Goal: Task Accomplishment & Management: Manage account settings

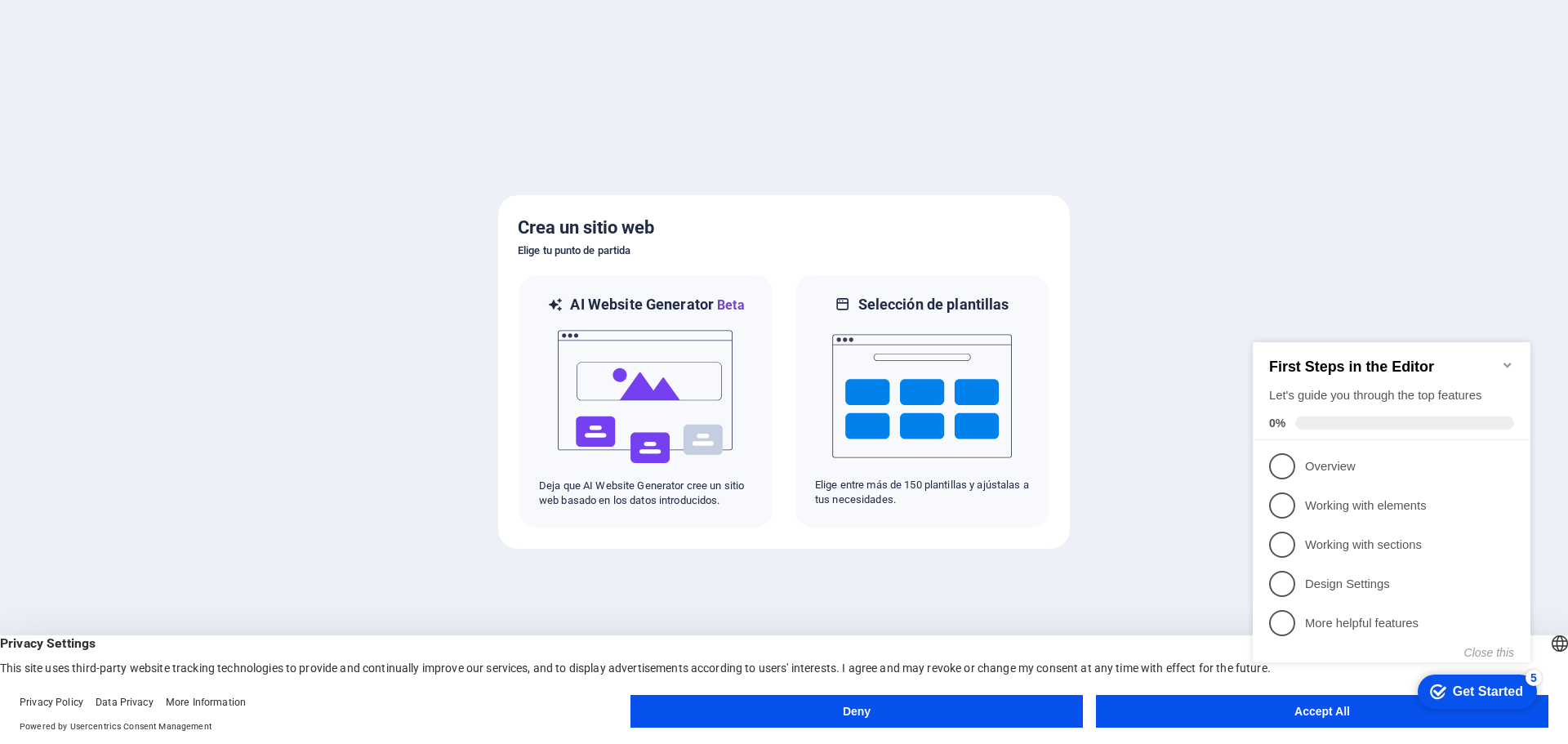
click at [810, 716] on button "Deny" at bounding box center [856, 711] width 453 height 32
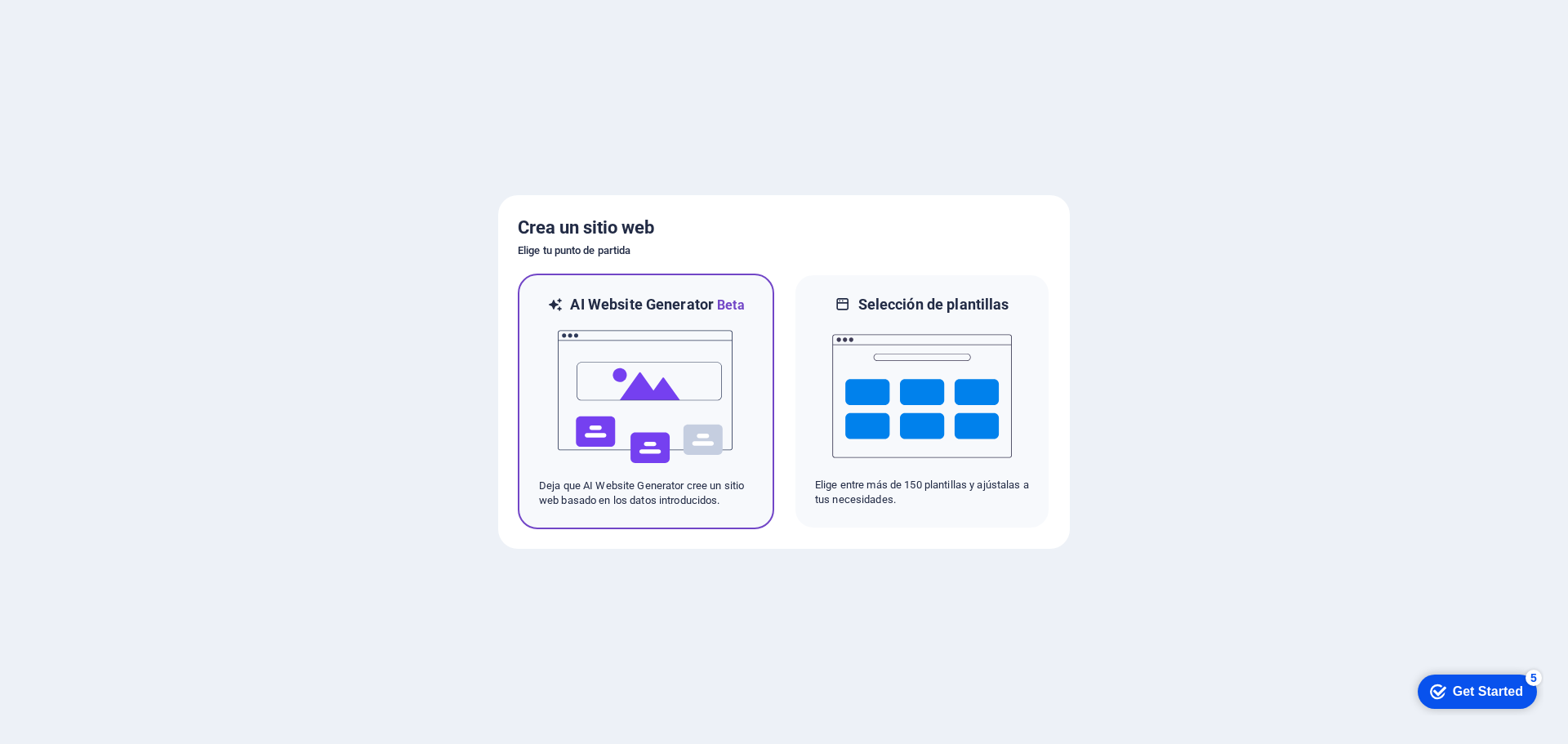
click at [653, 397] on img at bounding box center [645, 396] width 180 height 163
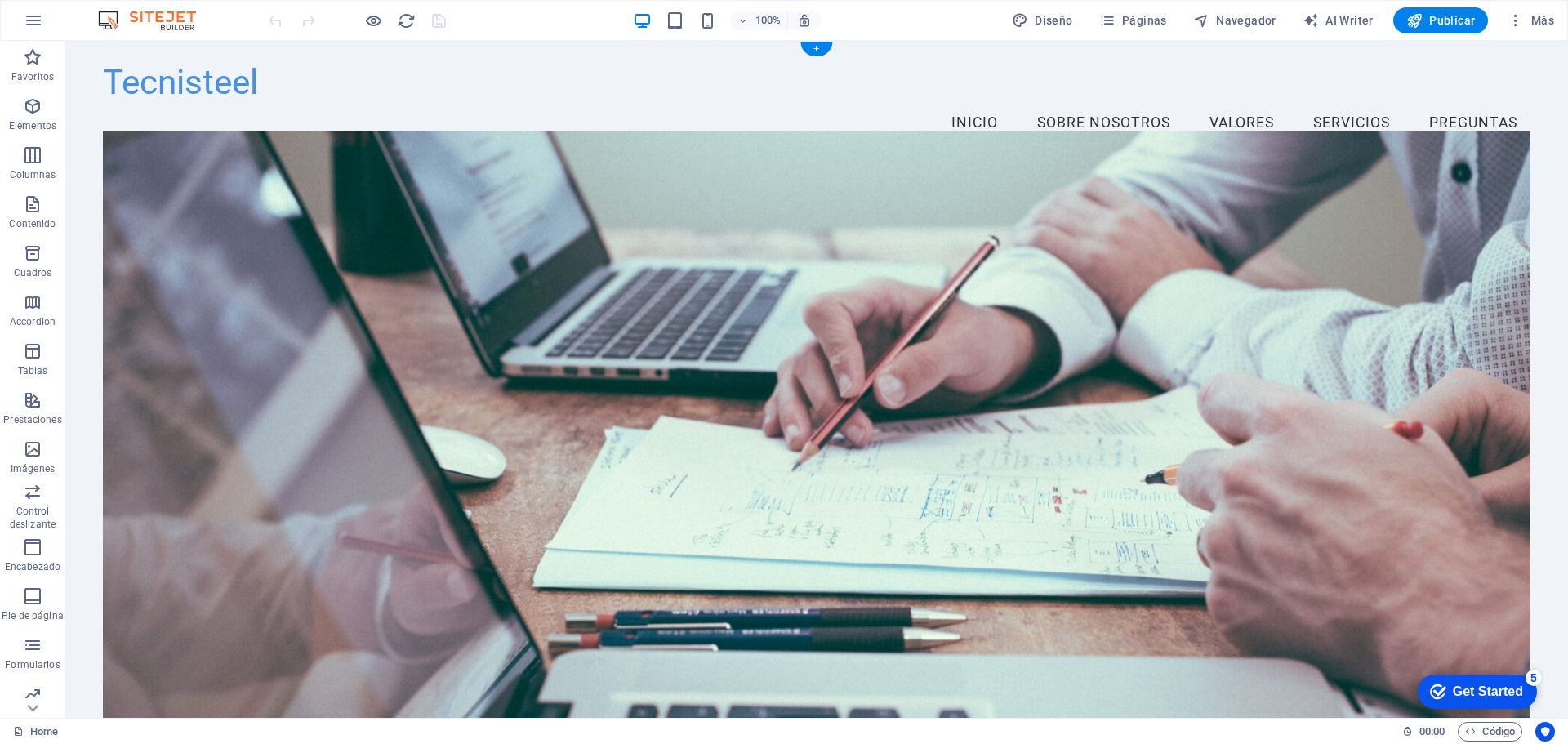
click at [797, 281] on figure at bounding box center [817, 440] width 1428 height 617
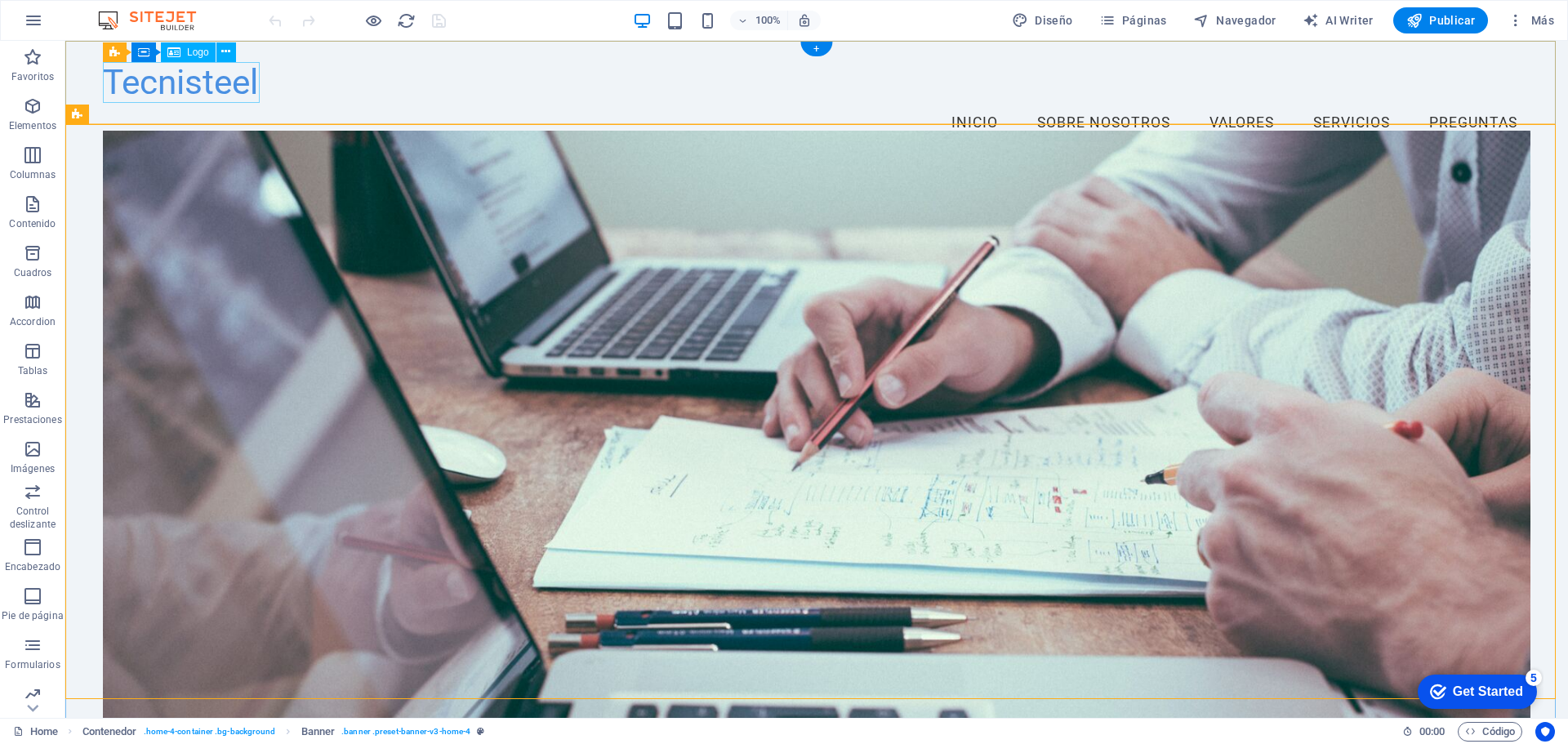
click at [209, 85] on div "Tecnisteel" at bounding box center [817, 82] width 1428 height 41
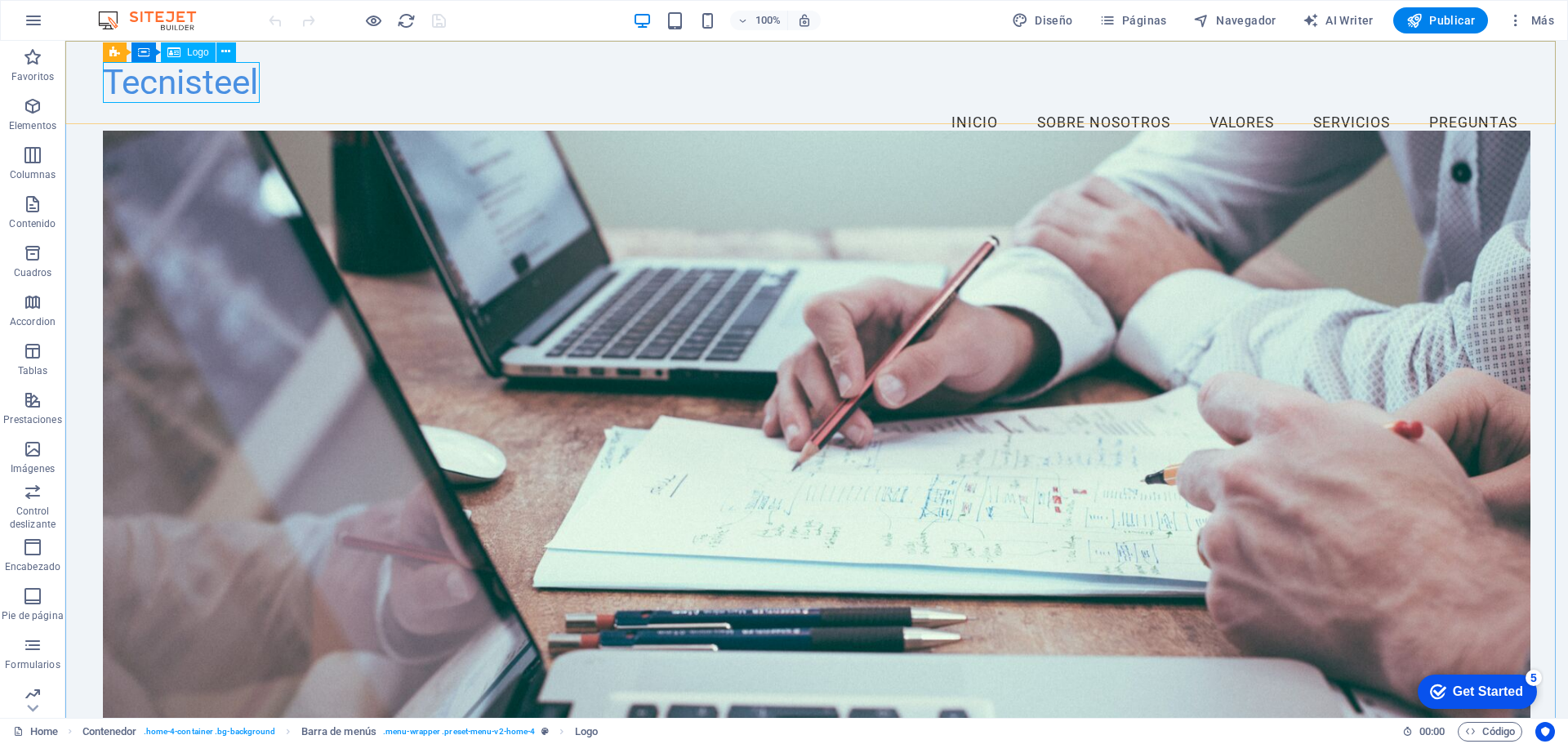
click at [190, 53] on span "Logo" at bounding box center [198, 52] width 22 height 10
click at [196, 77] on div "Tecnisteel" at bounding box center [817, 82] width 1428 height 41
select select "px"
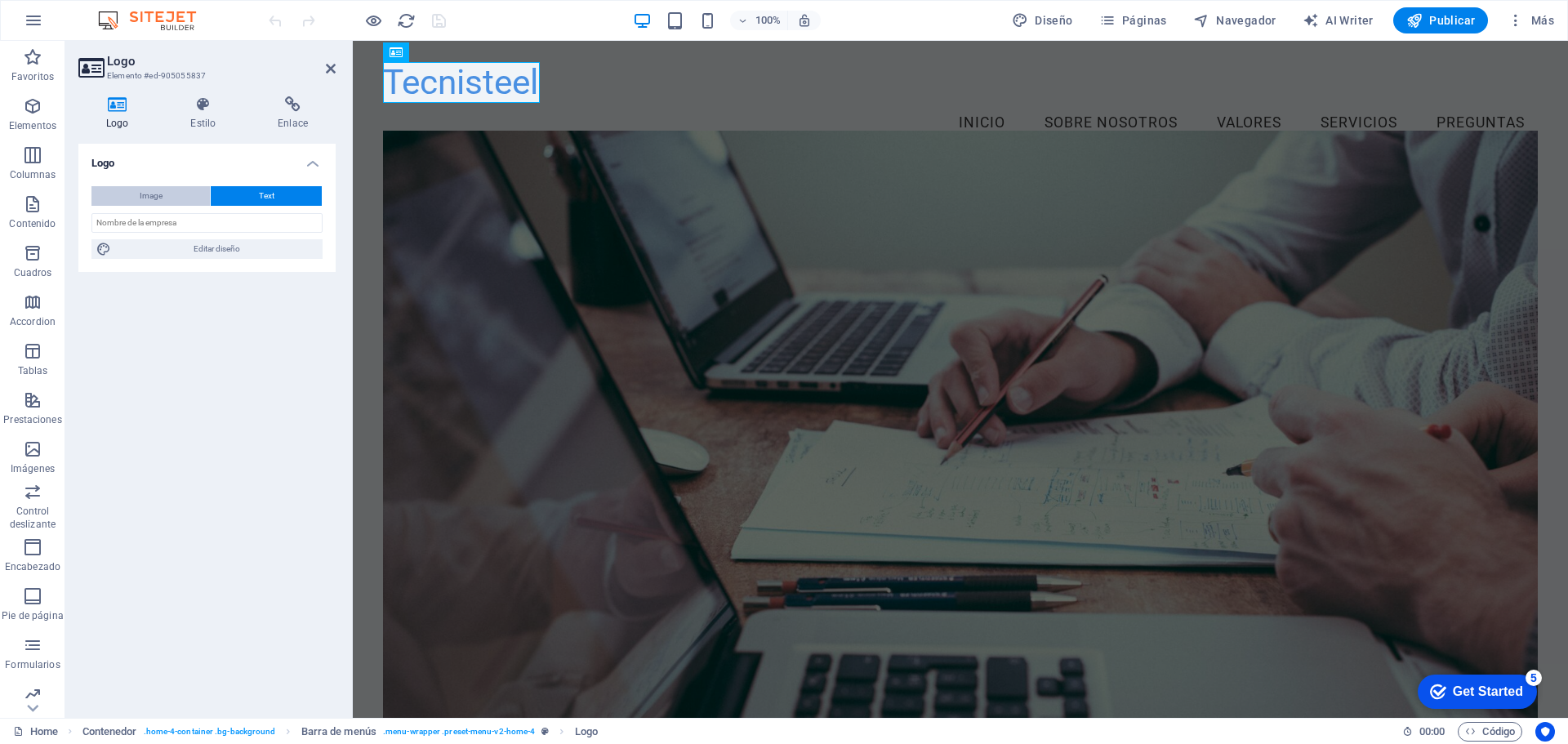
click at [137, 195] on button "Image" at bounding box center [150, 195] width 118 height 19
select select "DISABLED_OPTION_VALUE"
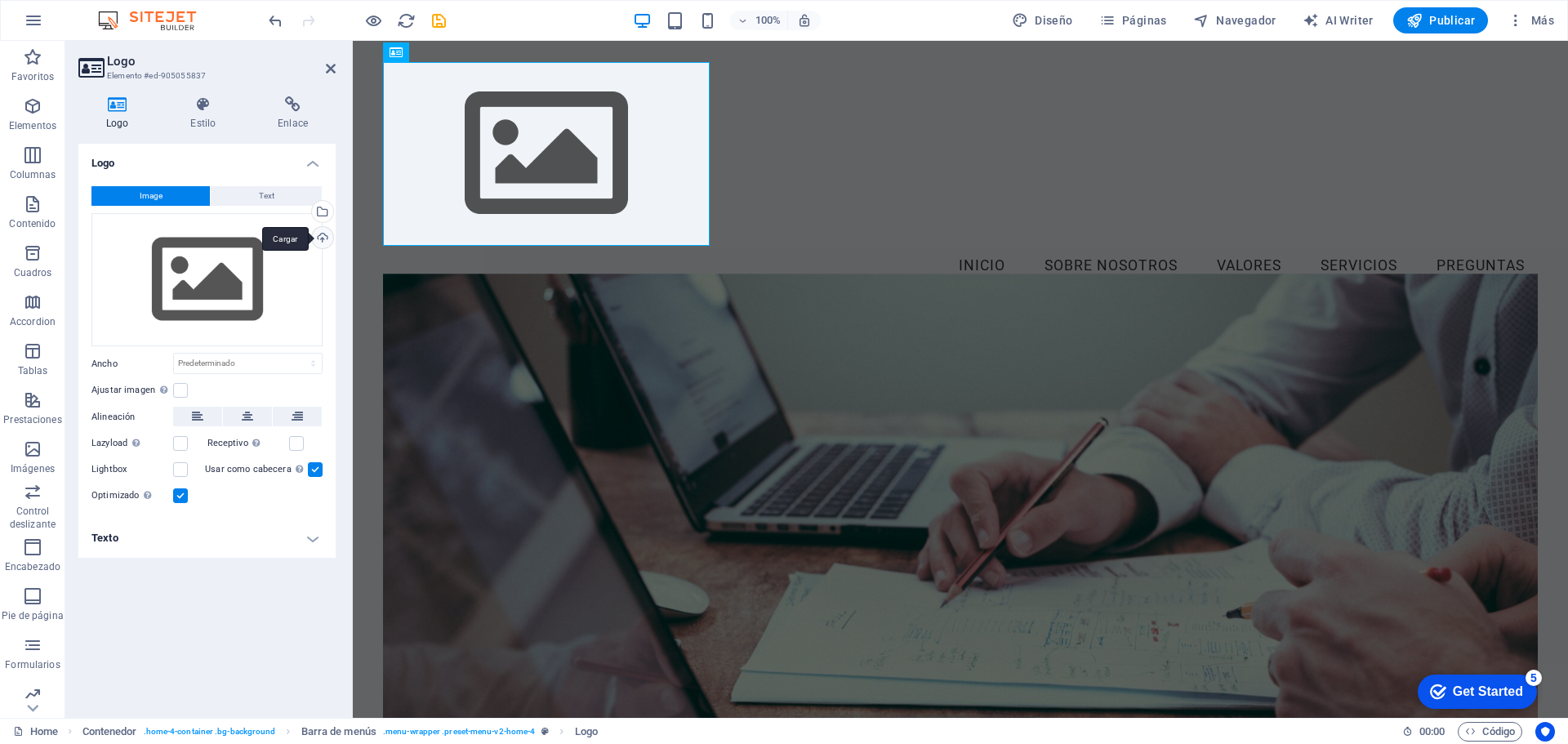
click at [319, 241] on div "Cargar" at bounding box center [321, 239] width 25 height 25
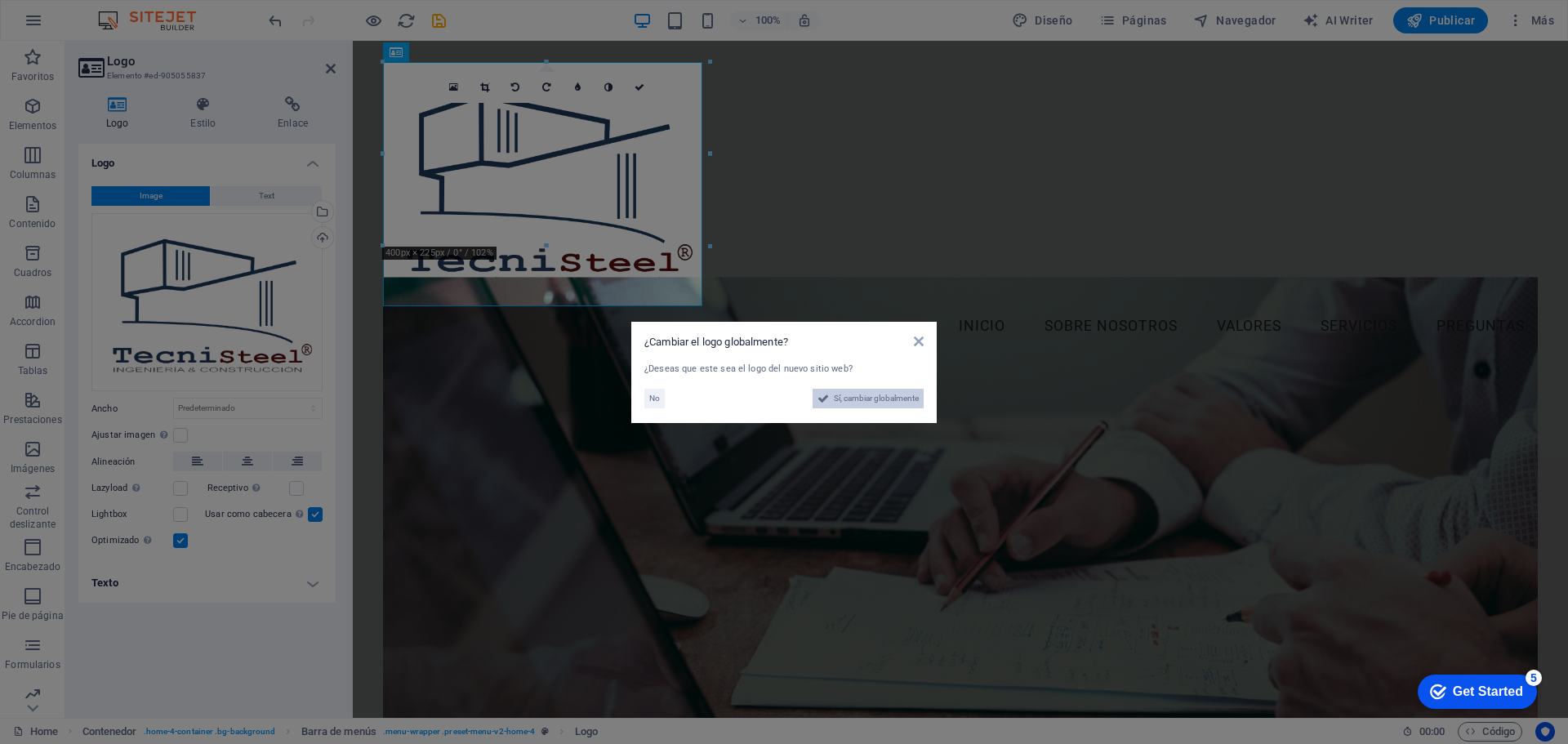
drag, startPoint x: 852, startPoint y: 395, endPoint x: 495, endPoint y: 354, distance: 359.3
click at [852, 395] on span "Sí, cambiar globalmente" at bounding box center [877, 398] width 85 height 19
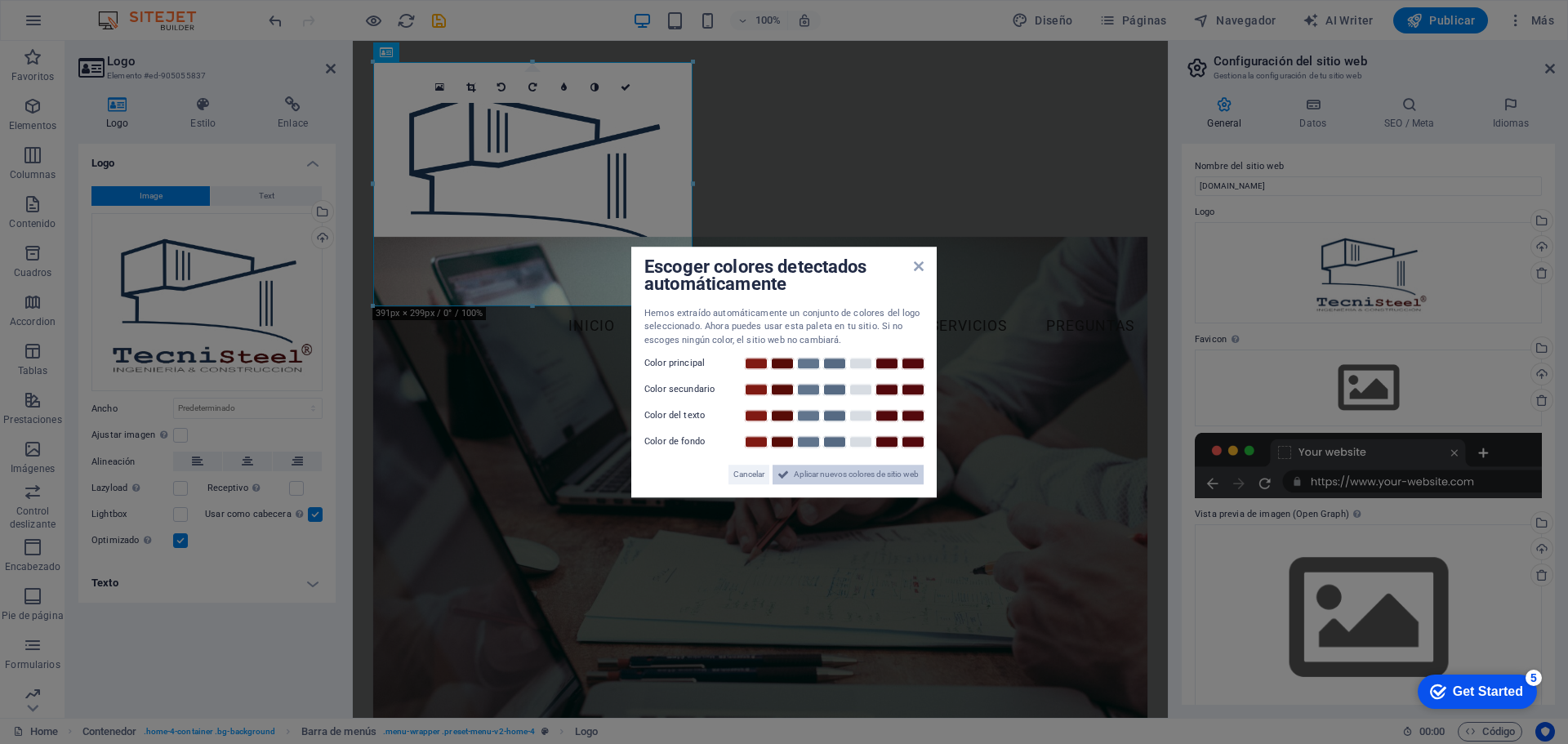
click at [829, 469] on span "Aplicar nuevos colores de sitio web" at bounding box center [856, 474] width 125 height 19
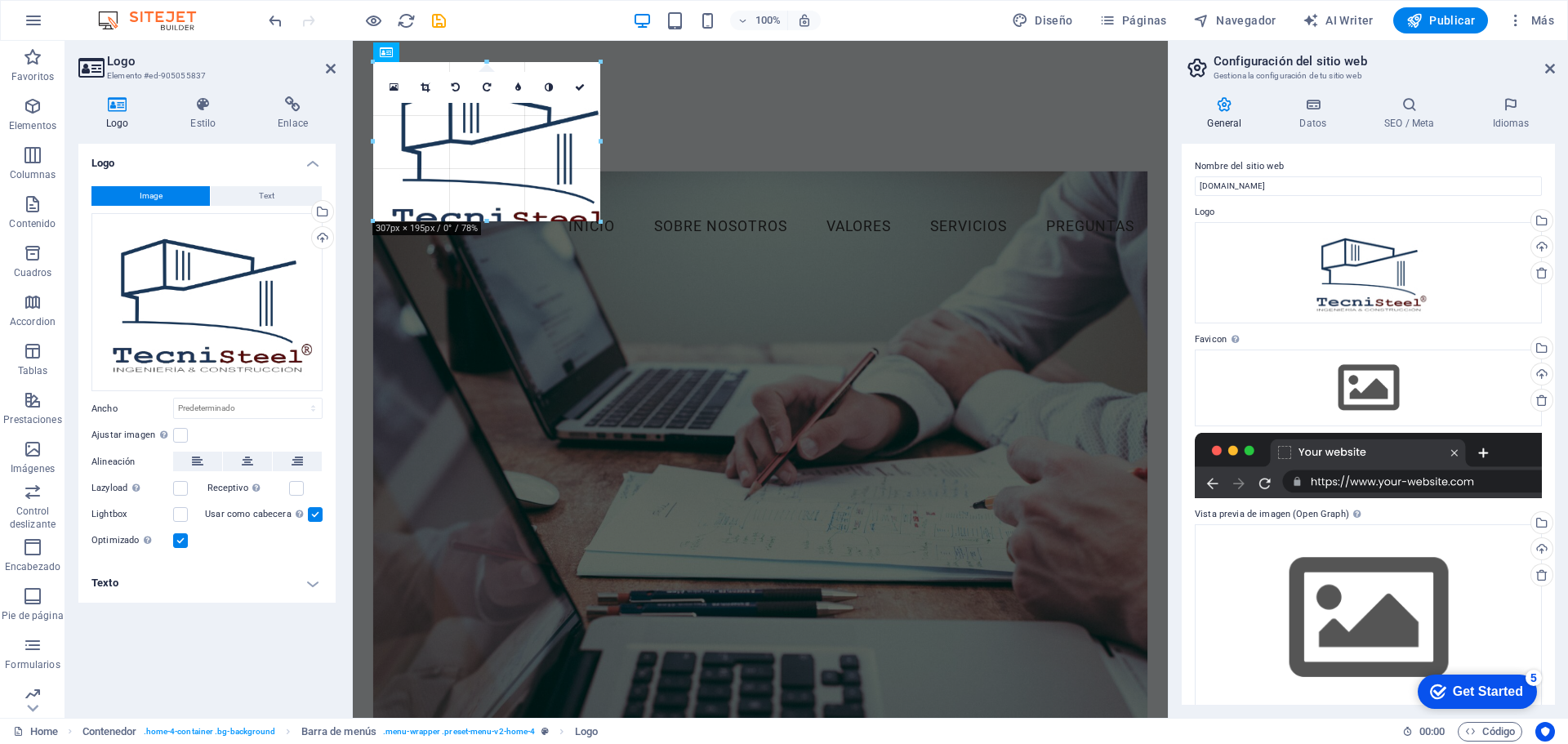
drag, startPoint x: 690, startPoint y: 307, endPoint x: 584, endPoint y: 207, distance: 145.7
type input "278"
select select "px"
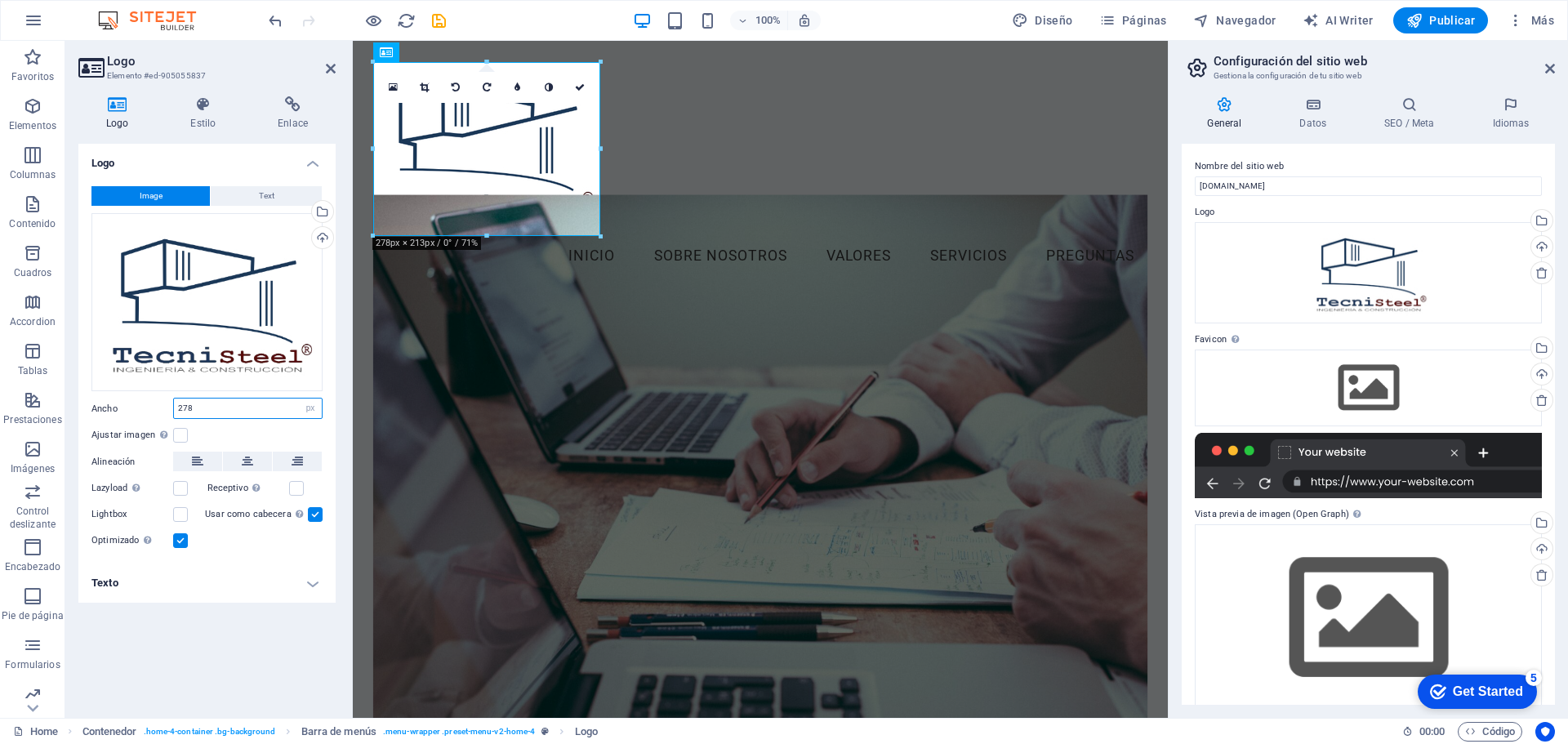
drag, startPoint x: 173, startPoint y: 407, endPoint x: 125, endPoint y: 407, distance: 48.0
click at [125, 407] on div "Ancho 278 Predeterminado automático px rem % em vh vw" at bounding box center [206, 408] width 231 height 21
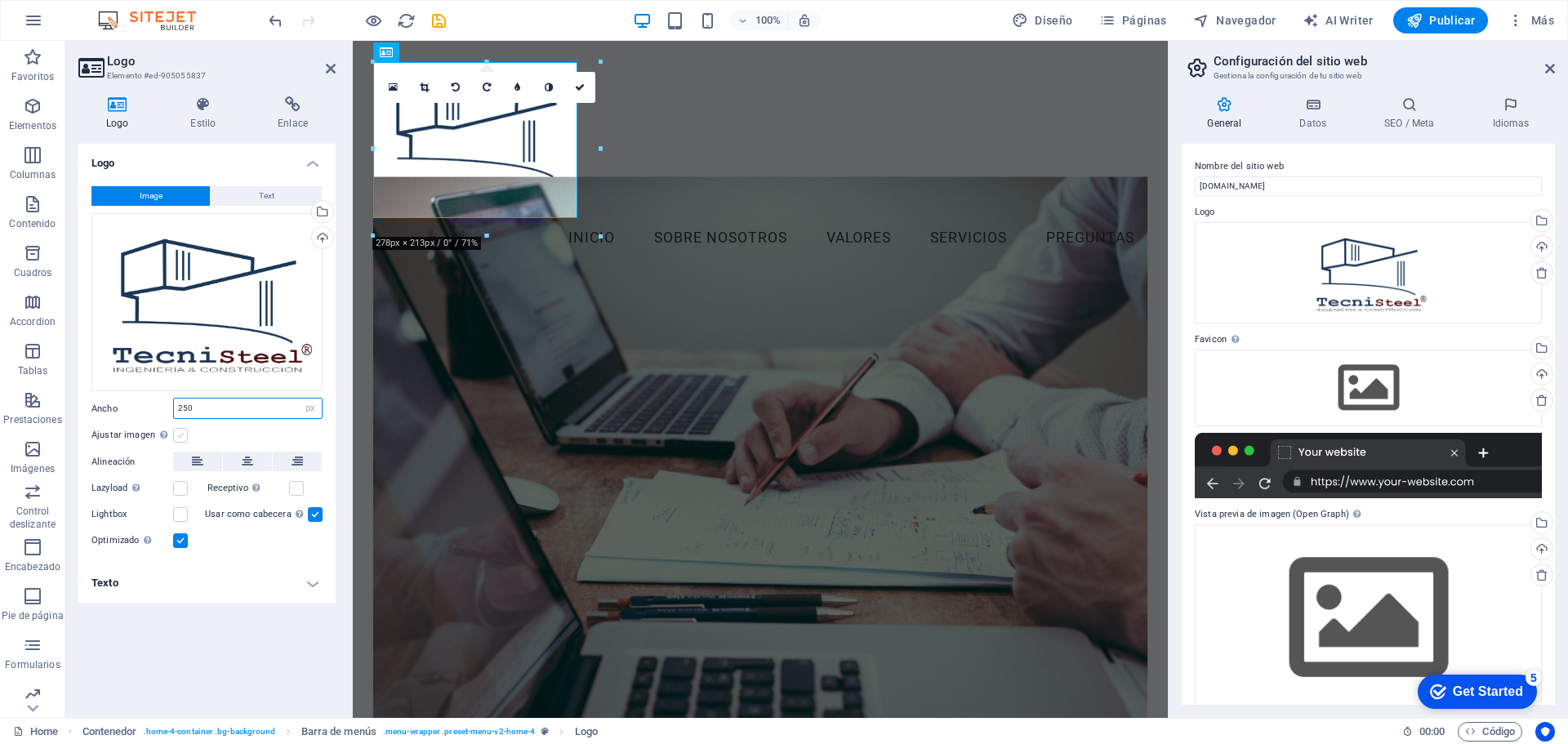
type input "250"
click at [179, 433] on label at bounding box center [181, 435] width 15 height 15
click at [0, 0] on input "Ajustar imagen Ajustar imagen automáticamente a un ancho y alto fijo" at bounding box center [0, 0] width 0 height 0
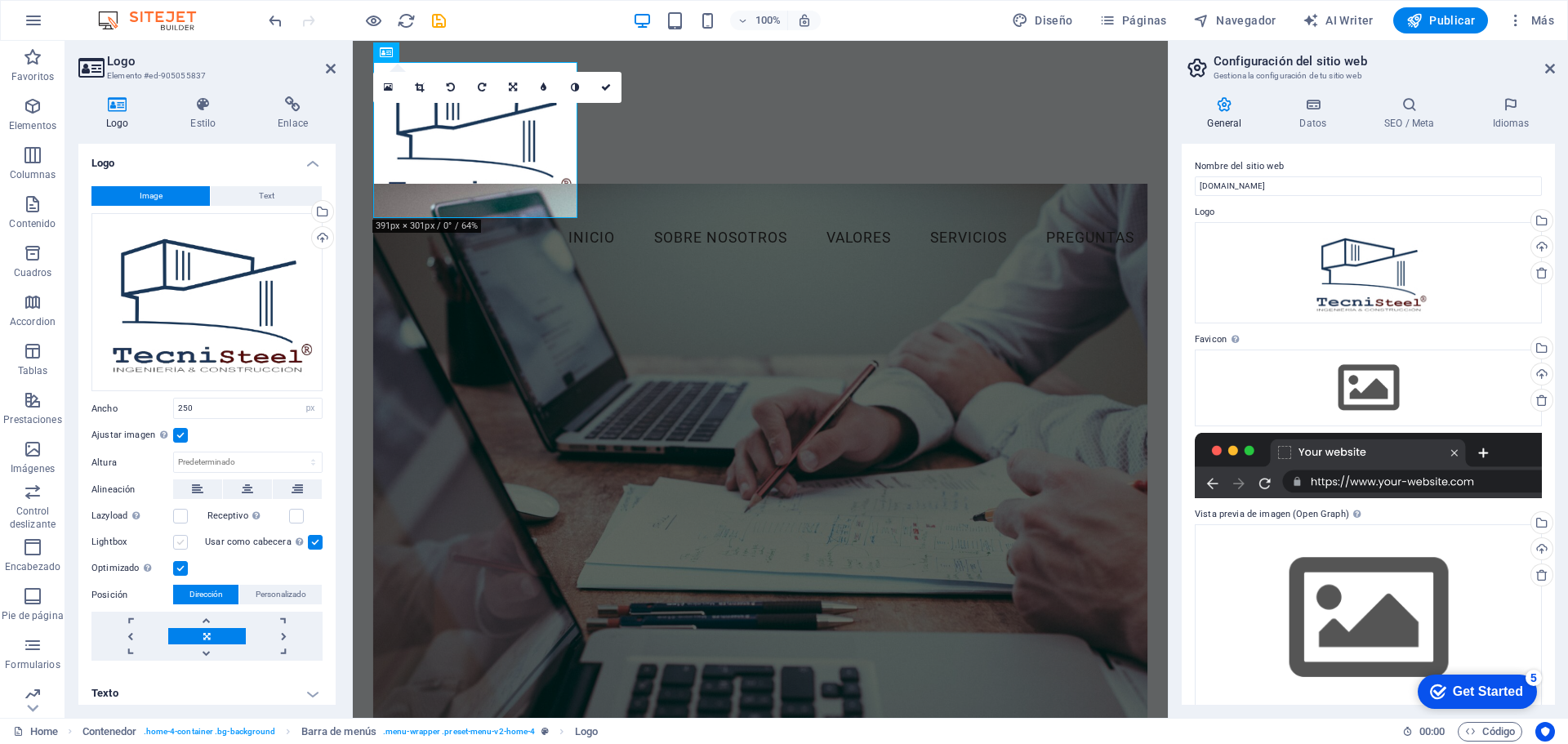
click at [183, 543] on label at bounding box center [181, 542] width 15 height 15
click at [0, 0] on input "Lightbox" at bounding box center [0, 0] width 0 height 0
click at [178, 547] on label at bounding box center [181, 542] width 15 height 15
click at [0, 0] on input "Lightbox" at bounding box center [0, 0] width 0 height 0
click at [606, 87] on icon at bounding box center [606, 87] width 10 height 10
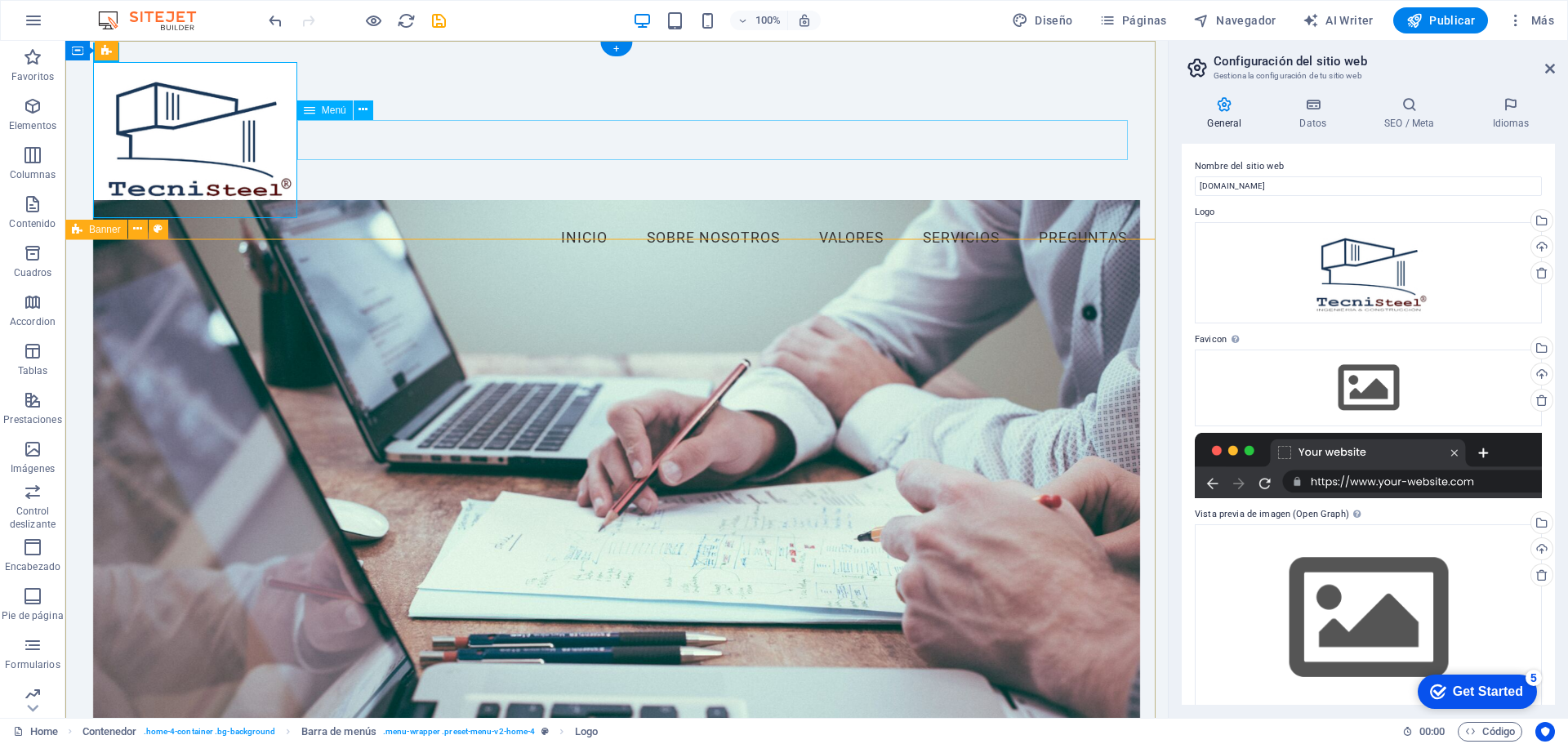
click at [572, 218] on nav "Inicio Sobre Nosotros Valores Servicios Preguntas" at bounding box center [617, 239] width 1048 height 41
click at [331, 112] on span "Menú" at bounding box center [334, 110] width 25 height 10
click at [369, 112] on button at bounding box center [363, 110] width 19 height 19
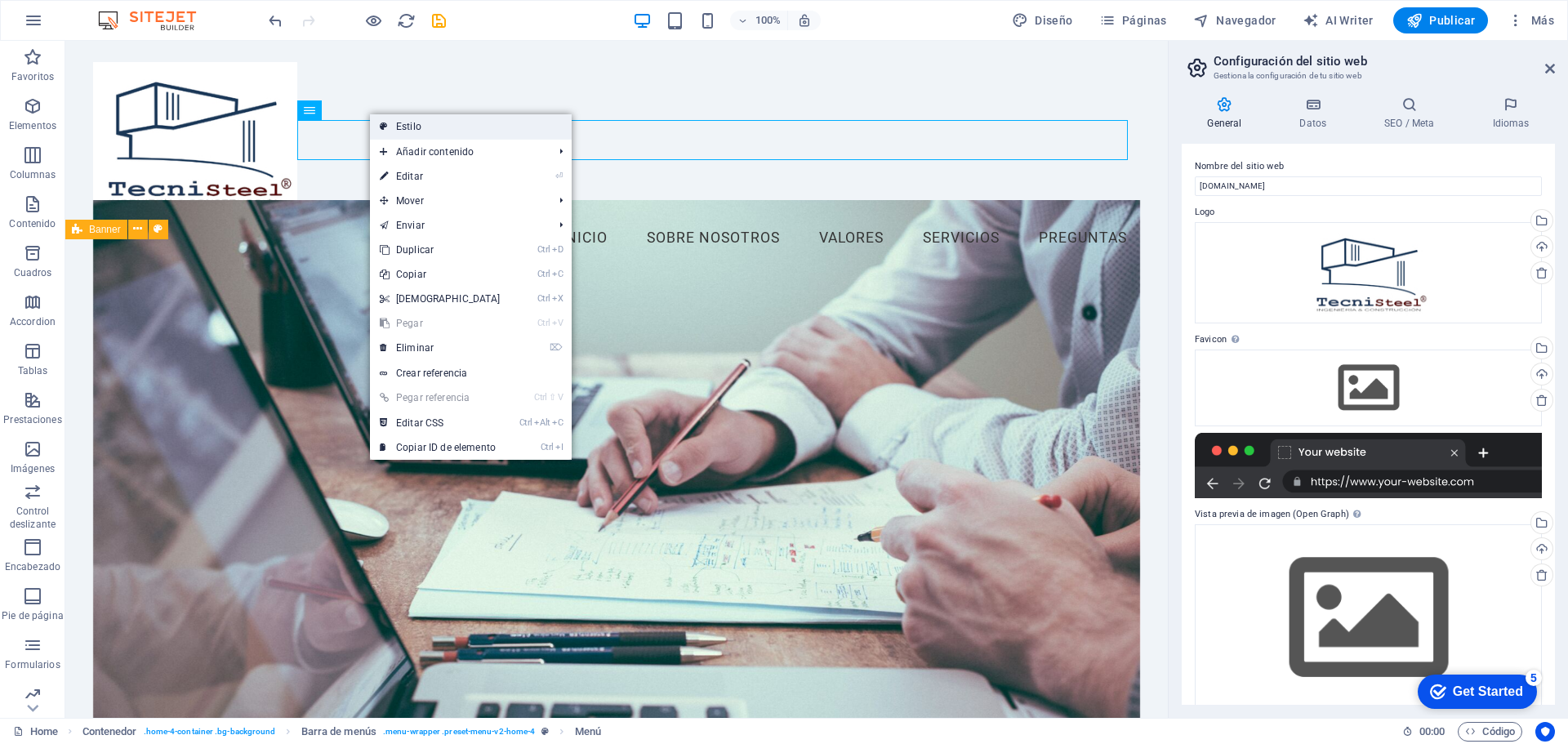
click at [434, 125] on link "Estilo" at bounding box center [470, 126] width 202 height 25
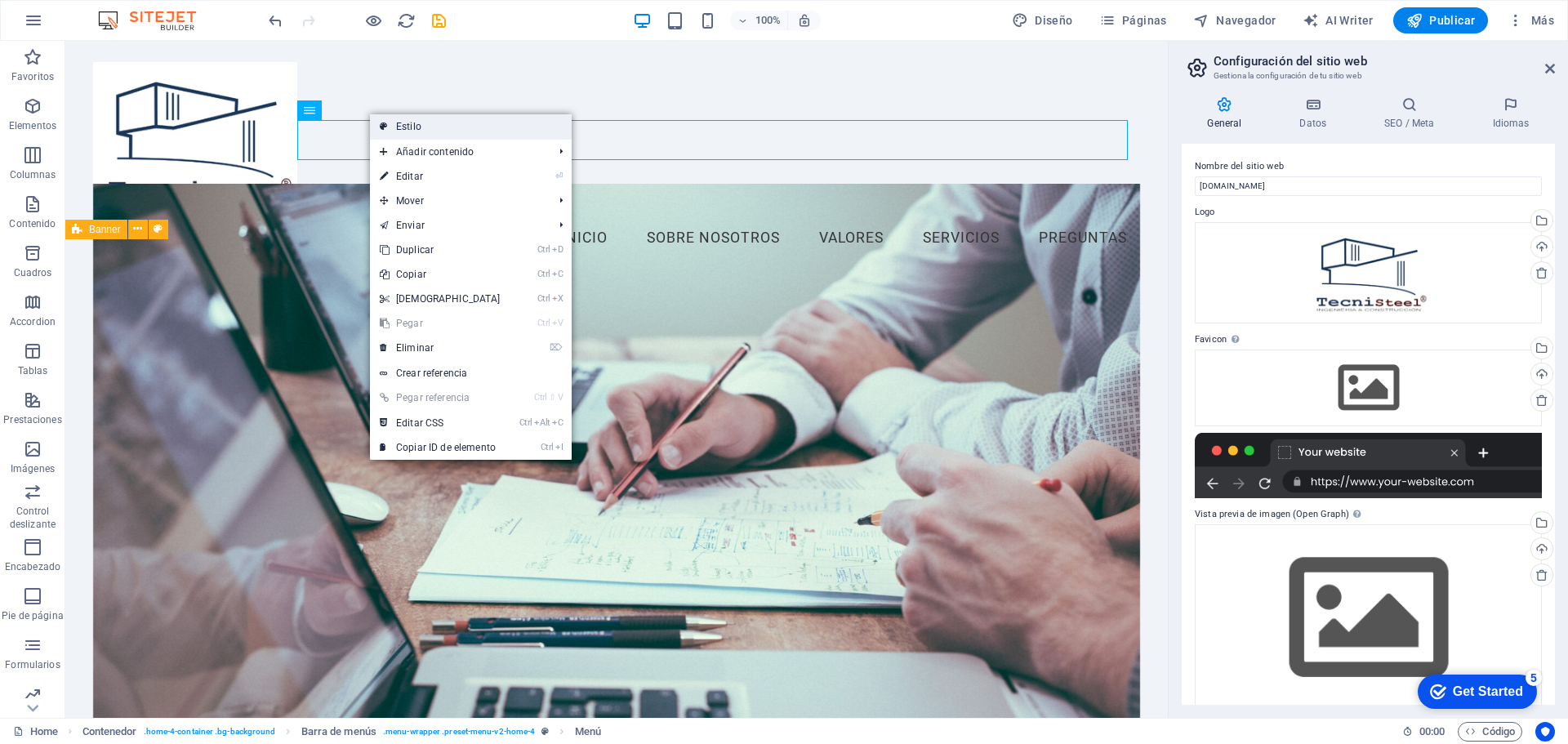
select select "vw"
select select "rem"
select select "vw"
select select "preset-menu-v2-home-4"
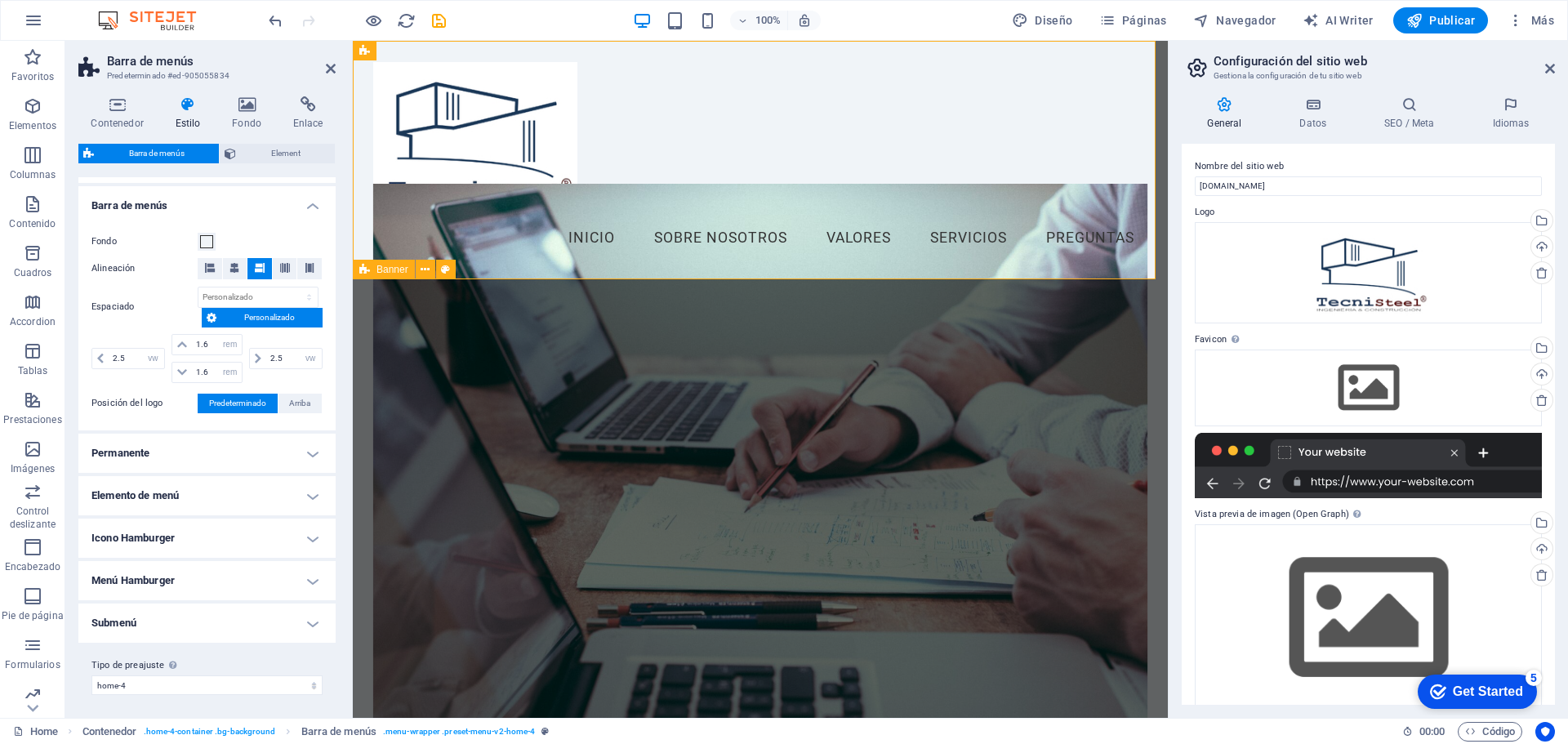
scroll to position [272, 0]
click at [206, 240] on span at bounding box center [206, 239] width 13 height 13
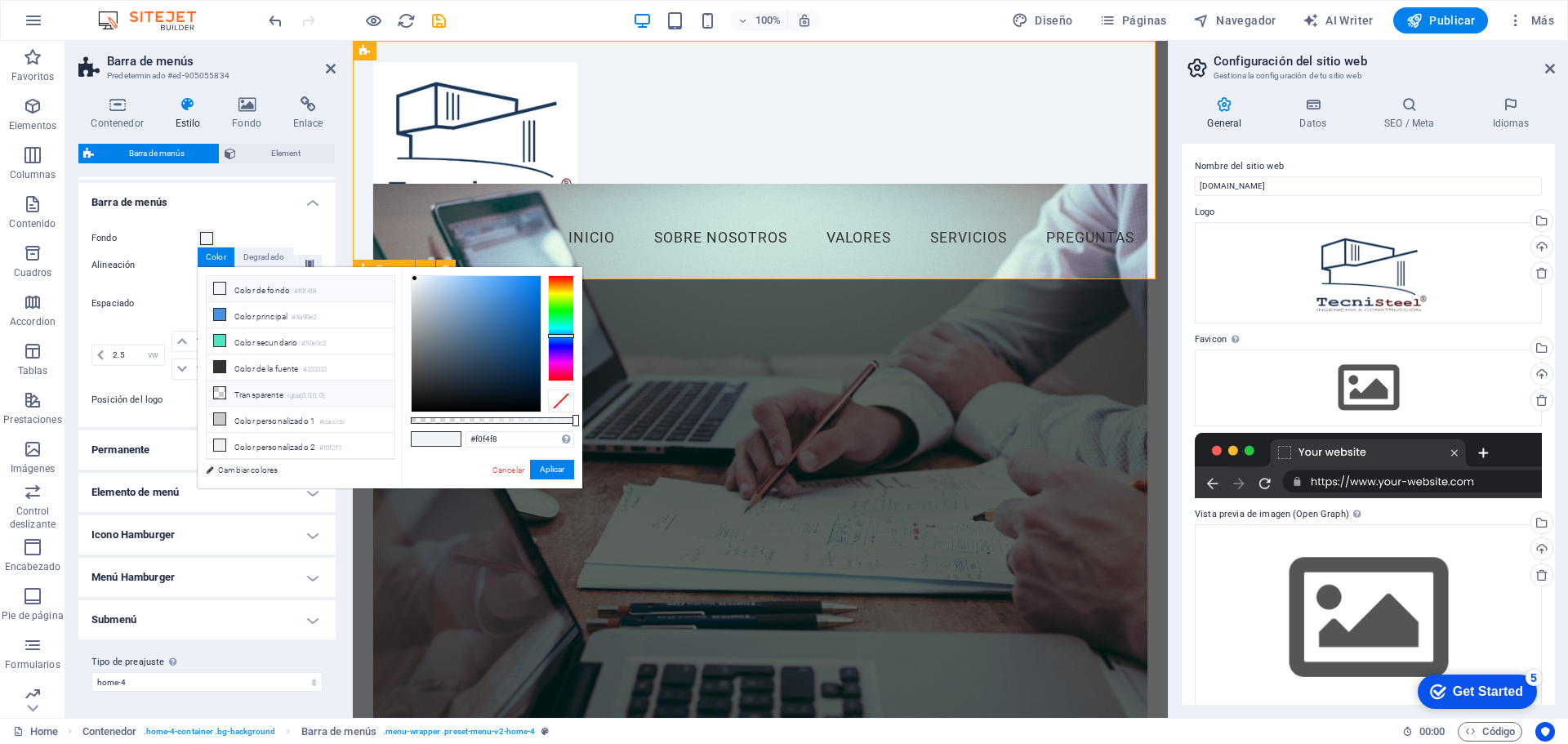
click at [255, 395] on li "Transparente rgba(0,0,0,.0)" at bounding box center [301, 394] width 188 height 26
type input "rgba(0, 0, 0, 0)"
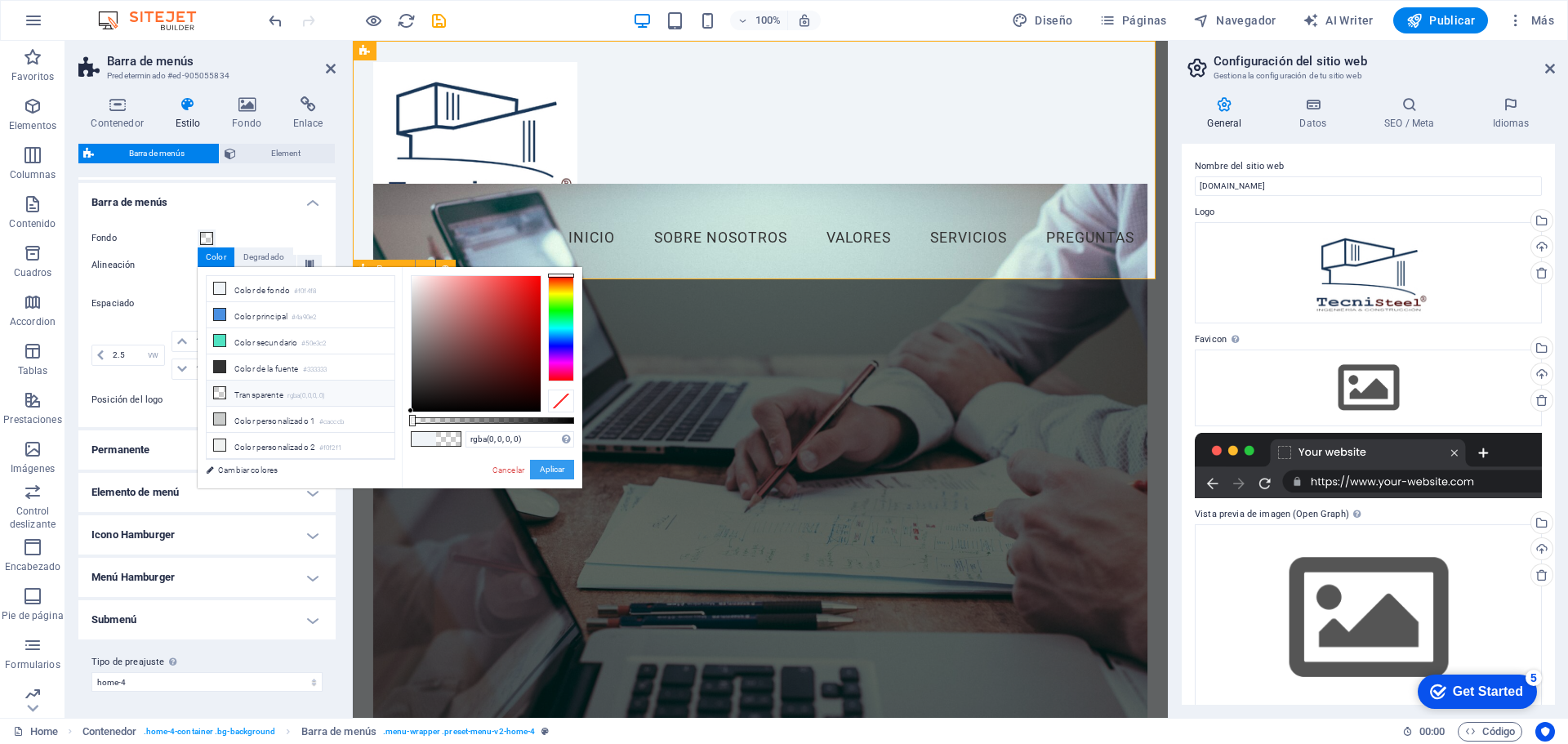
click at [548, 468] on button "Aplicar" at bounding box center [552, 469] width 44 height 19
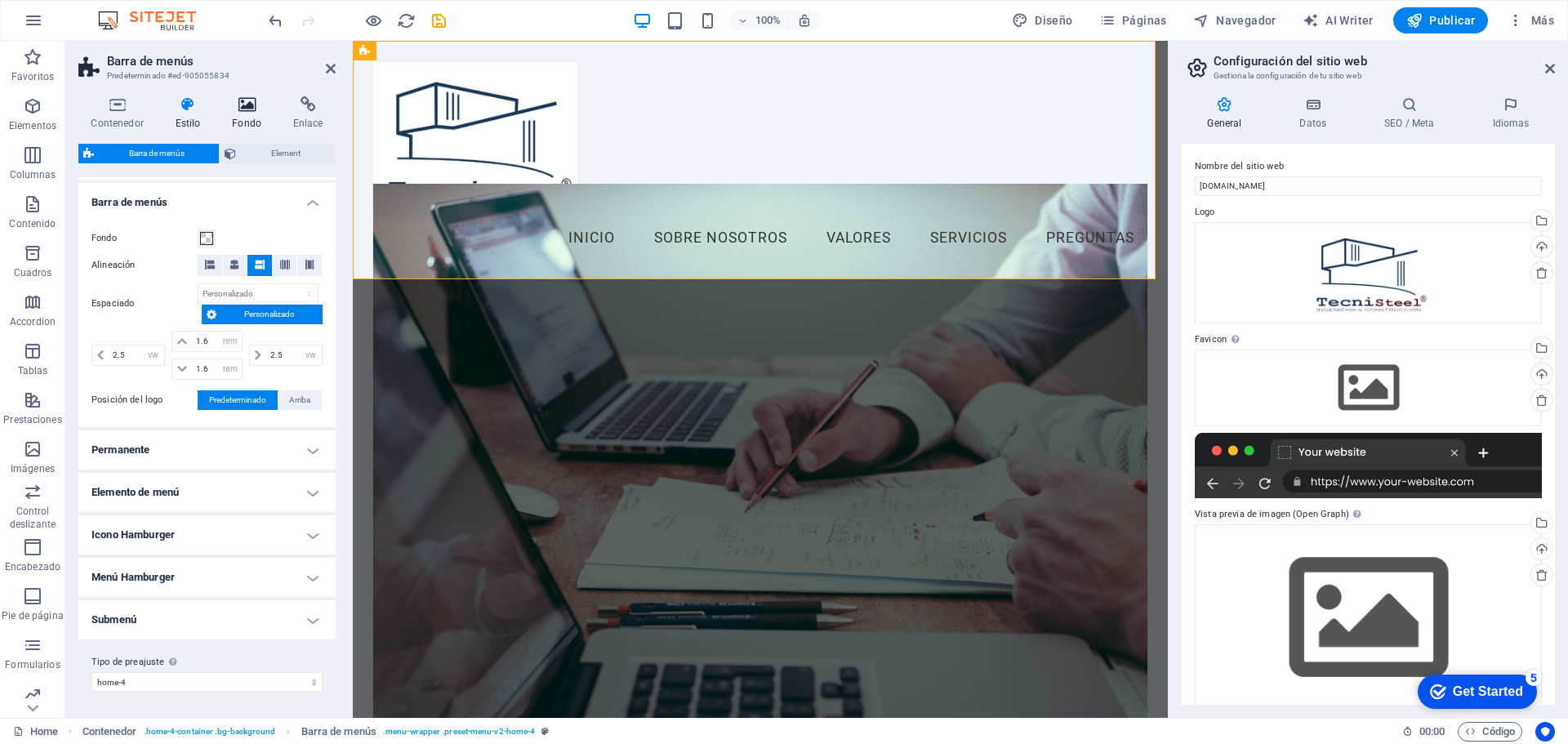
click at [241, 119] on h4 "Fondo" at bounding box center [250, 113] width 61 height 34
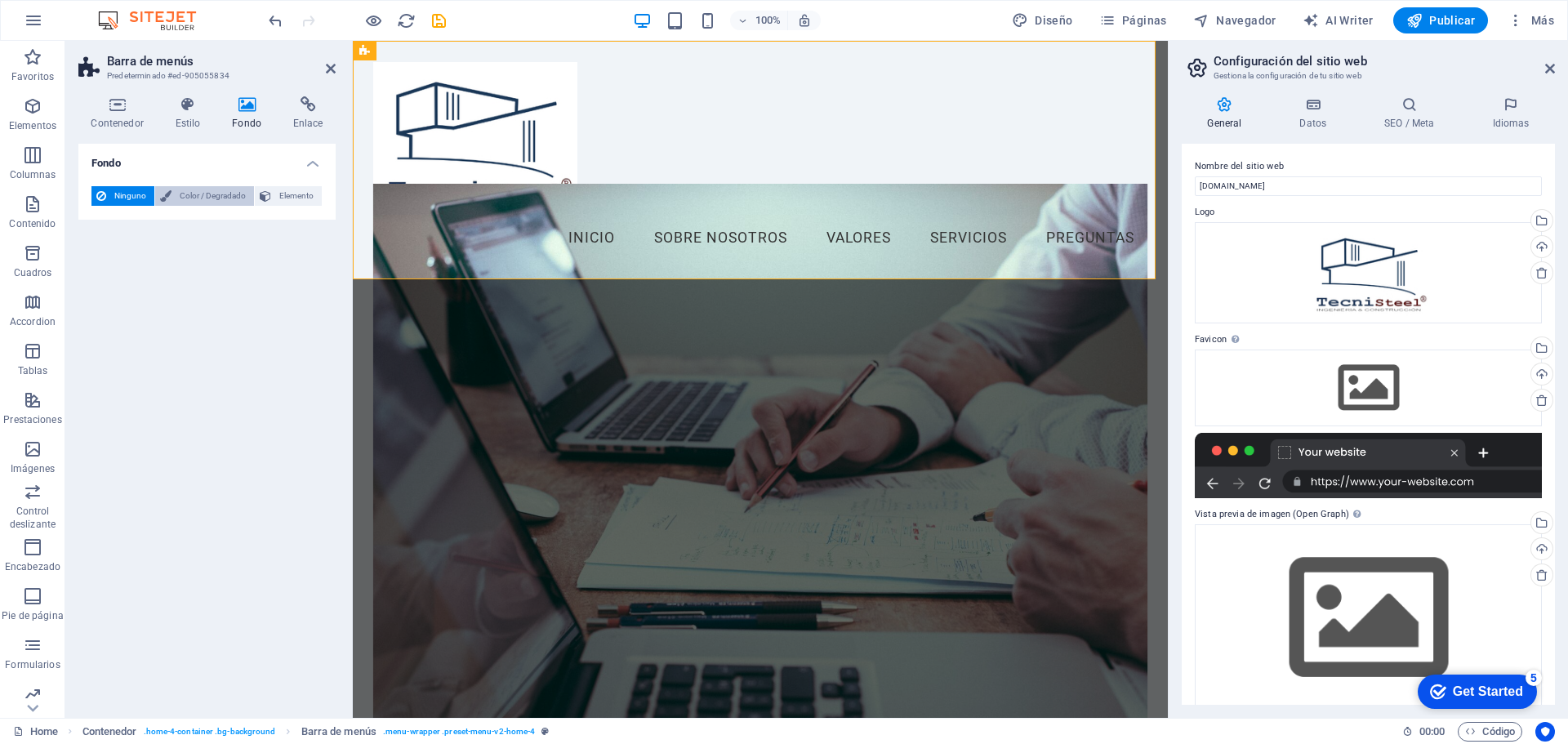
click at [211, 198] on span "Color / Degradado" at bounding box center [212, 195] width 73 height 19
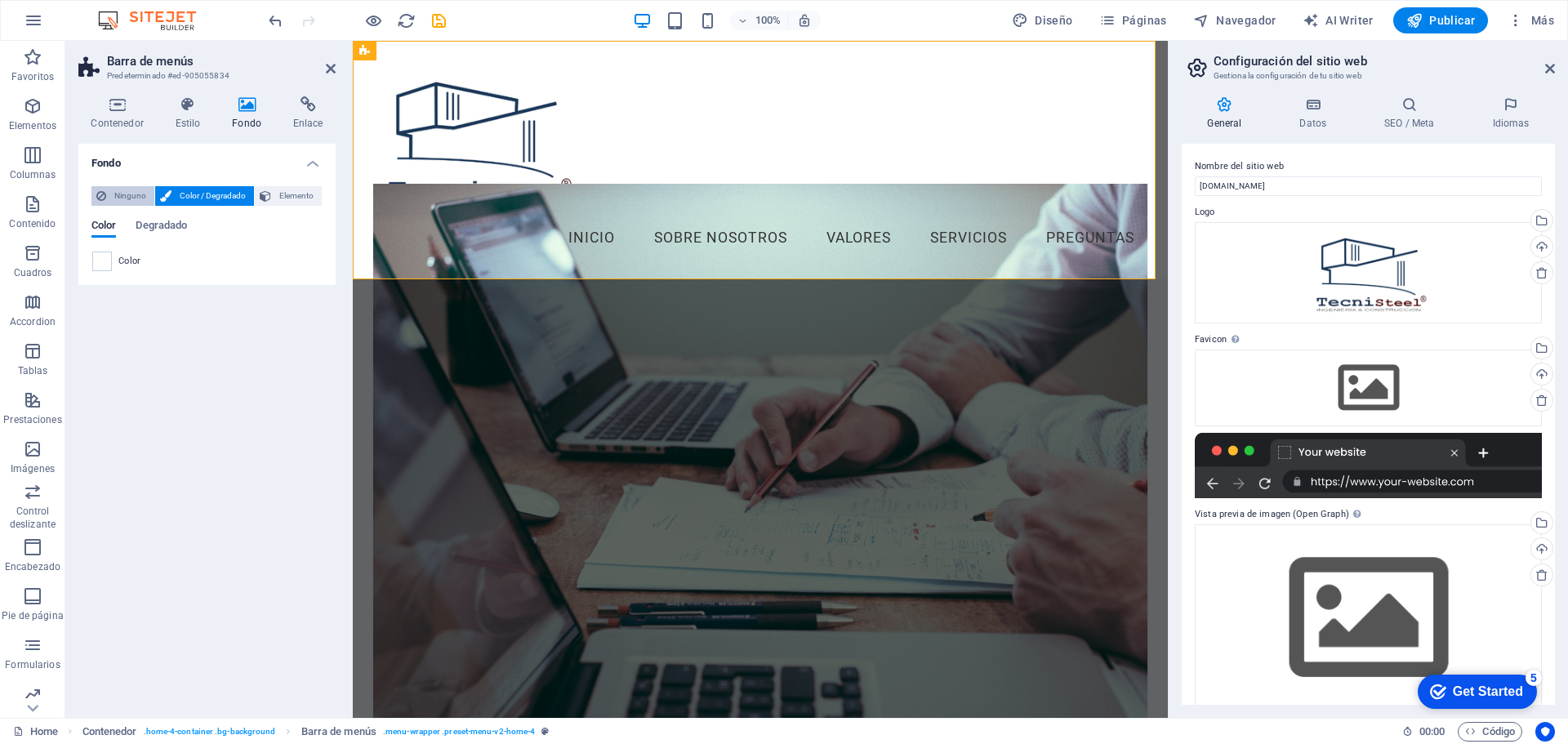
click at [118, 188] on span "Ninguno" at bounding box center [131, 195] width 39 height 19
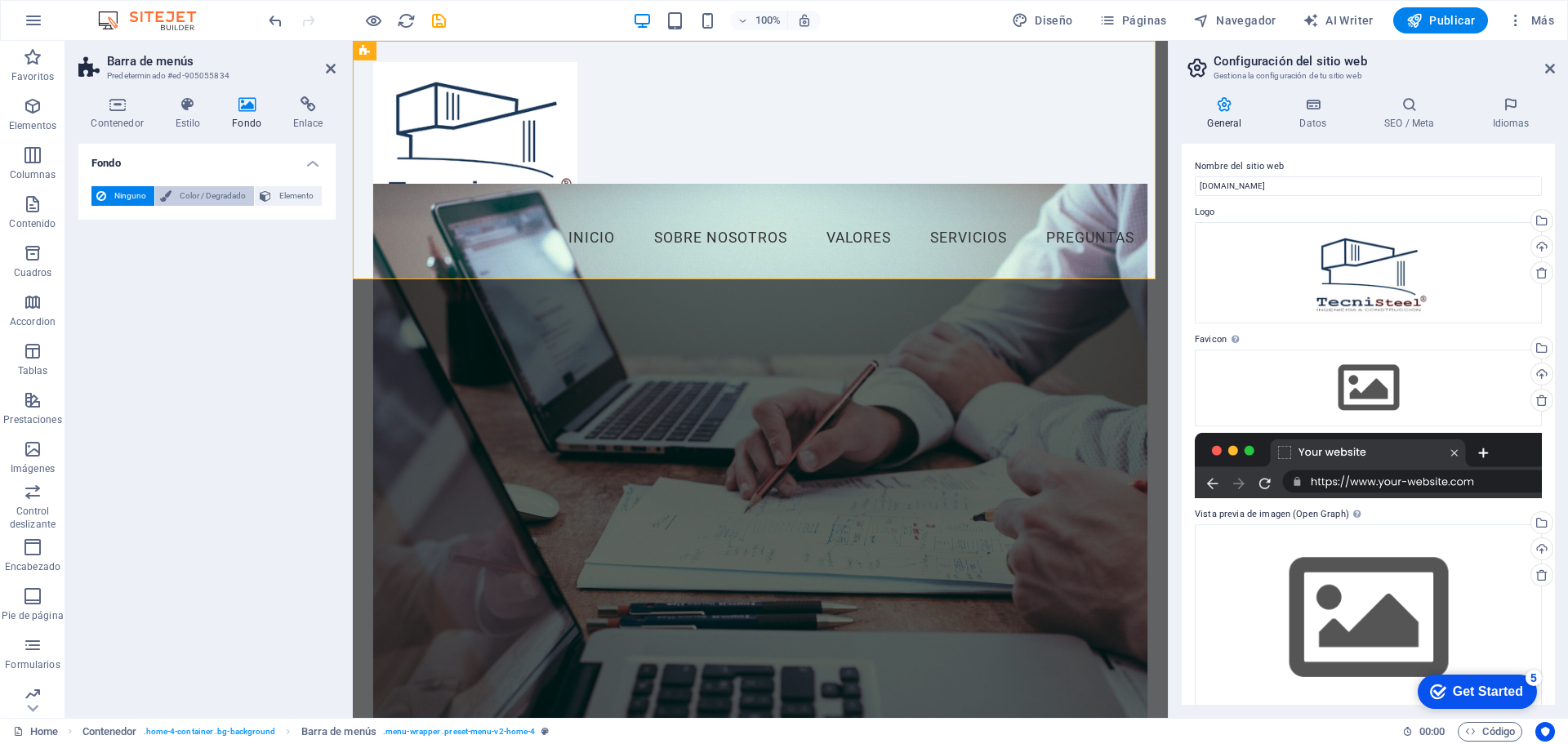
click at [190, 193] on span "Color / Degradado" at bounding box center [212, 195] width 73 height 19
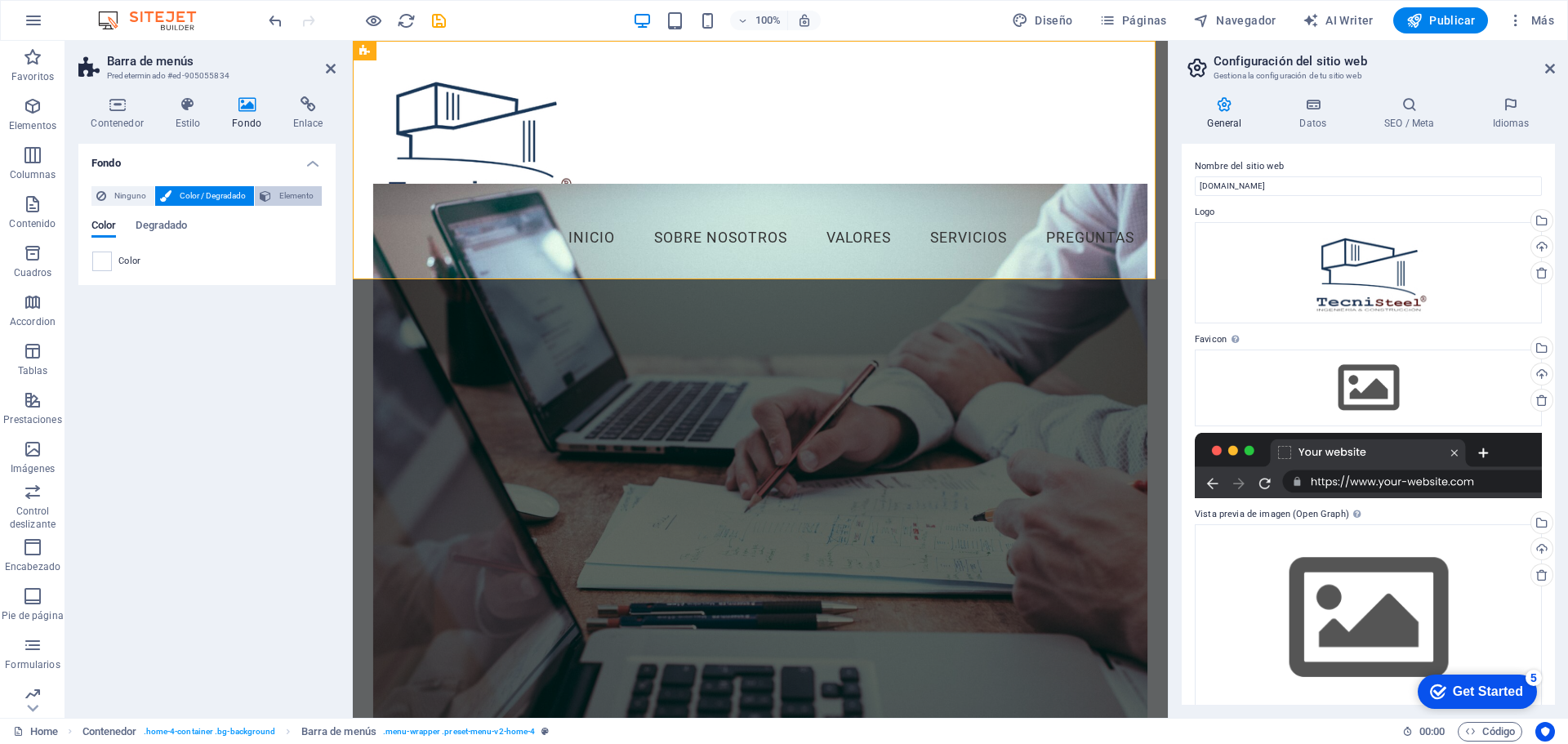
click at [285, 195] on span "Elemento" at bounding box center [296, 195] width 41 height 19
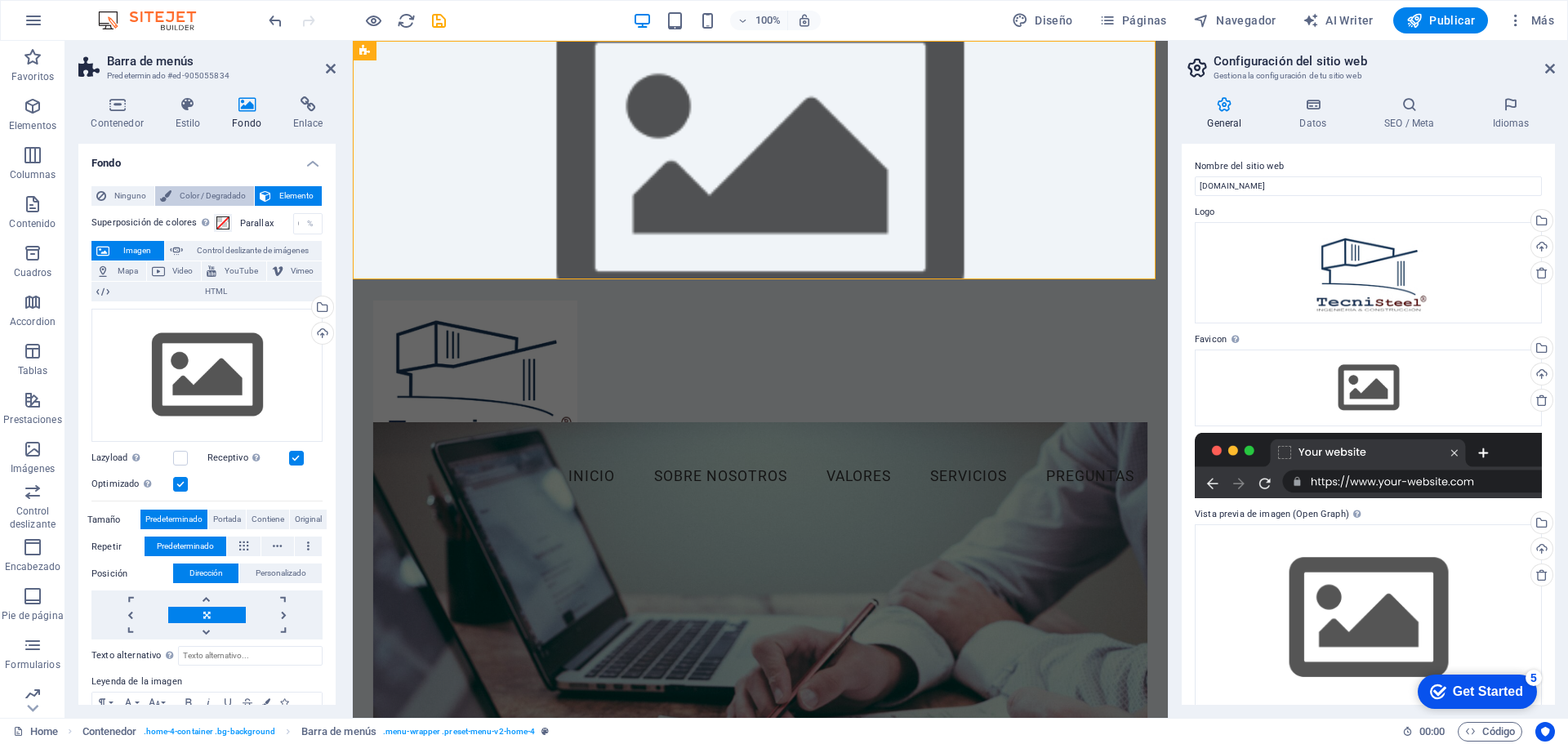
click at [186, 195] on span "Color / Degradado" at bounding box center [212, 195] width 73 height 19
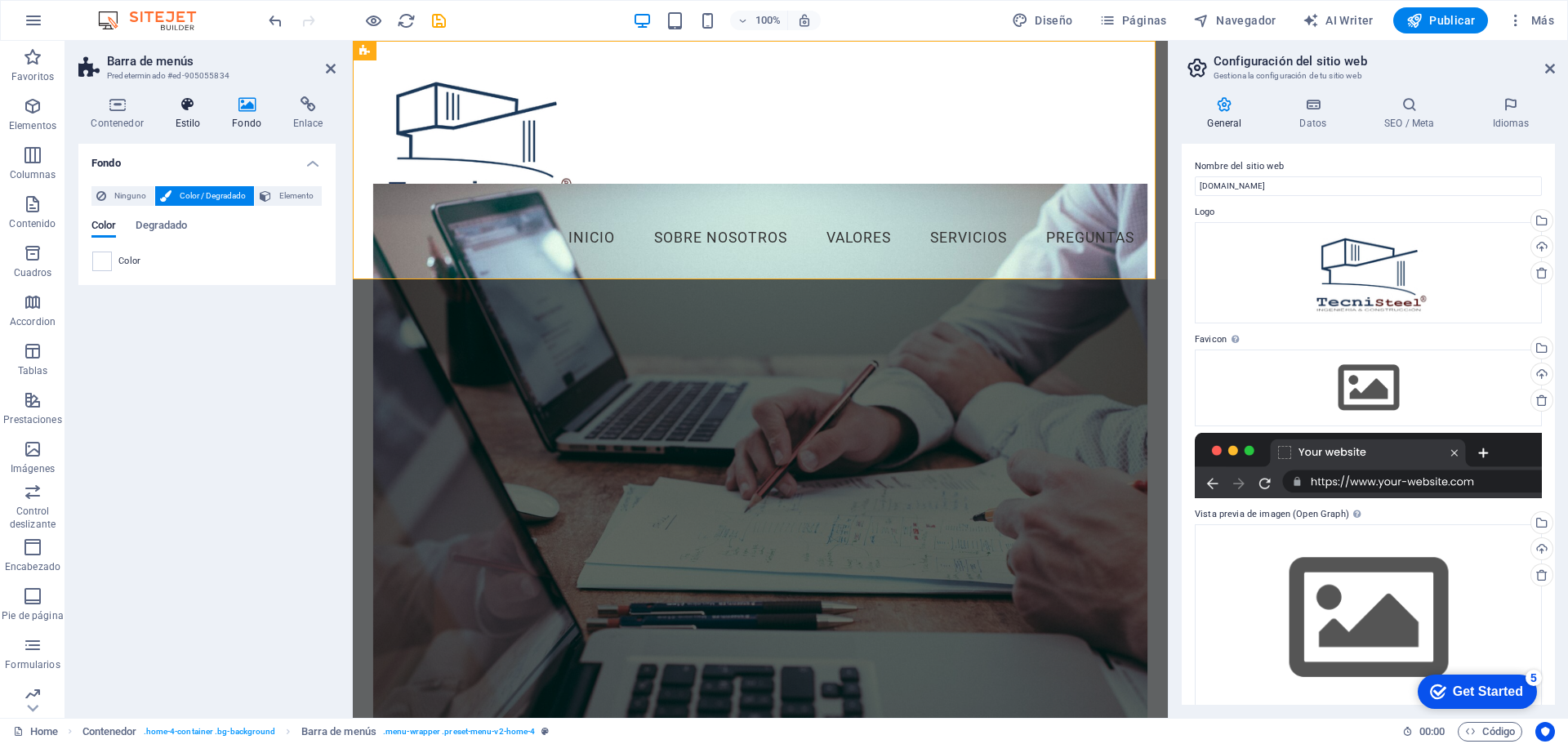
click at [178, 113] on h4 "Estilo" at bounding box center [191, 113] width 57 height 34
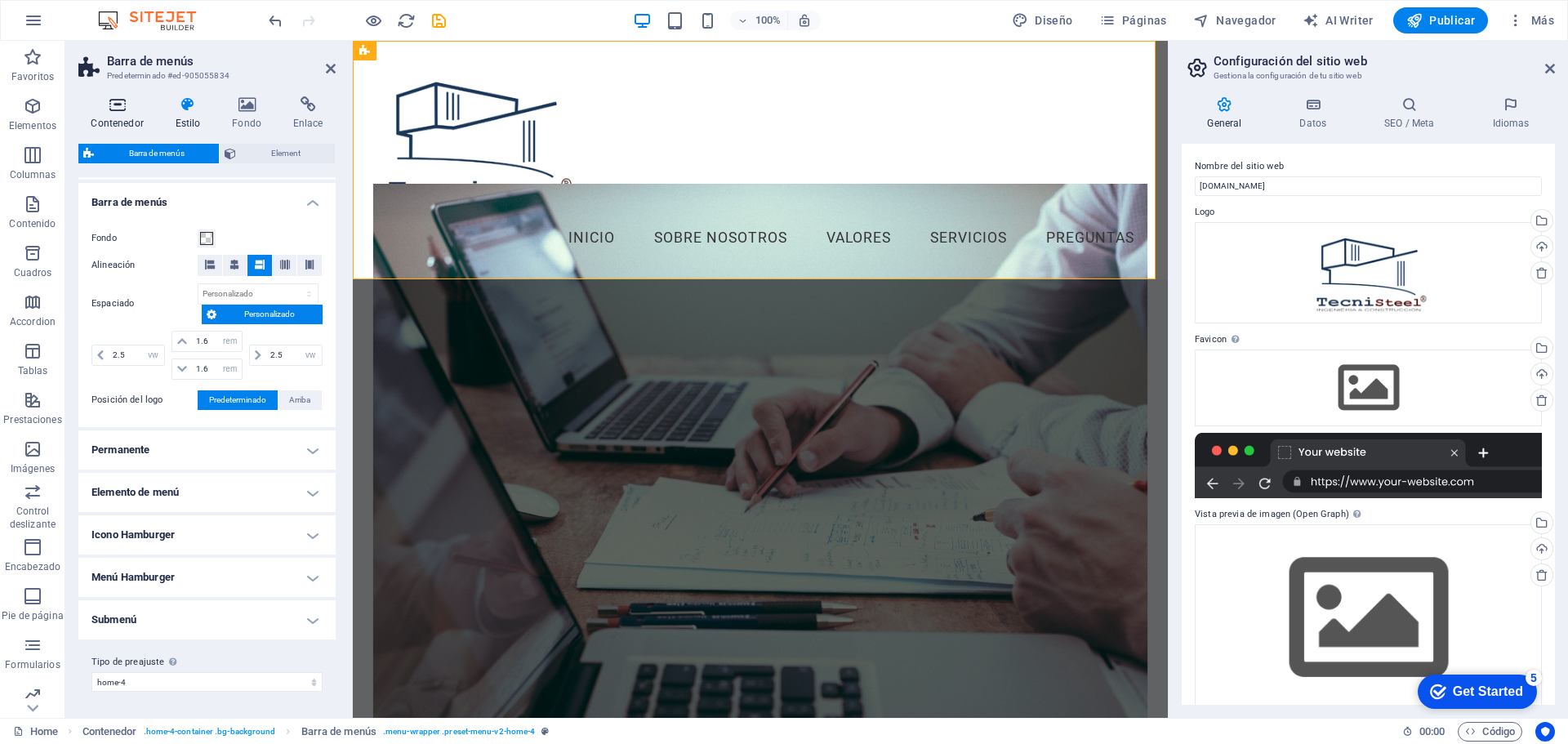
click at [115, 115] on h4 "Contenedor" at bounding box center [120, 113] width 84 height 34
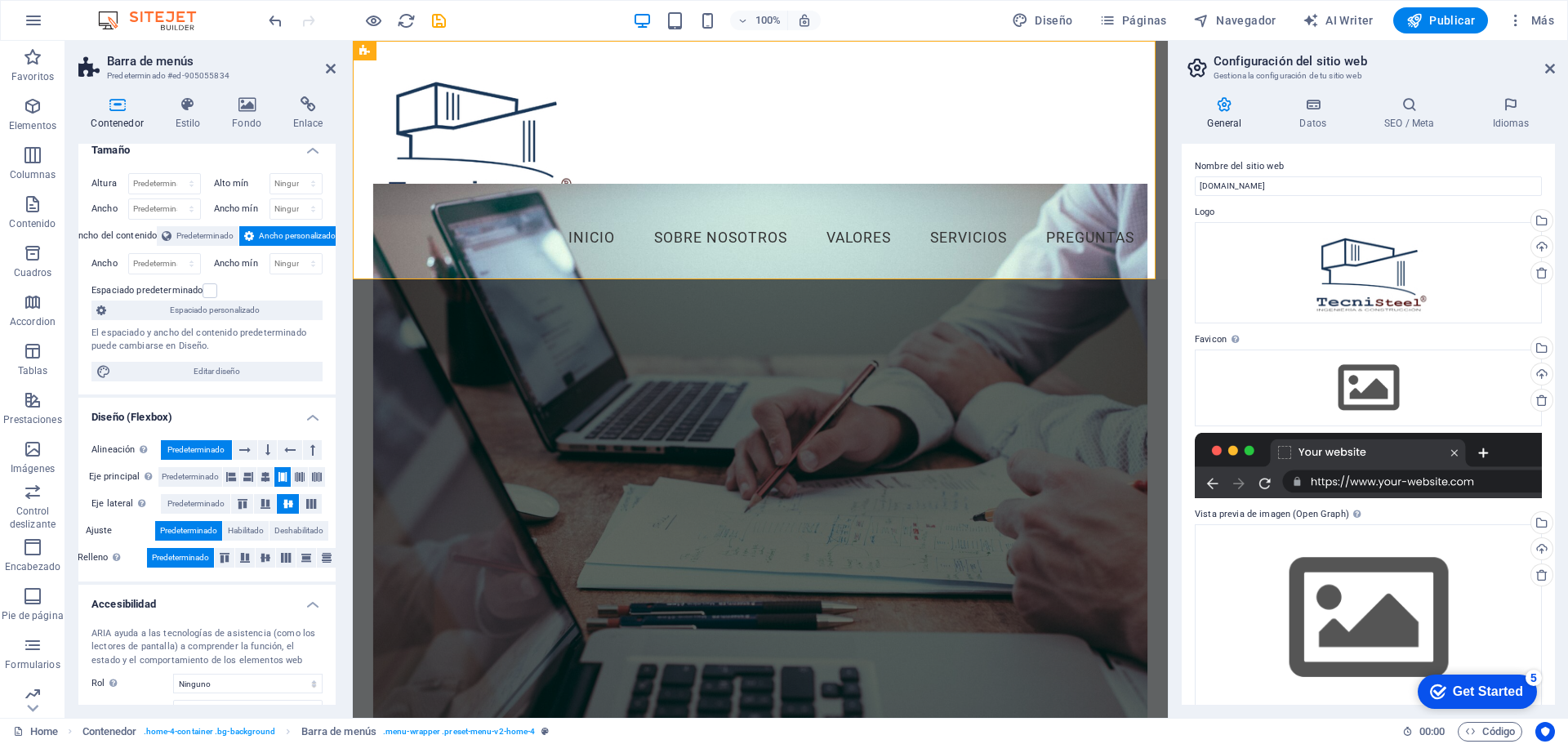
scroll to position [0, 0]
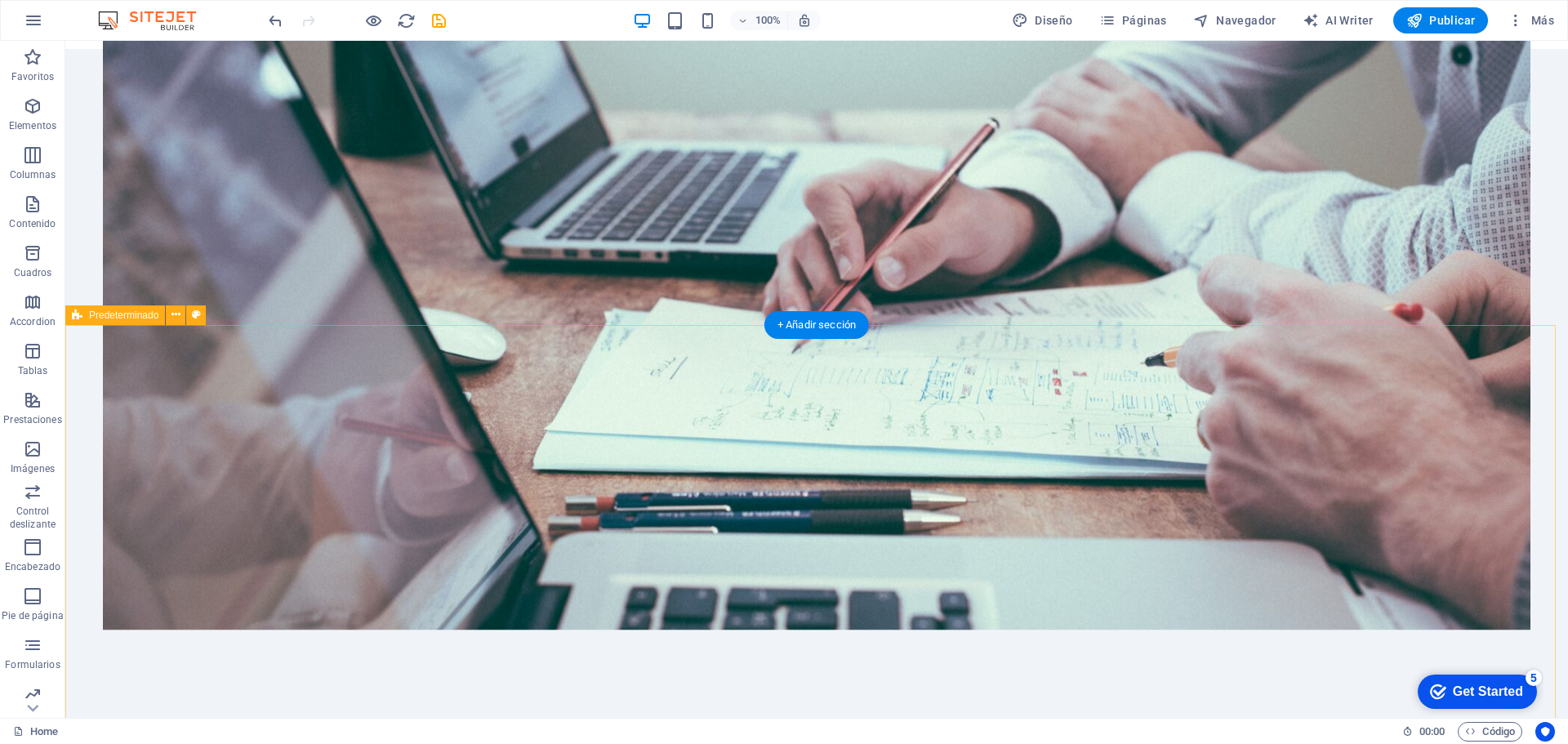
scroll to position [82, 0]
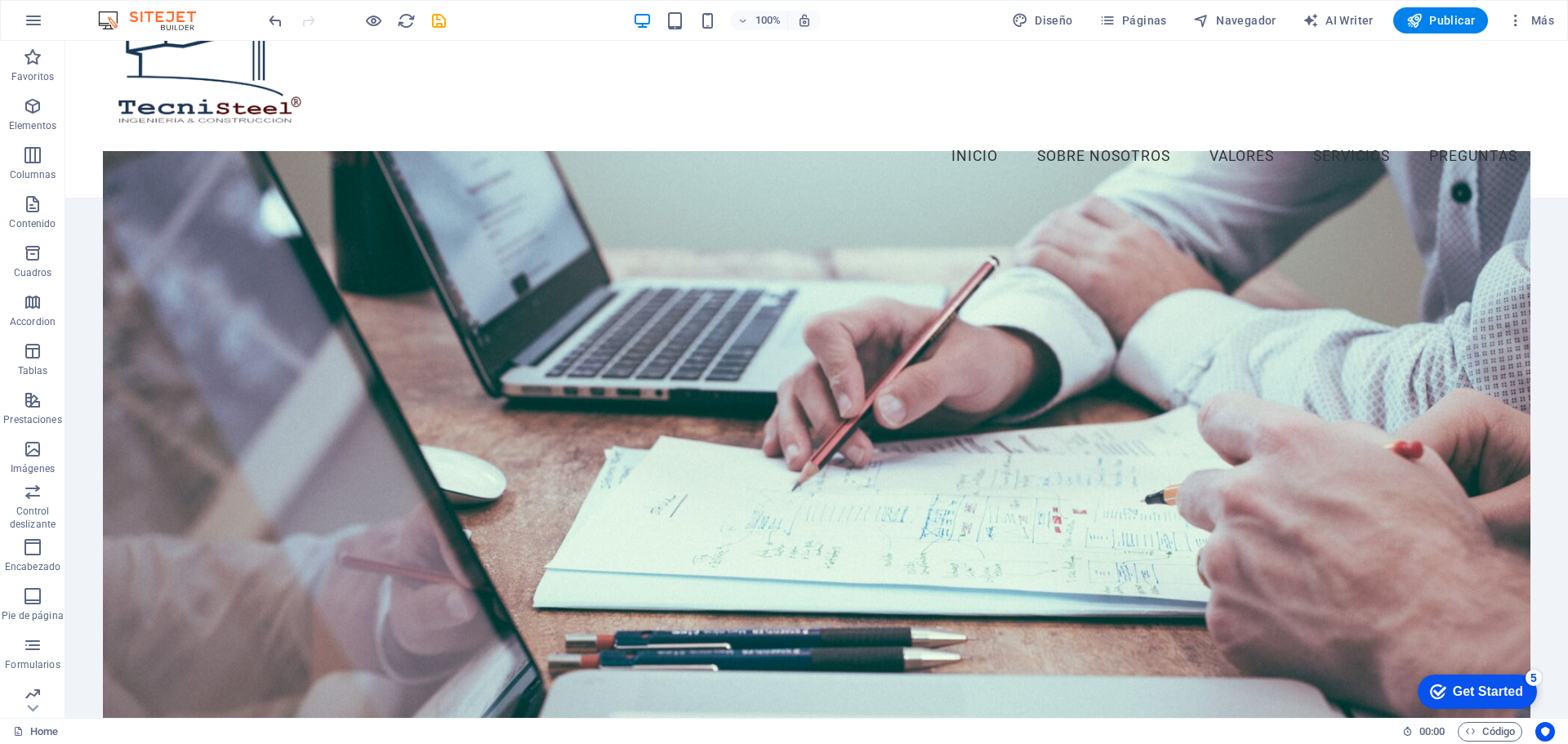
click at [494, 308] on figure at bounding box center [817, 459] width 1428 height 617
click at [261, 298] on figure at bounding box center [817, 459] width 1428 height 617
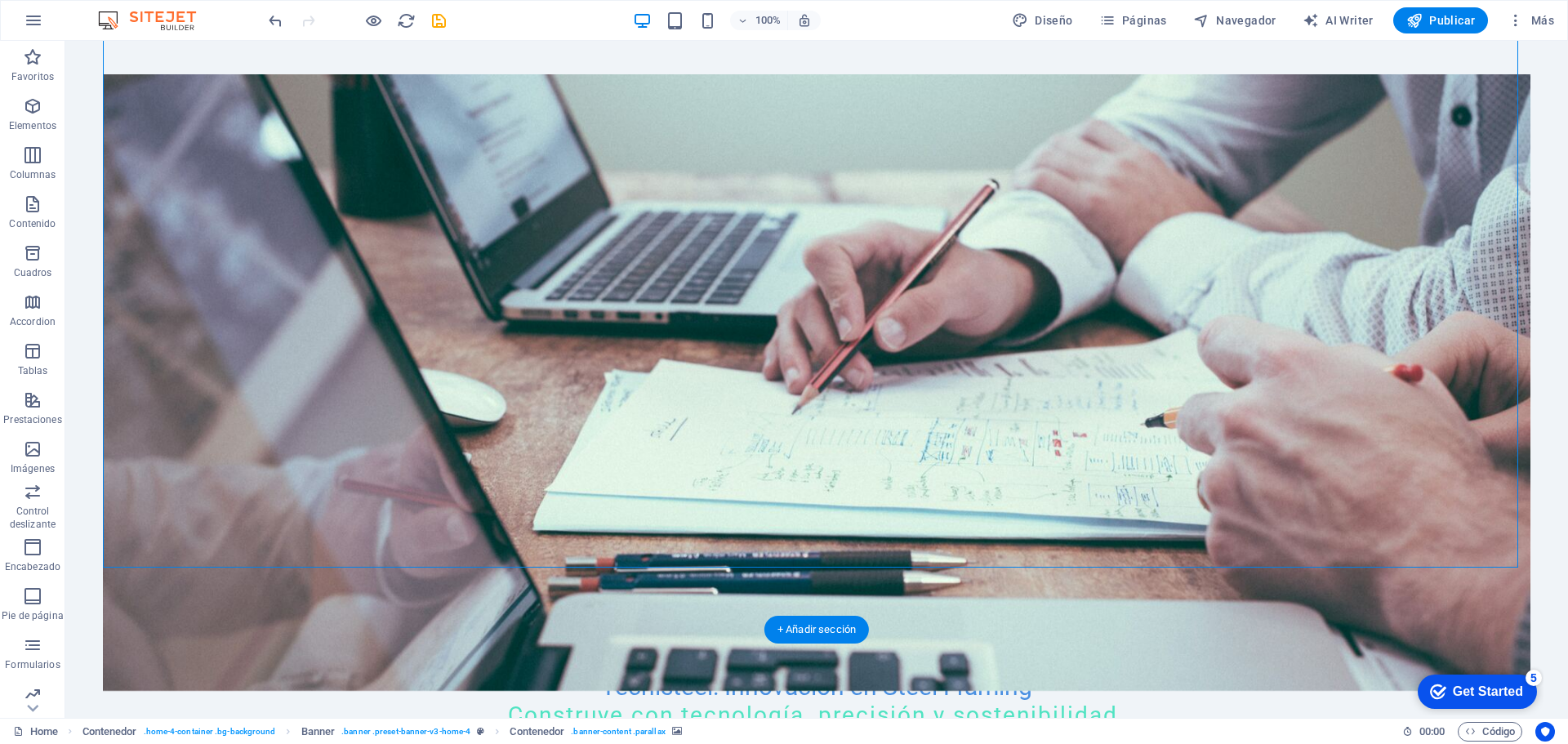
scroll to position [163, 0]
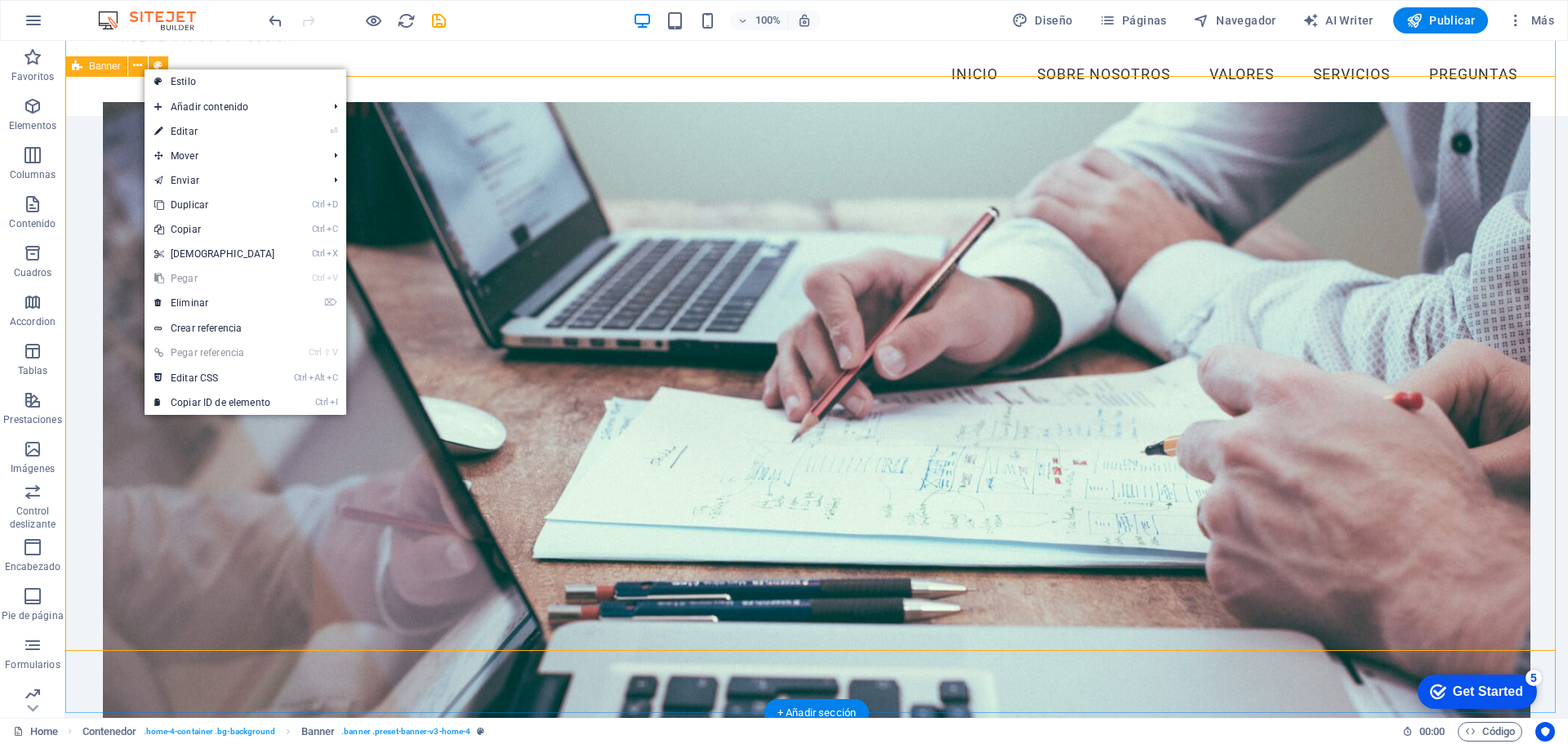
click at [117, 131] on figure at bounding box center [817, 410] width 1428 height 617
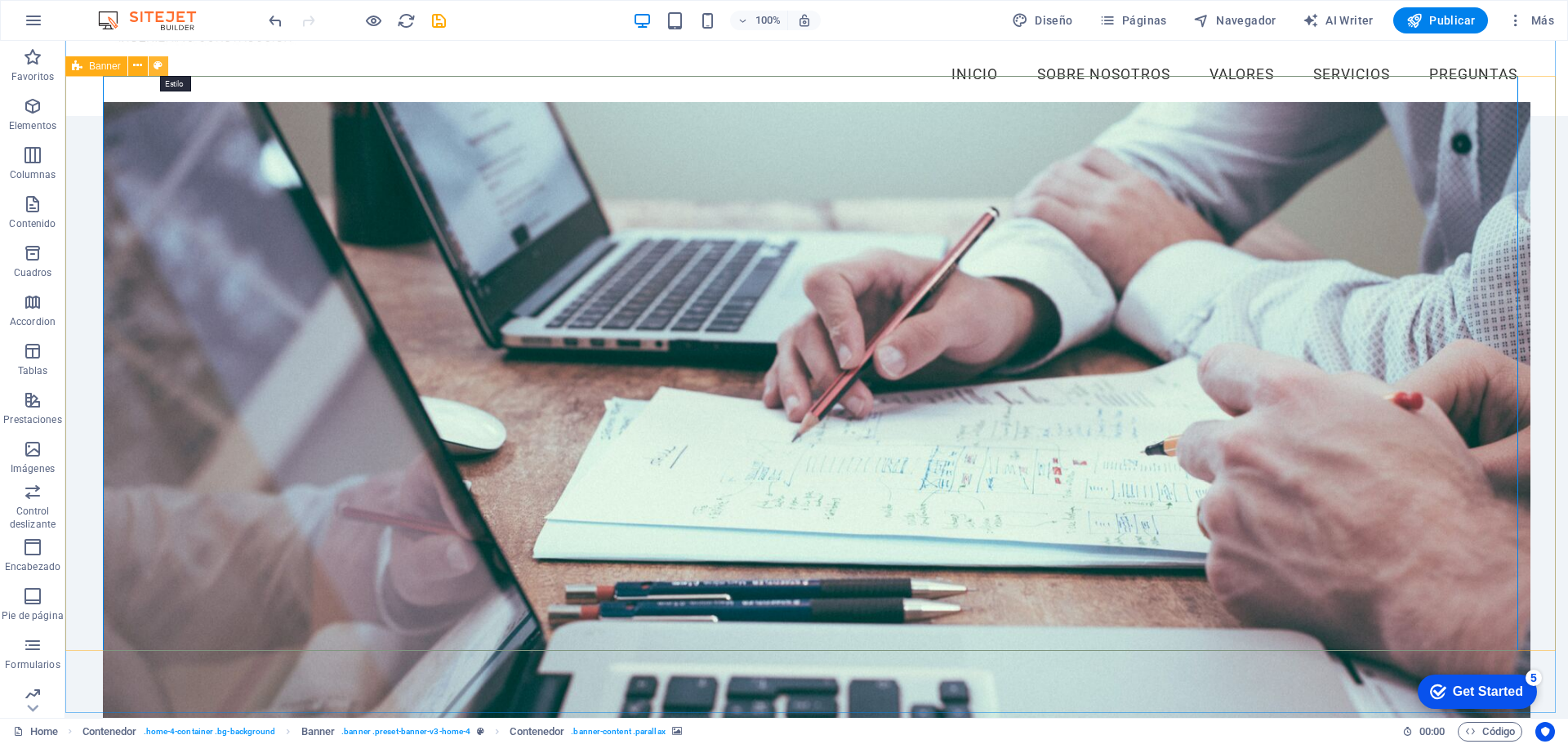
click at [165, 65] on button at bounding box center [158, 65] width 19 height 19
select select "preset-banner-v3-home-4"
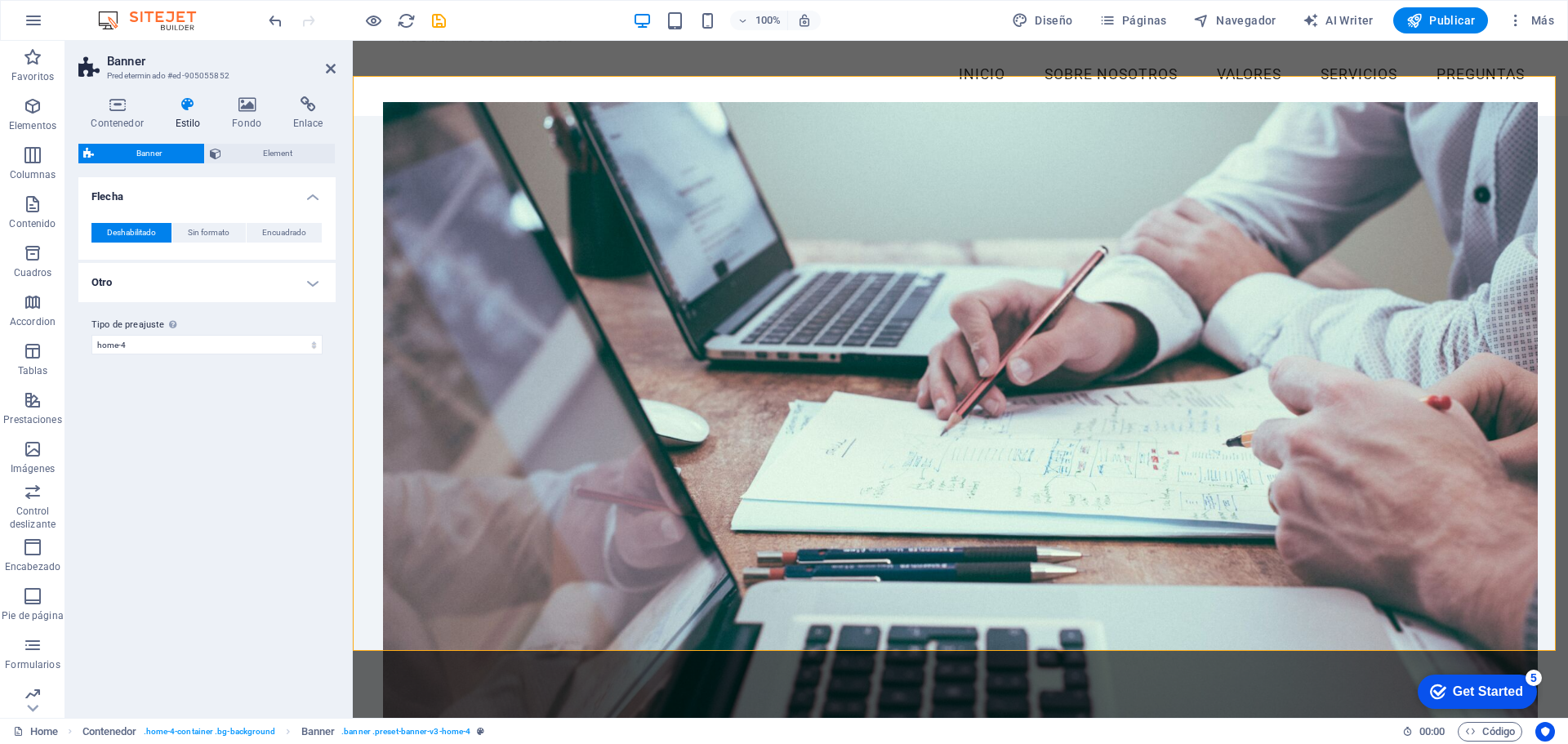
click at [616, 175] on figure at bounding box center [961, 410] width 1155 height 617
click at [248, 108] on icon at bounding box center [246, 105] width 54 height 17
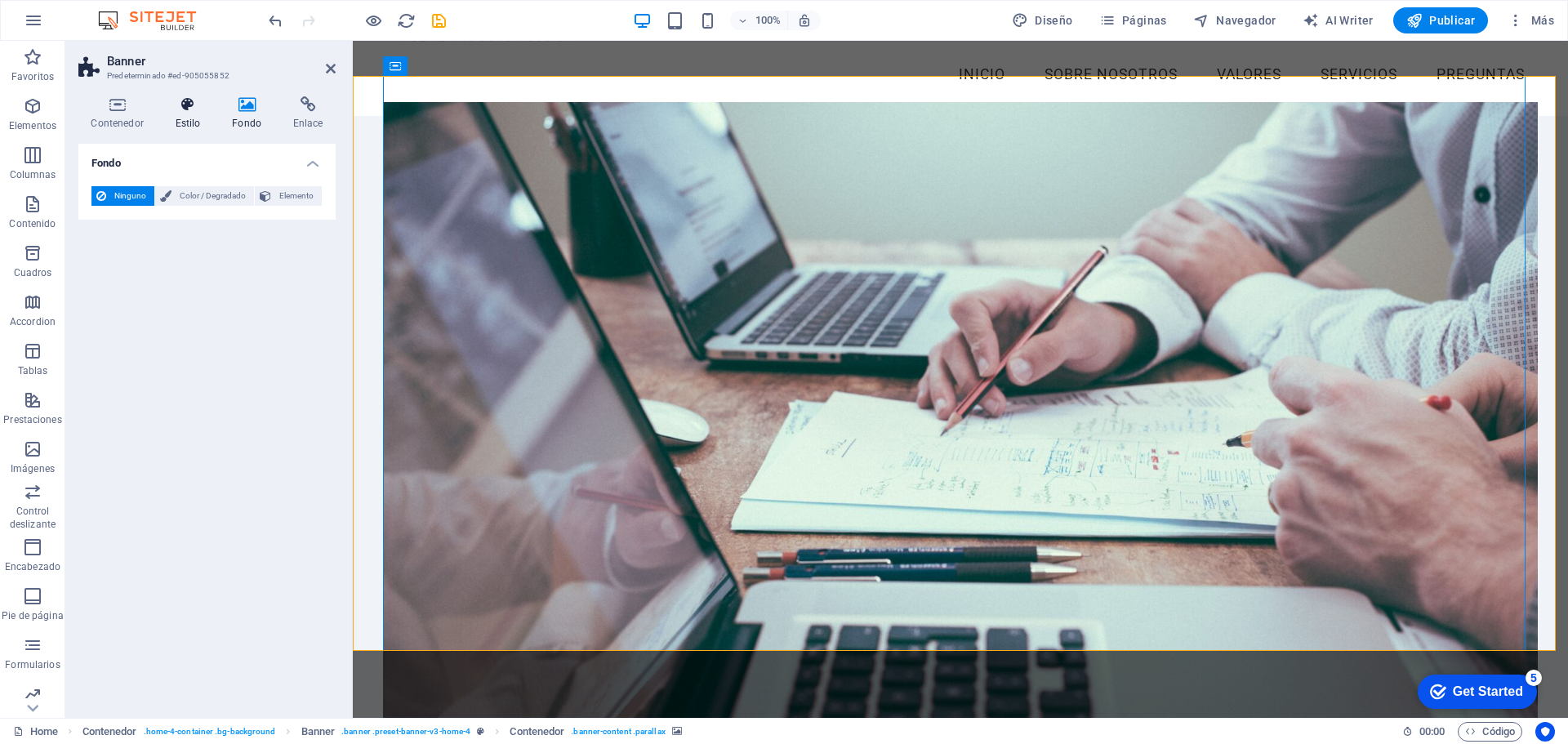
click at [195, 108] on icon at bounding box center [187, 105] width 51 height 17
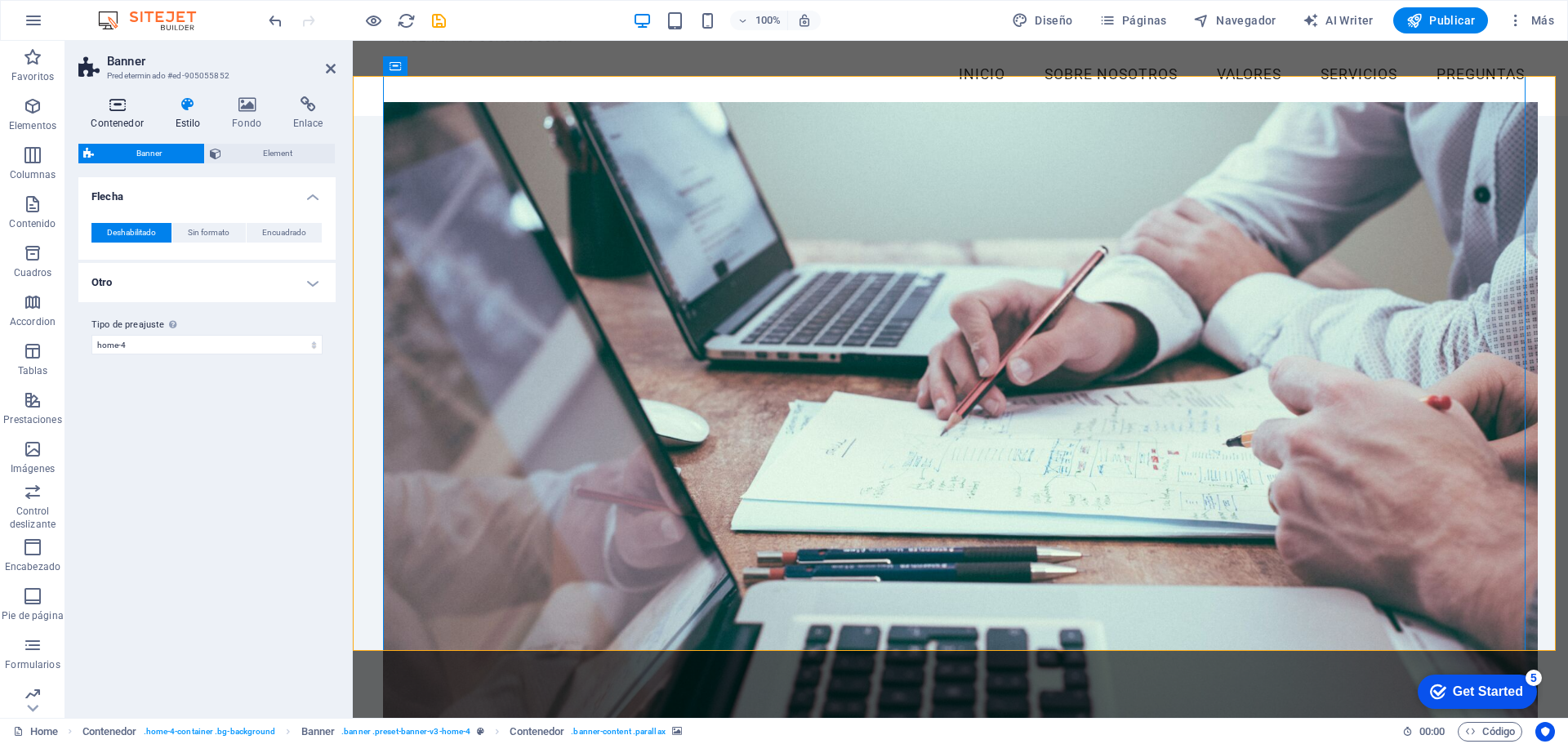
click at [125, 127] on h4 "Contenedor" at bounding box center [120, 113] width 84 height 34
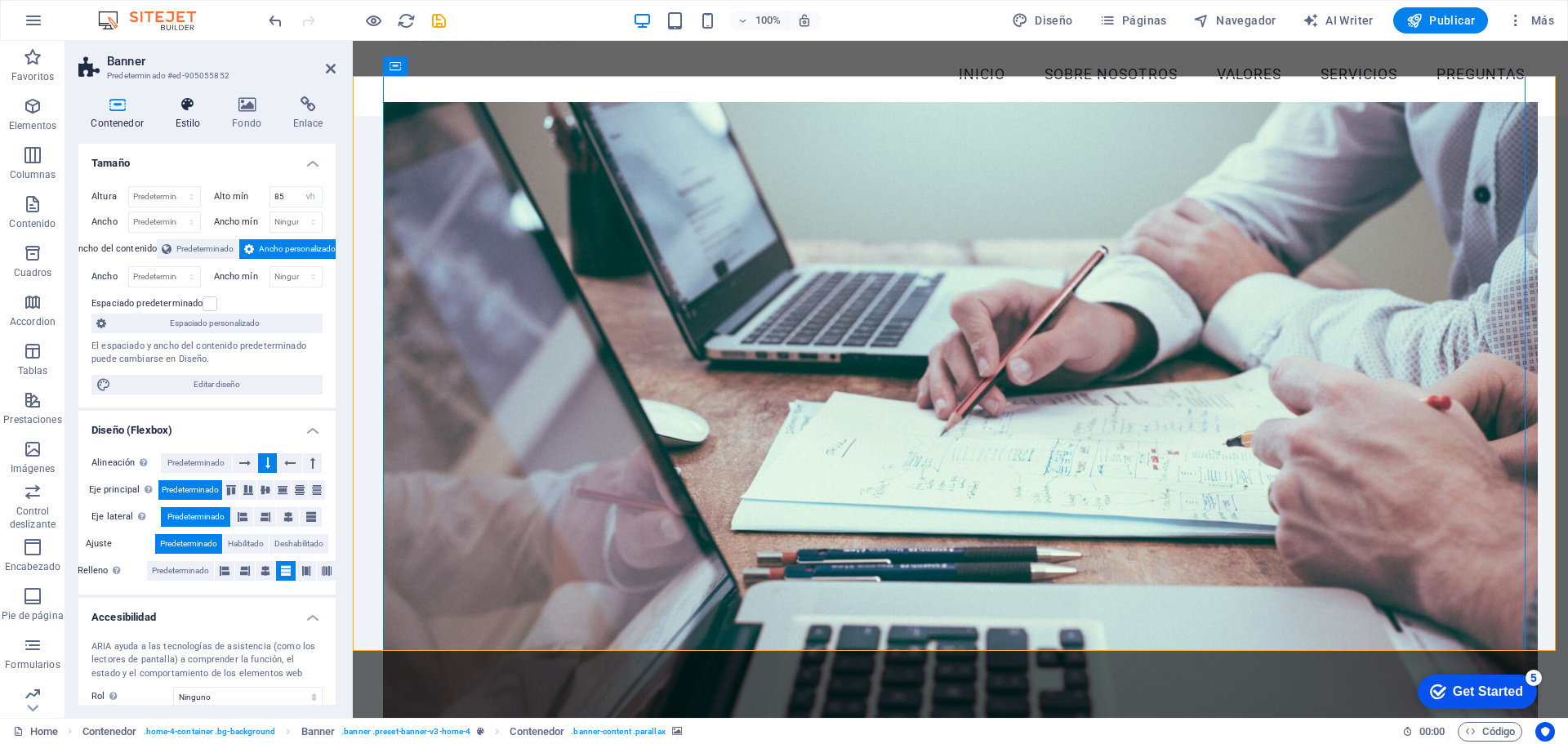
click at [190, 116] on h4 "Estilo" at bounding box center [191, 113] width 57 height 34
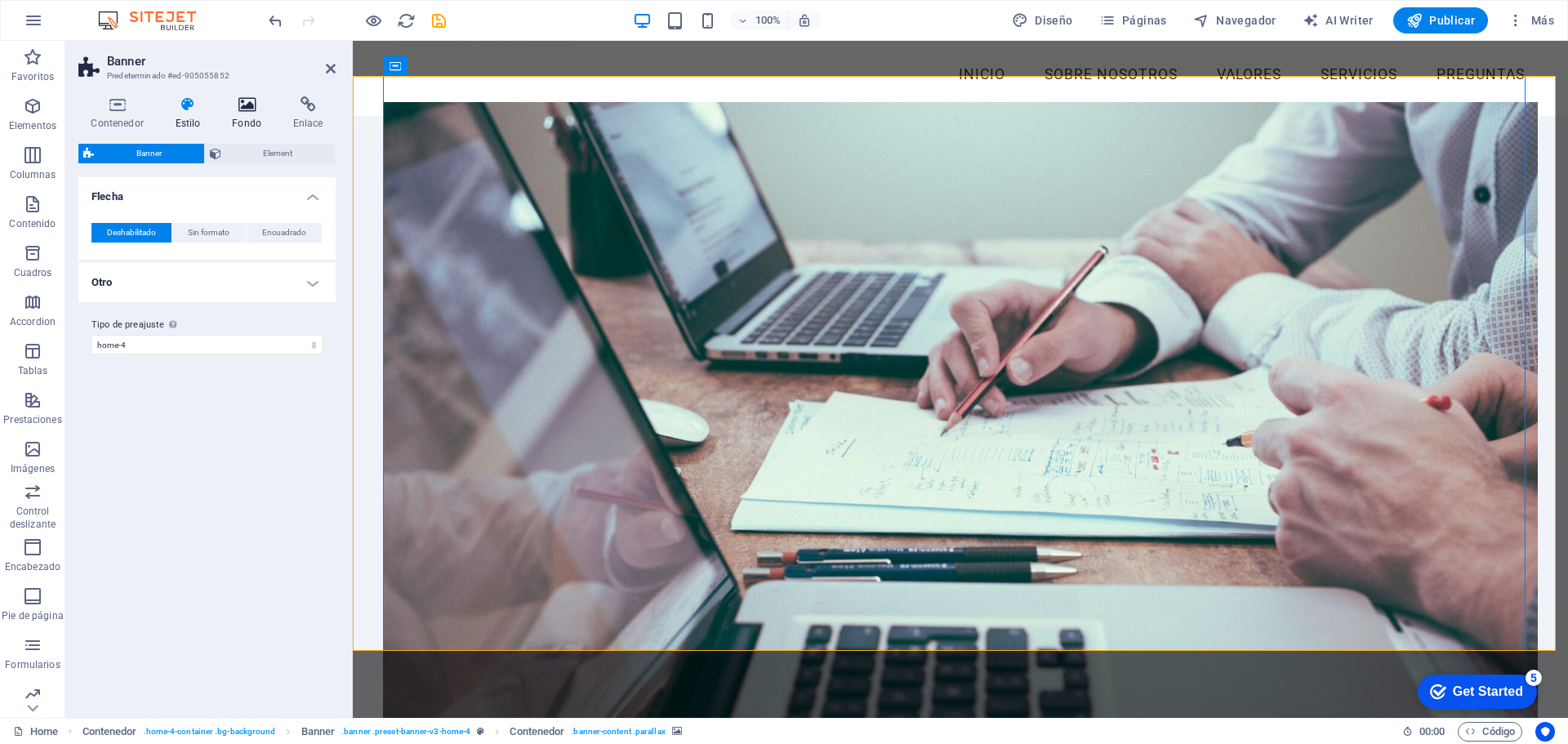
click at [254, 113] on h4 "Fondo" at bounding box center [250, 113] width 61 height 34
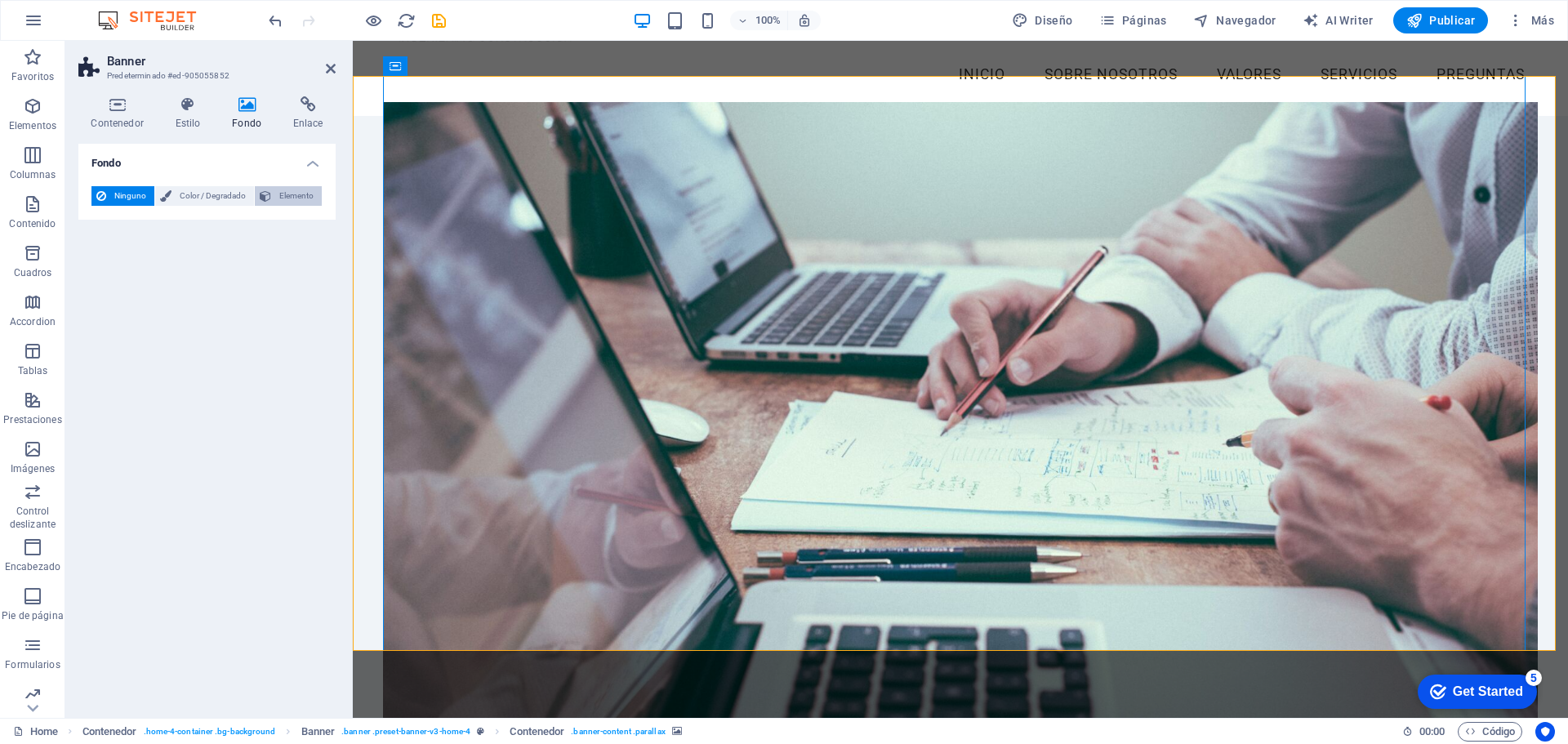
click at [310, 193] on span "Elemento" at bounding box center [296, 195] width 41 height 19
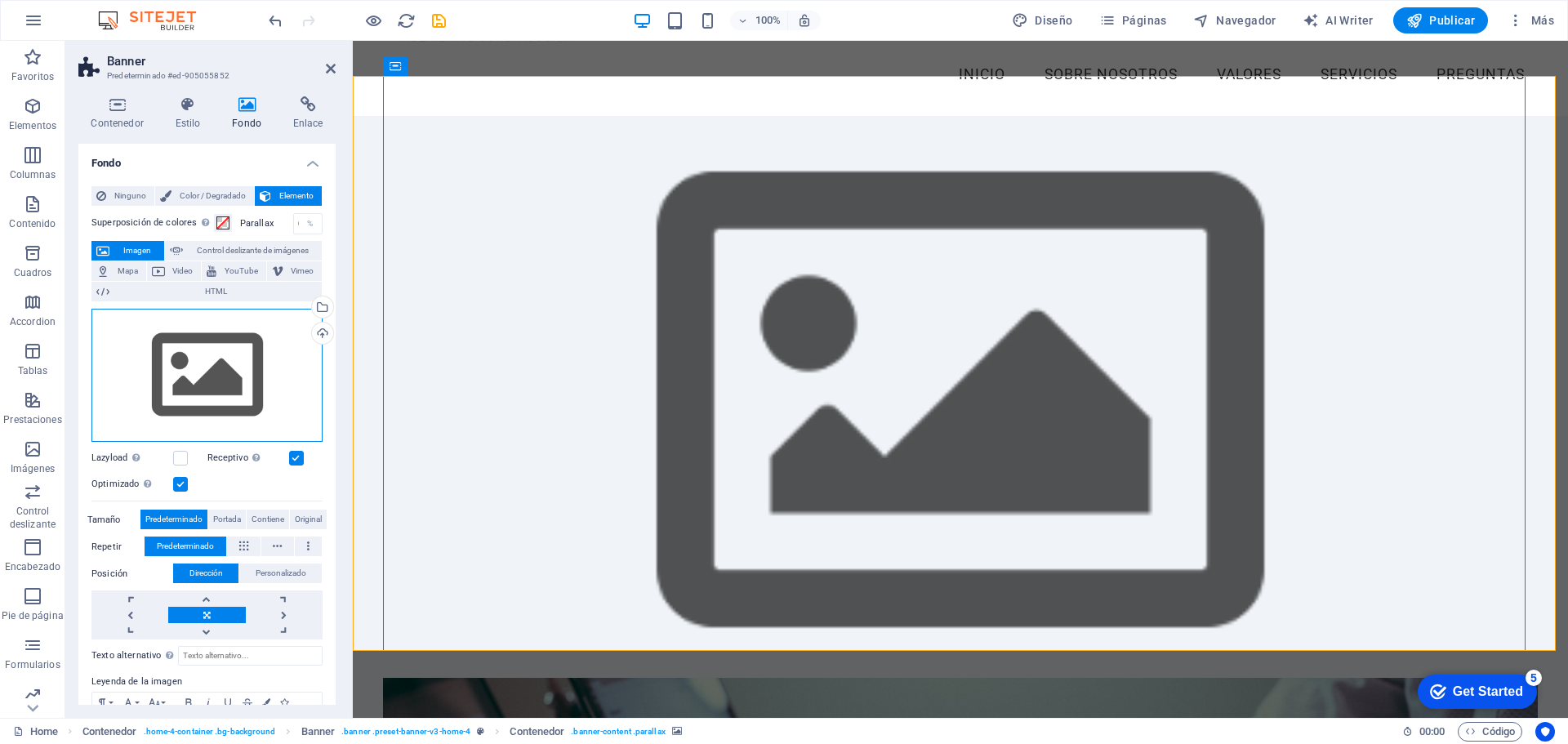
click at [230, 398] on div "Arrastra archivos aquí, haz clic para escoger archivos o selecciona archivos de…" at bounding box center [206, 375] width 231 height 134
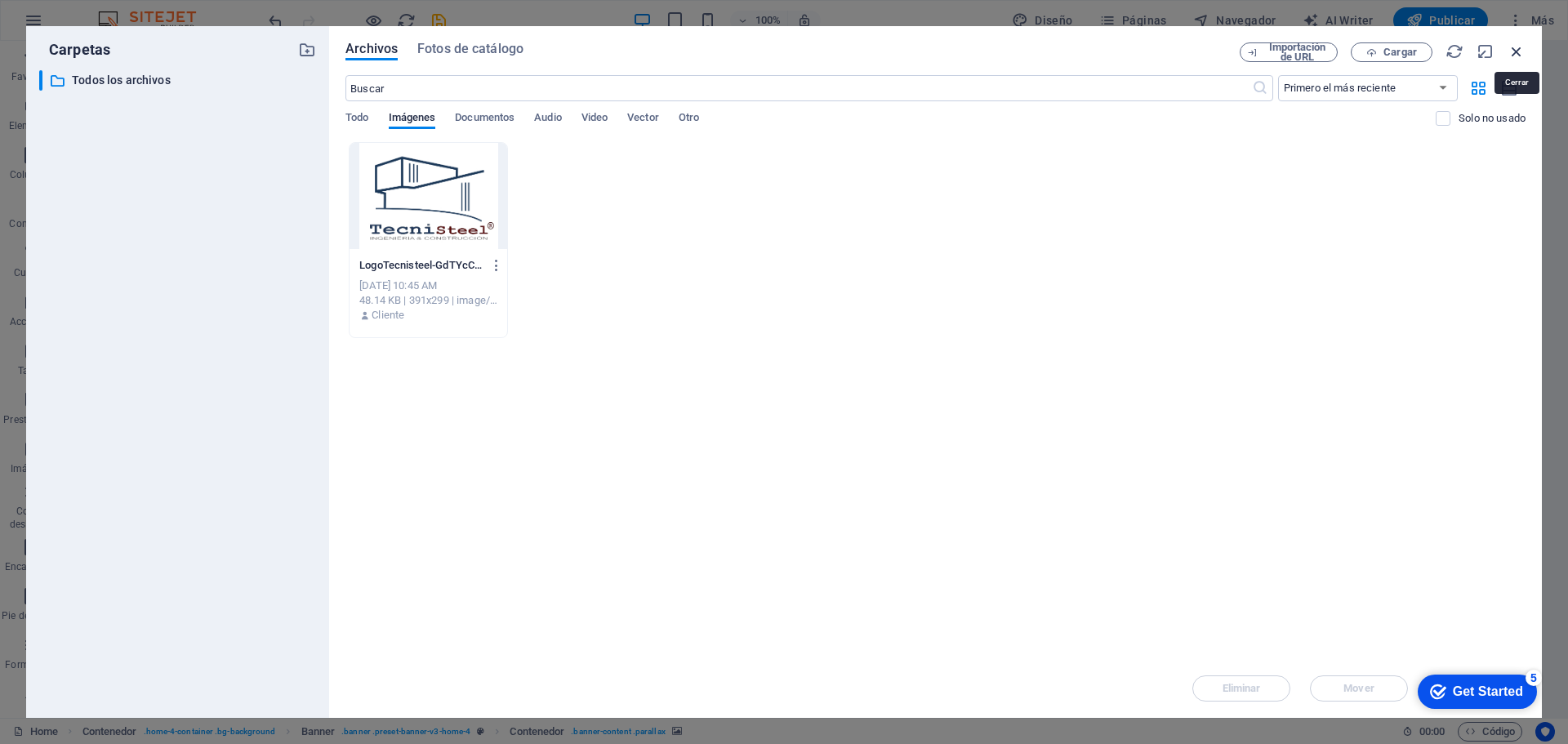
click at [1511, 54] on icon "button" at bounding box center [1516, 51] width 18 height 18
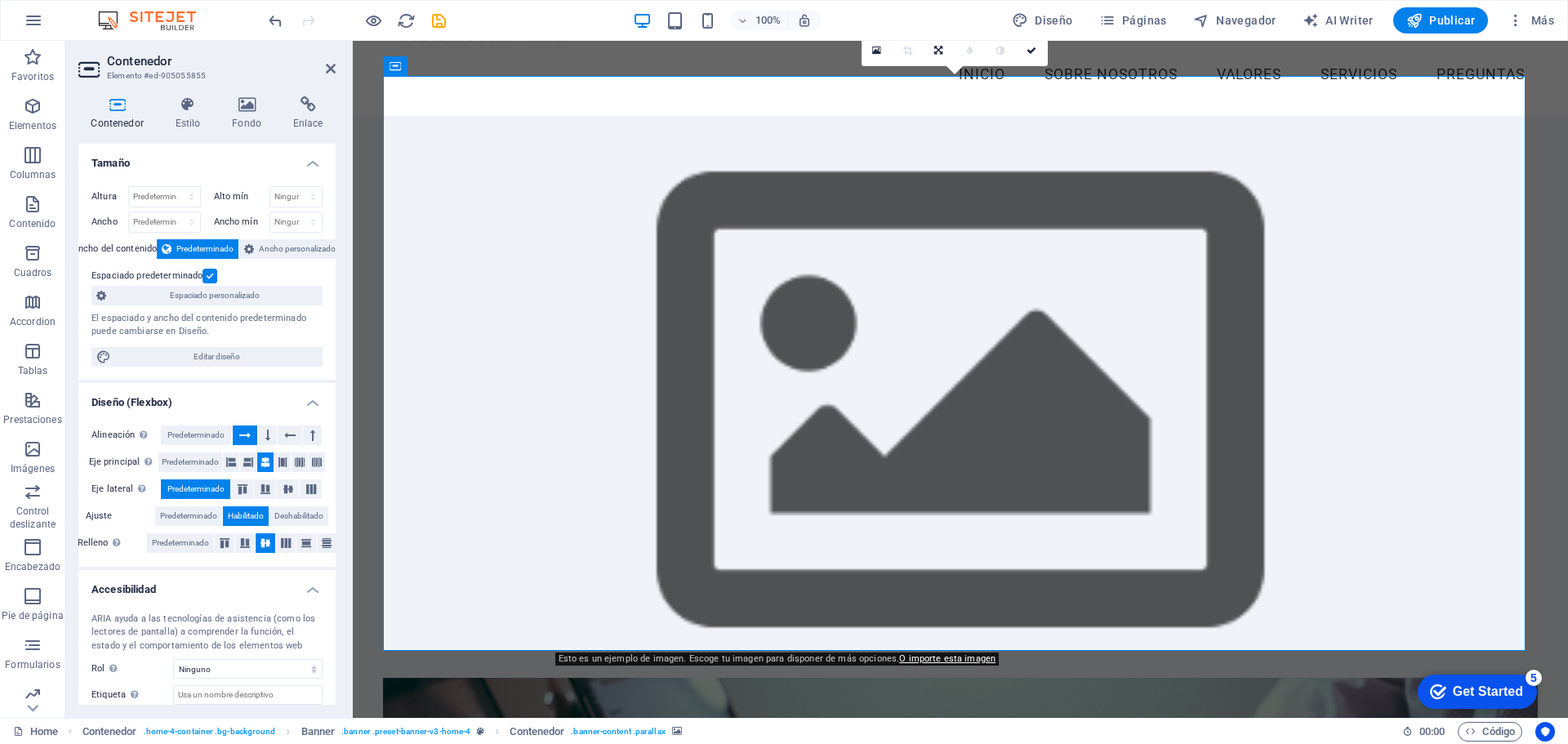
click at [936, 661] on link "O importe esta imagen" at bounding box center [948, 659] width 97 height 11
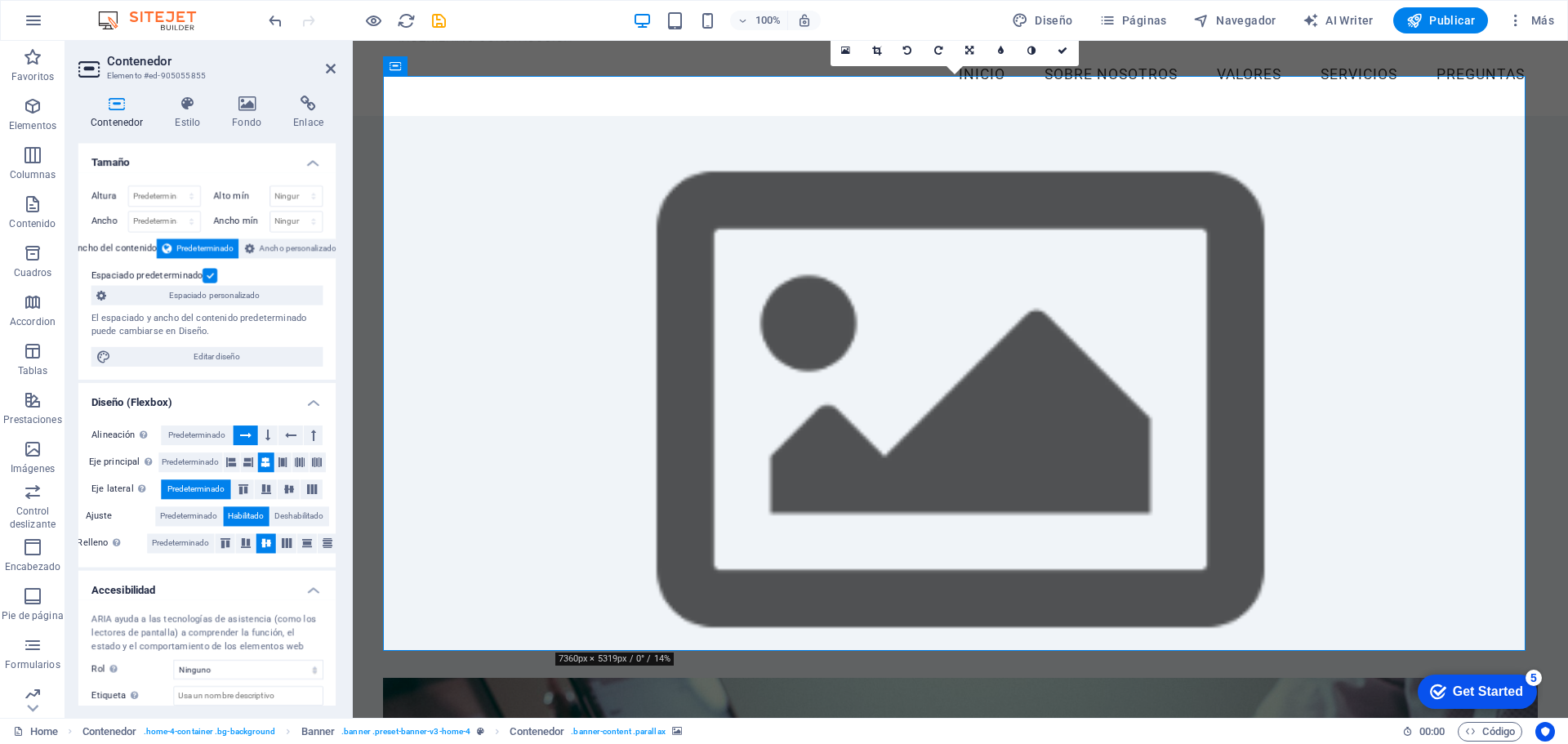
click at [843, 54] on icon at bounding box center [846, 51] width 9 height 11
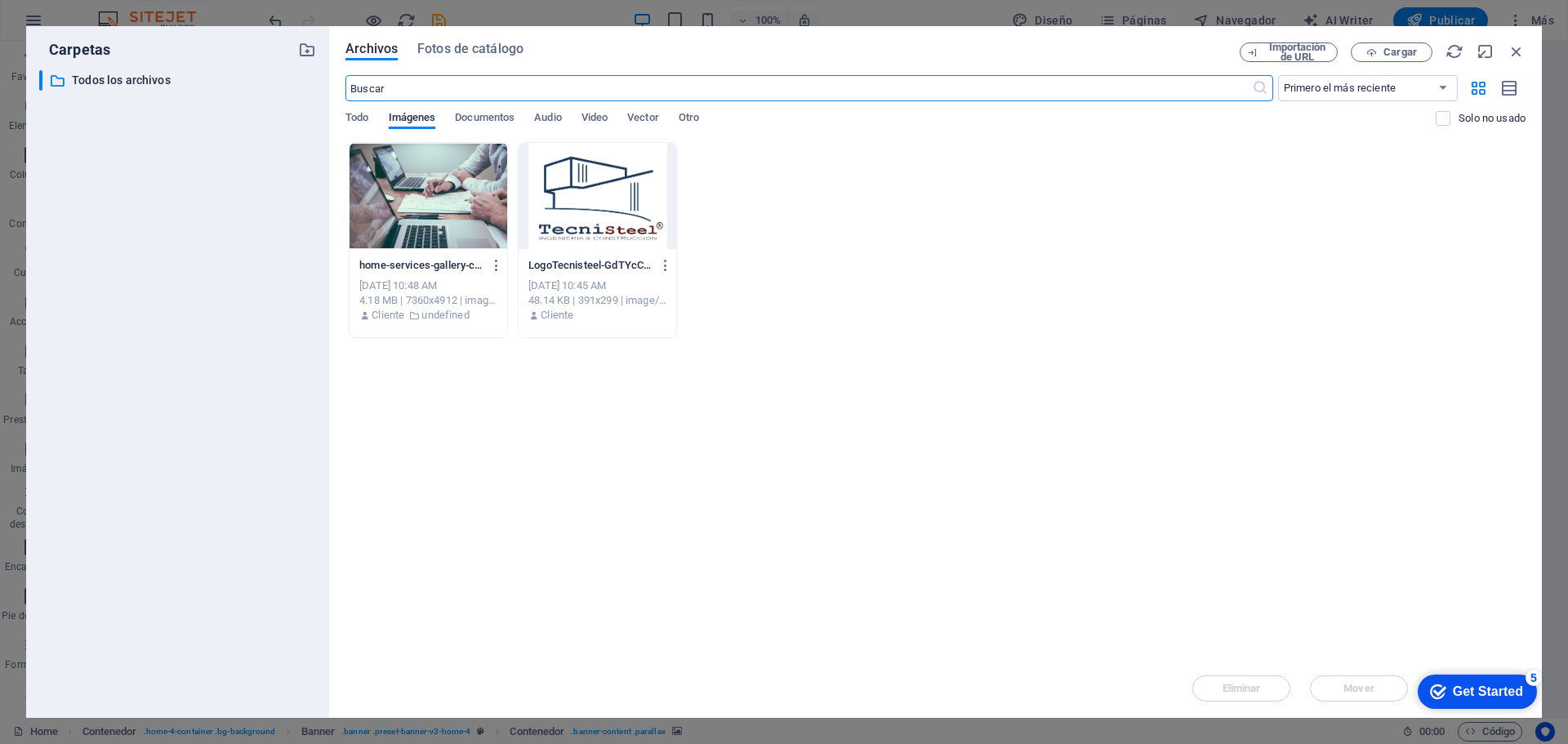
click at [434, 224] on div at bounding box center [428, 195] width 158 height 106
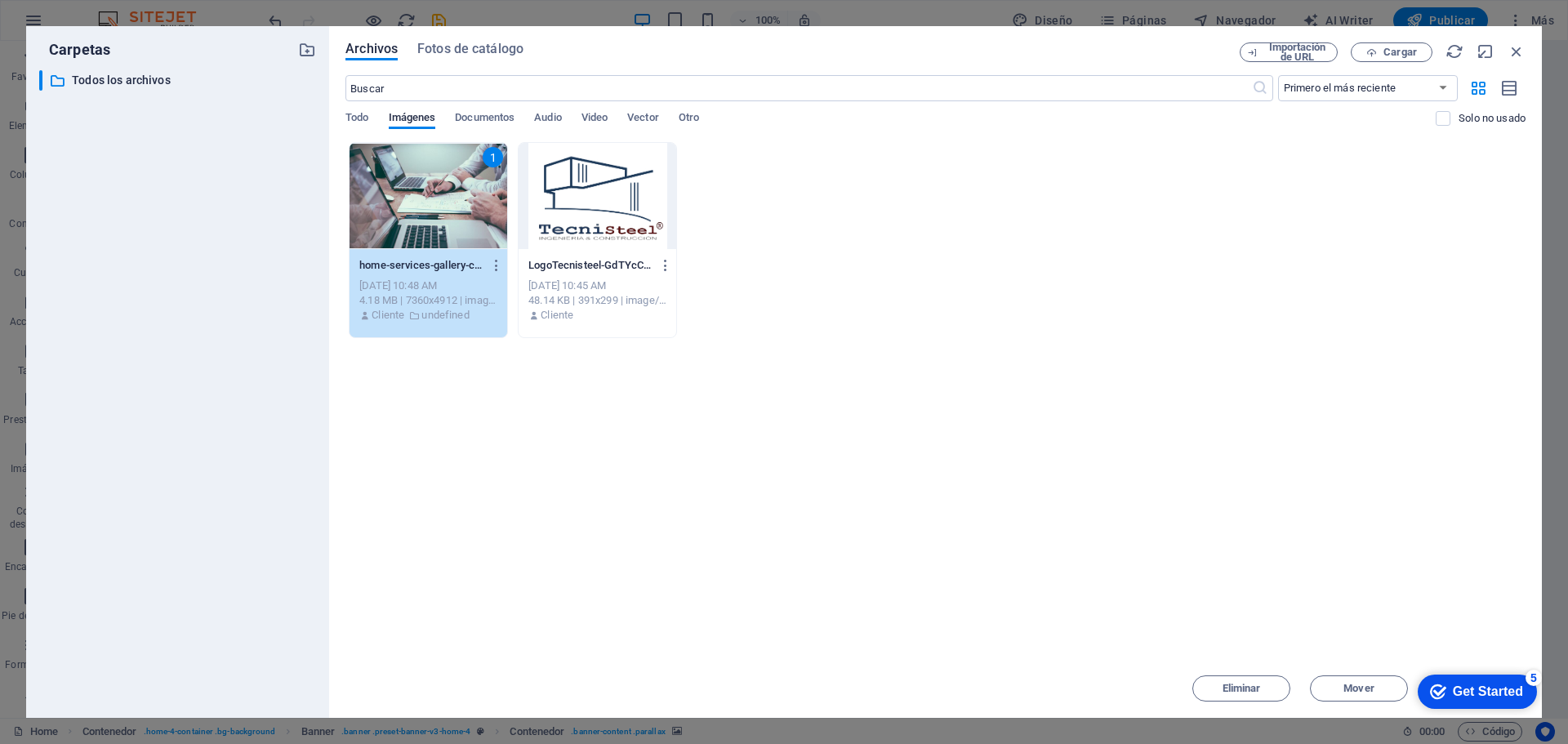
click at [434, 224] on div "1" at bounding box center [428, 195] width 158 height 106
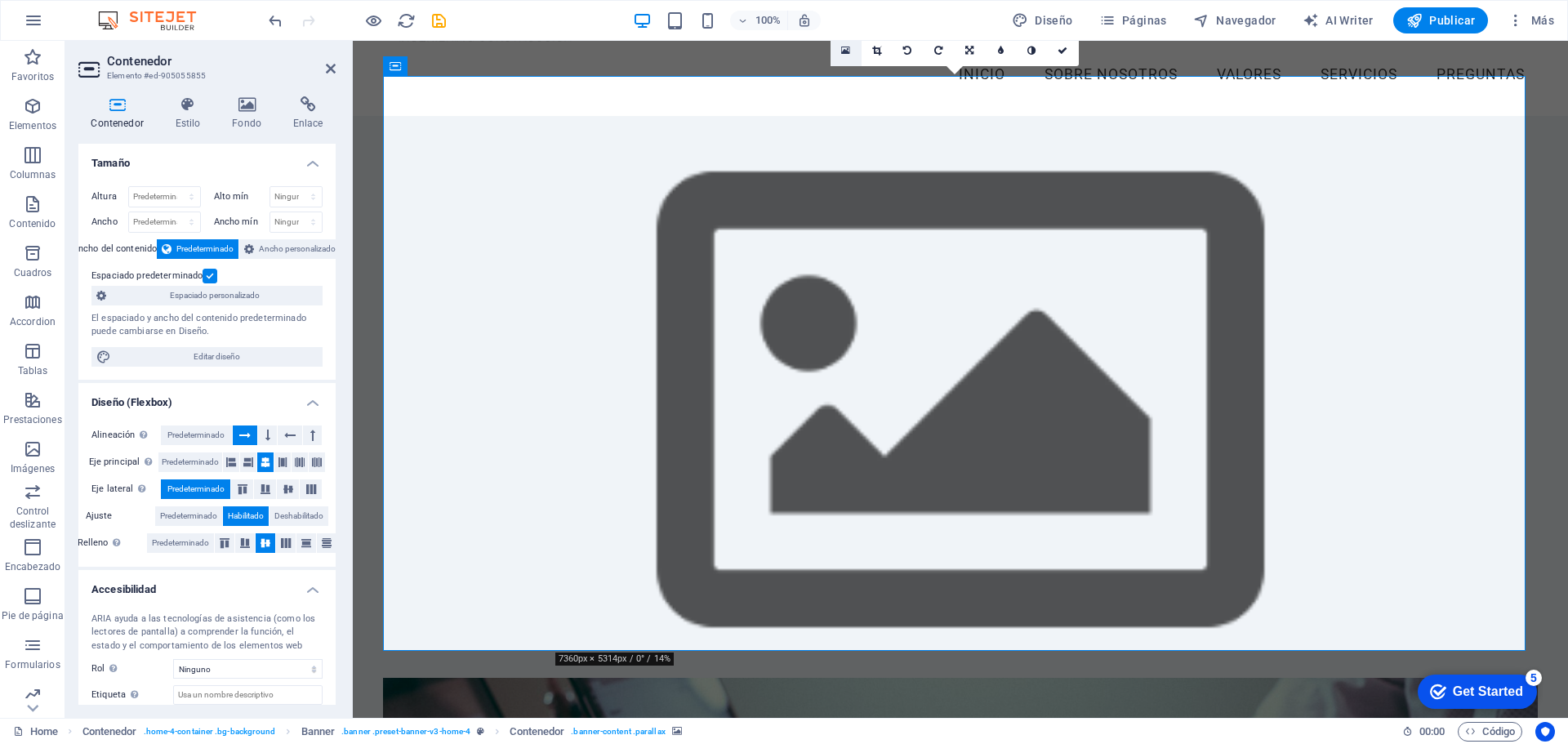
click at [848, 51] on icon at bounding box center [846, 51] width 9 height 11
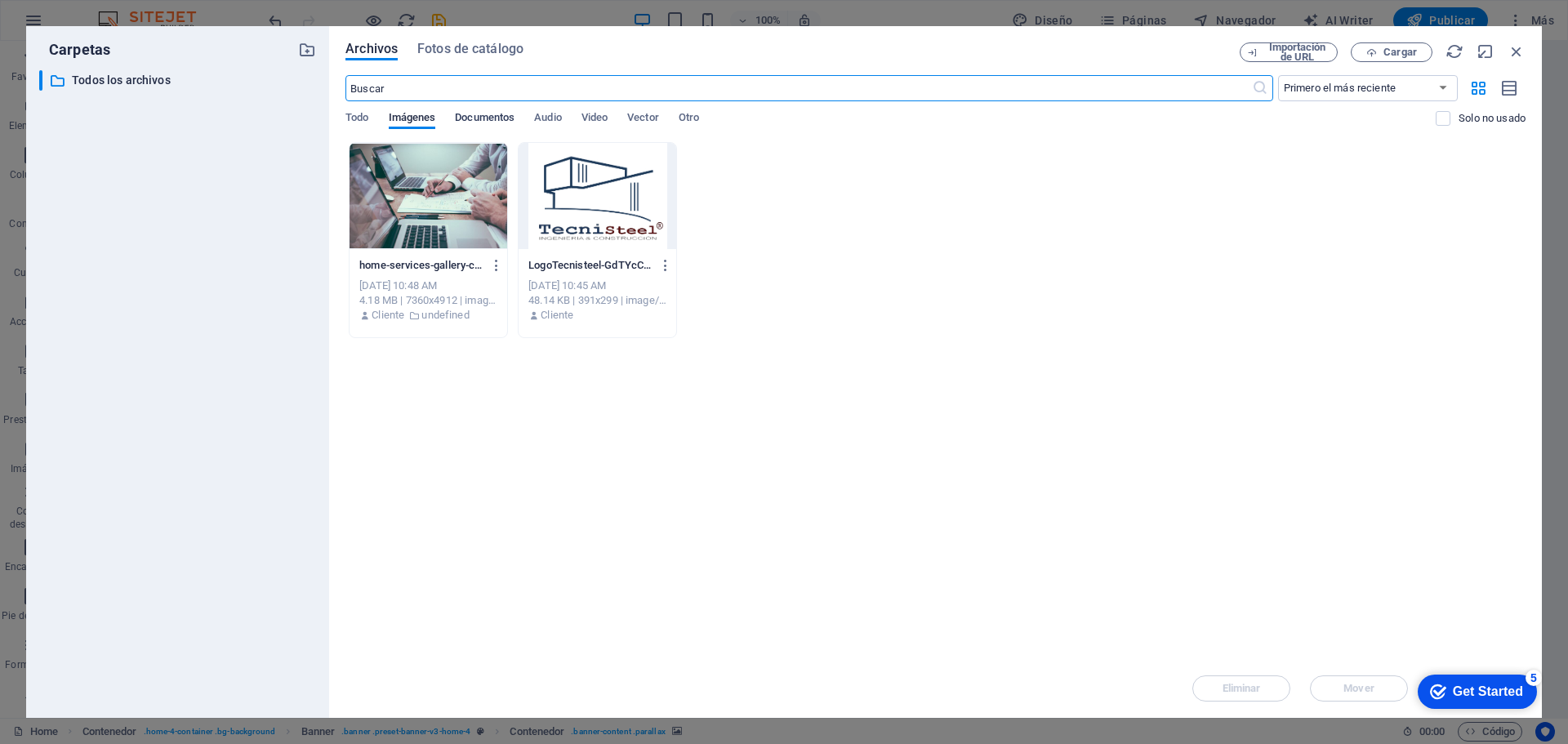
click at [497, 124] on span "Documentos" at bounding box center [485, 119] width 60 height 23
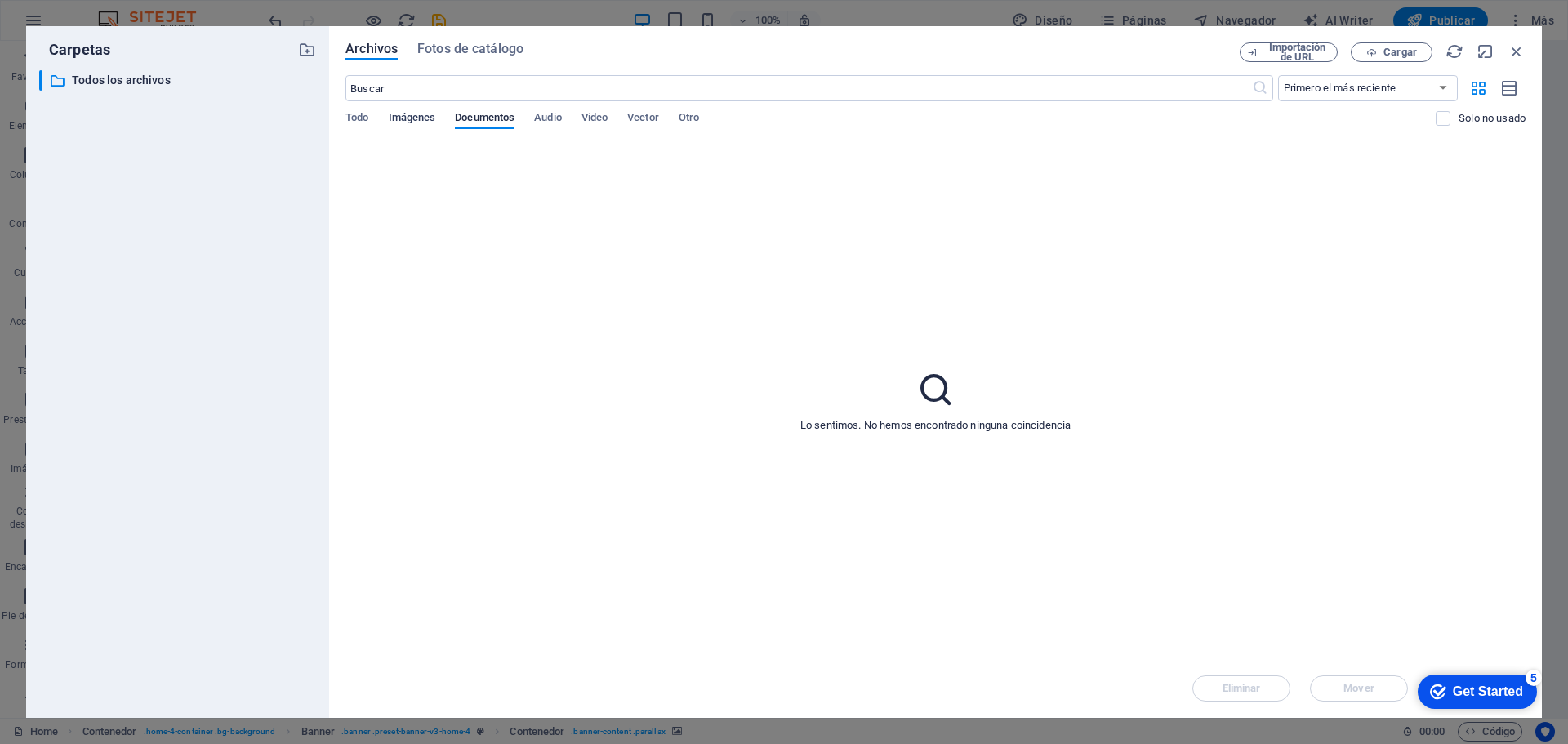
click at [404, 124] on span "Imágenes" at bounding box center [412, 119] width 47 height 23
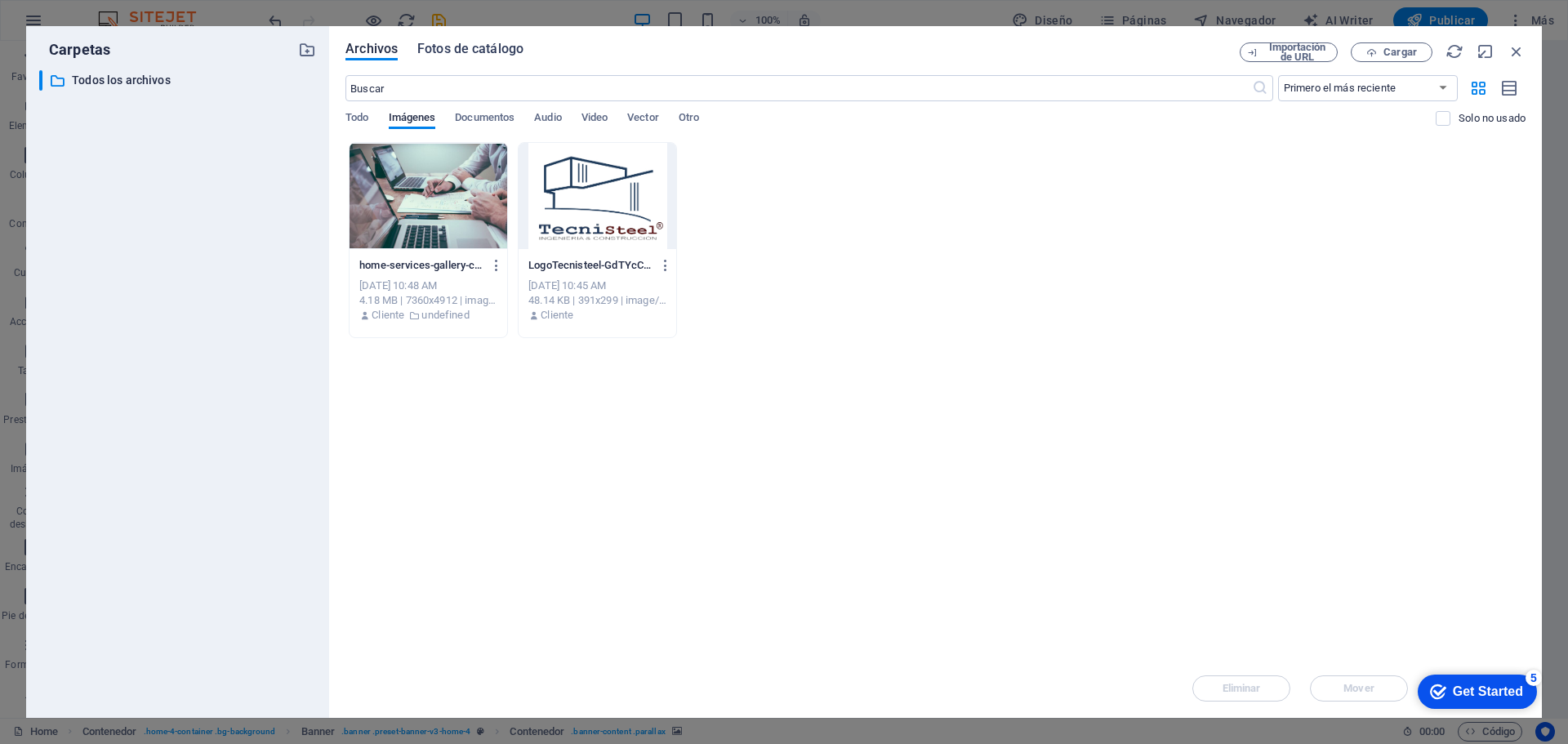
click at [463, 55] on span "Fotos de catálogo" at bounding box center [470, 49] width 106 height 19
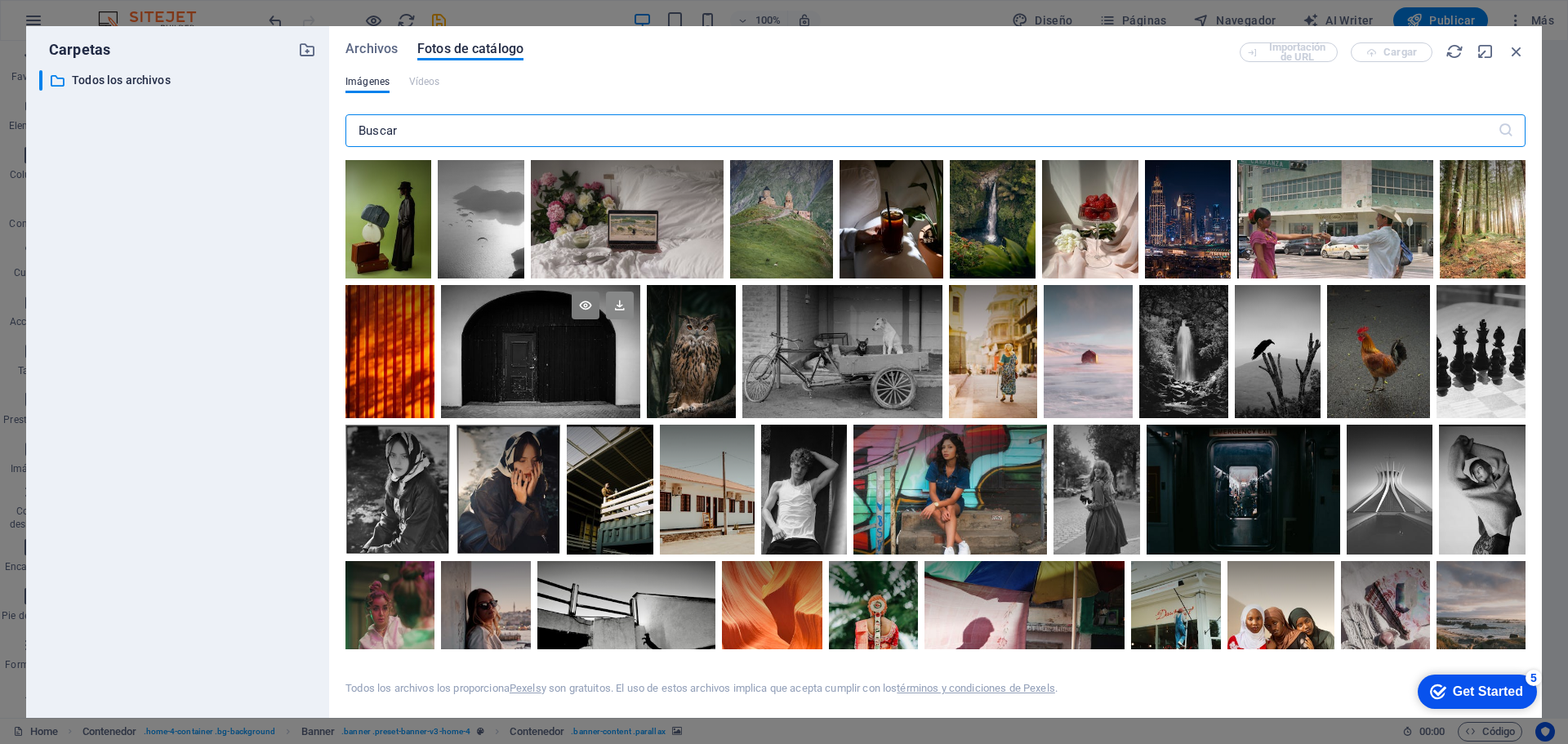
scroll to position [0, 0]
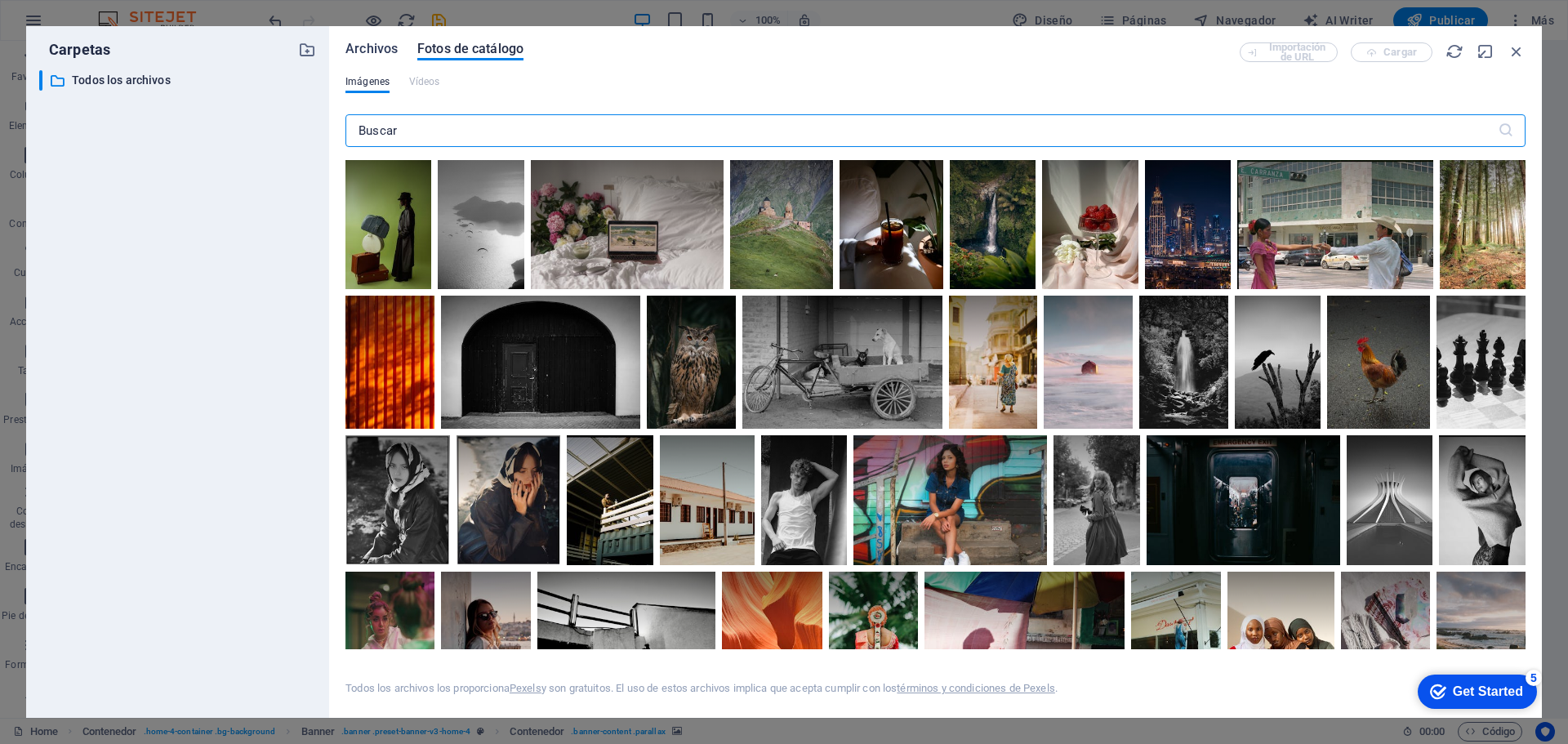
click at [367, 49] on span "Archivos" at bounding box center [371, 49] width 53 height 19
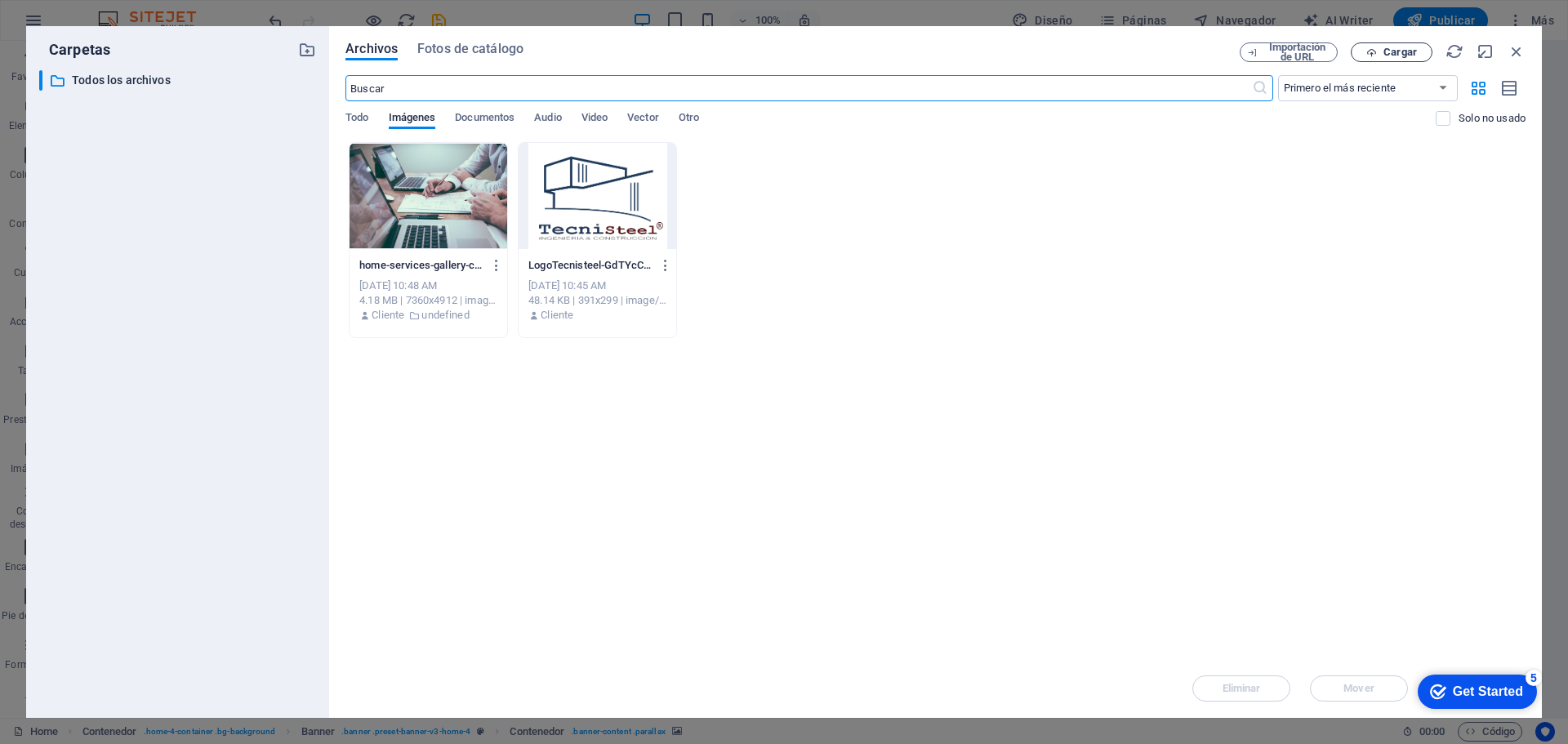
click at [1388, 47] on span "Cargar" at bounding box center [1400, 52] width 33 height 10
click at [1387, 50] on span "Cargar" at bounding box center [1400, 52] width 33 height 10
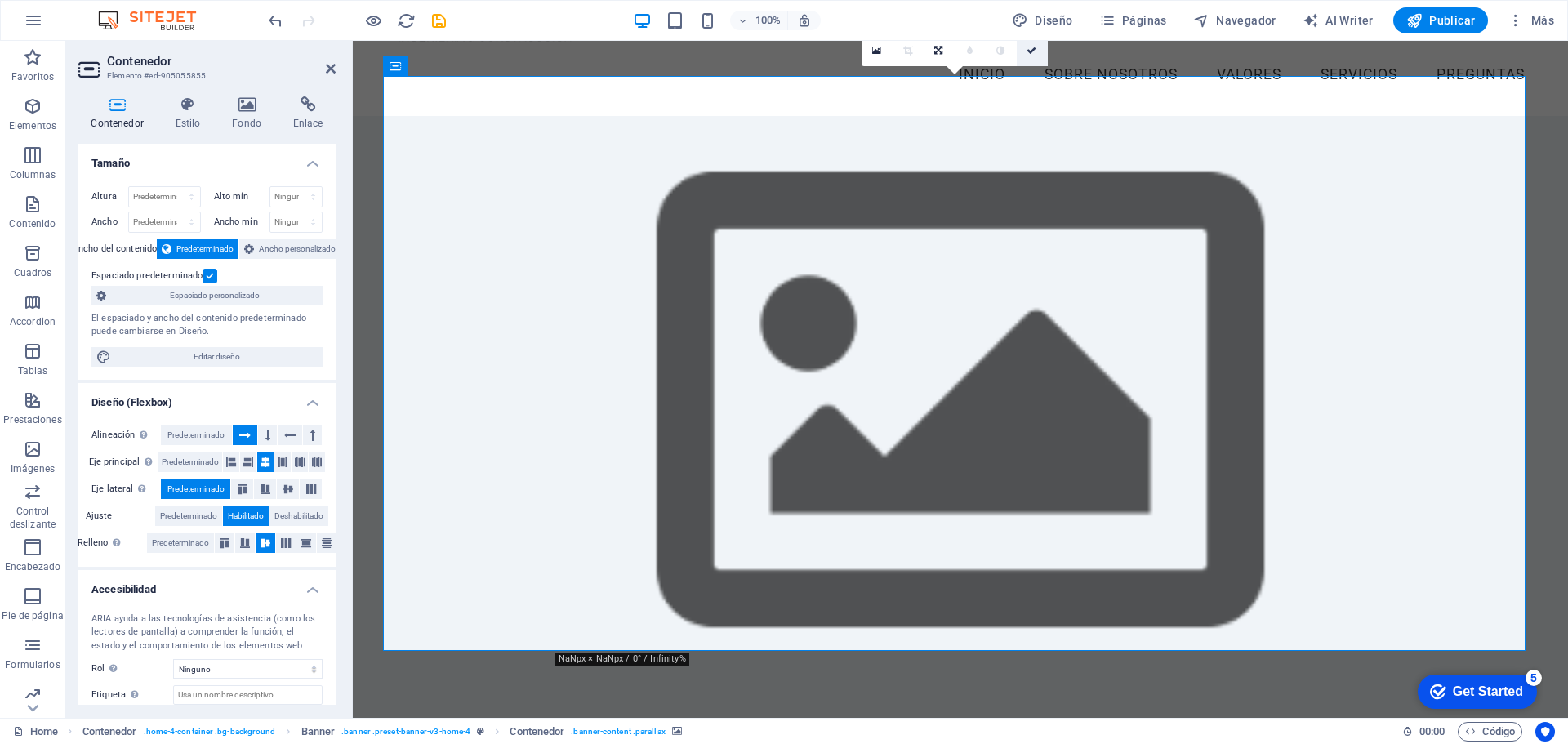
click at [1033, 48] on icon at bounding box center [1032, 51] width 10 height 10
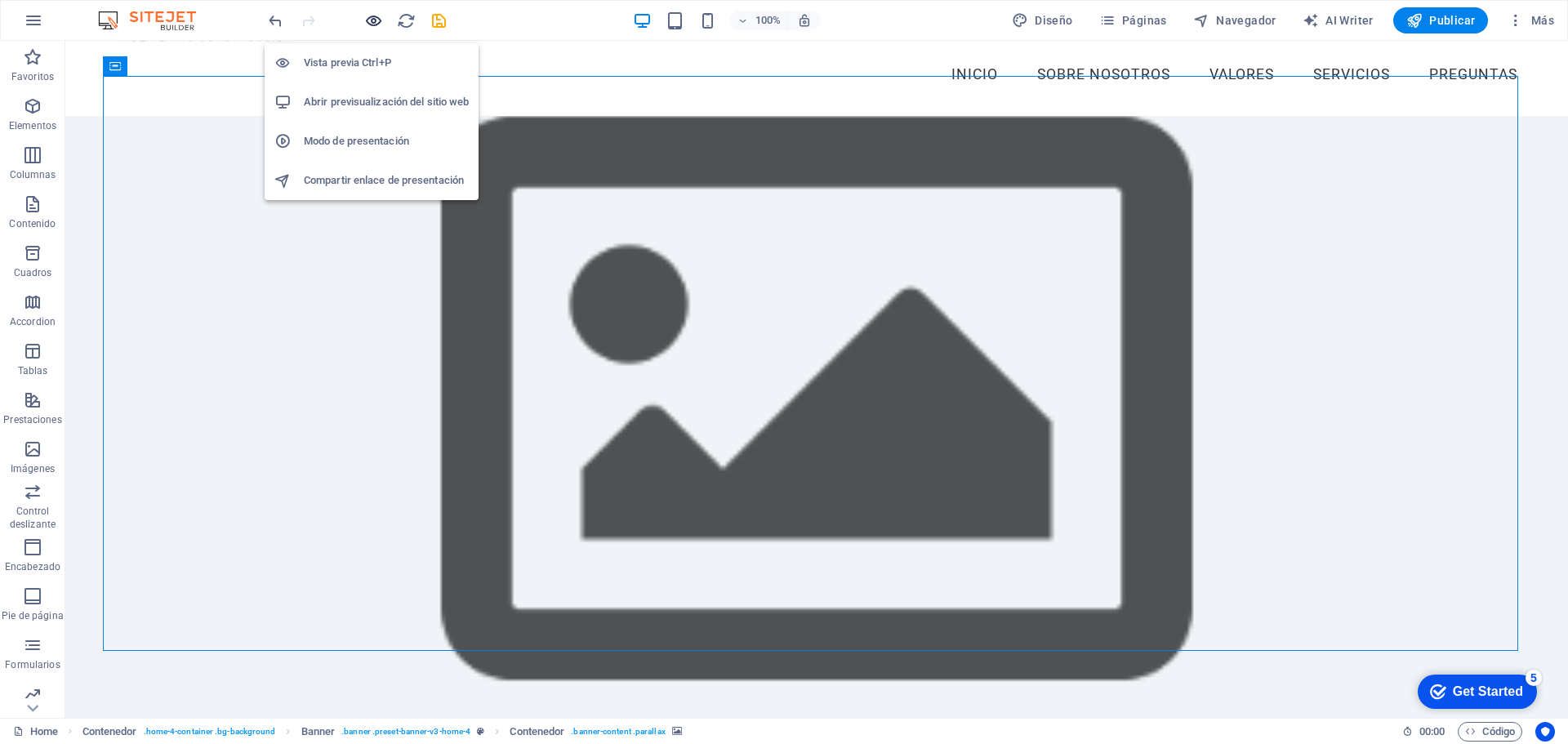
click at [371, 25] on icon "button" at bounding box center [373, 20] width 18 height 18
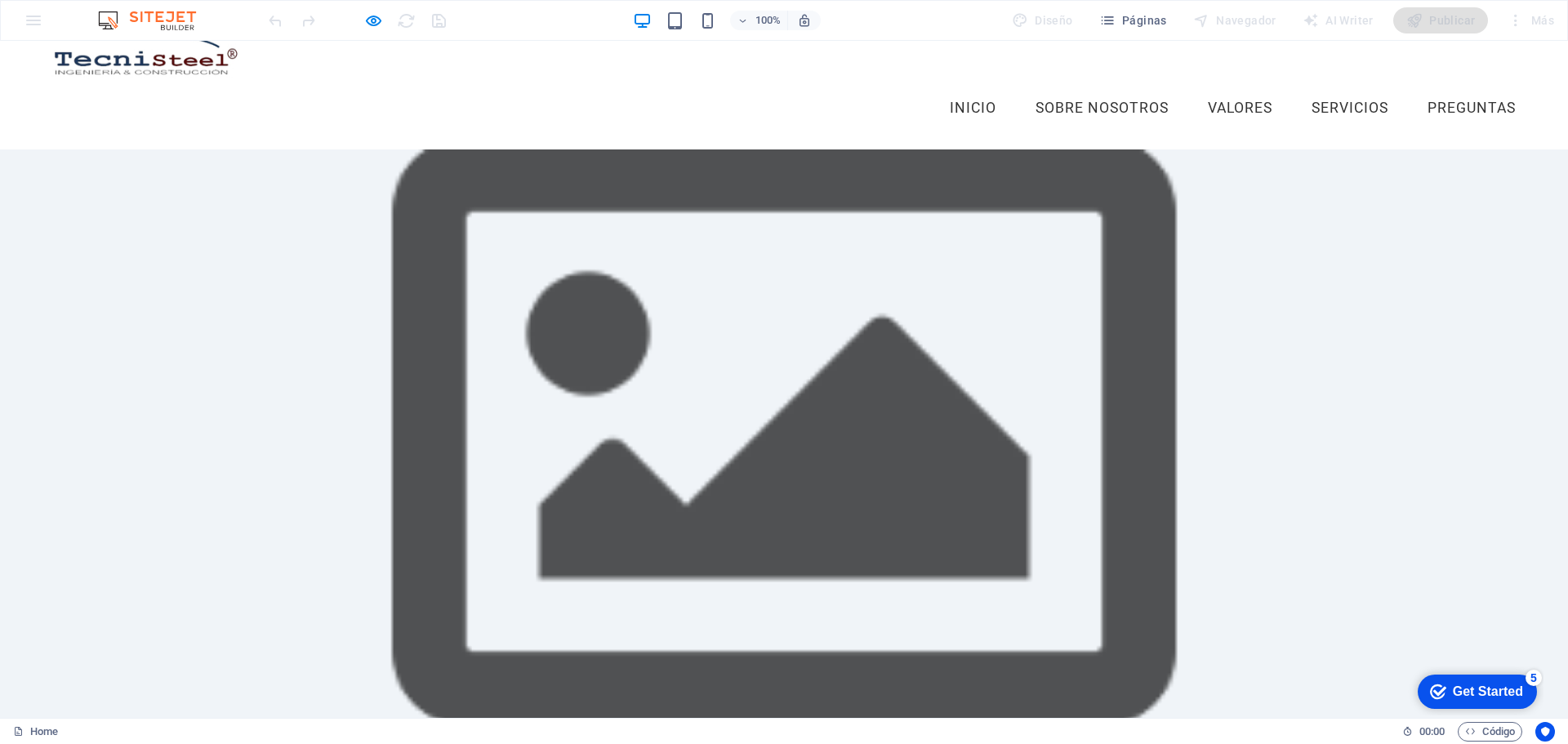
scroll to position [163, 0]
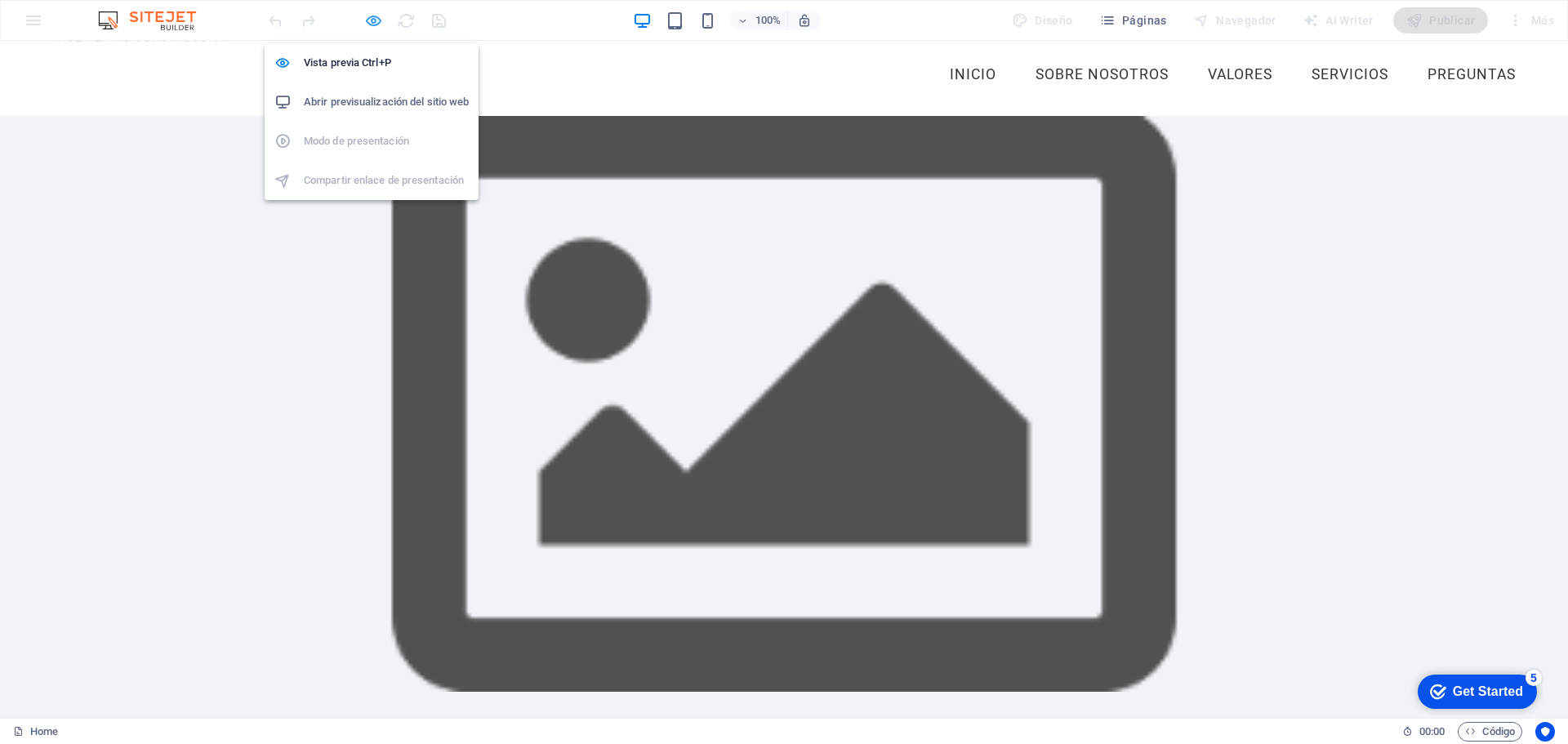
click at [367, 18] on icon "button" at bounding box center [373, 20] width 18 height 18
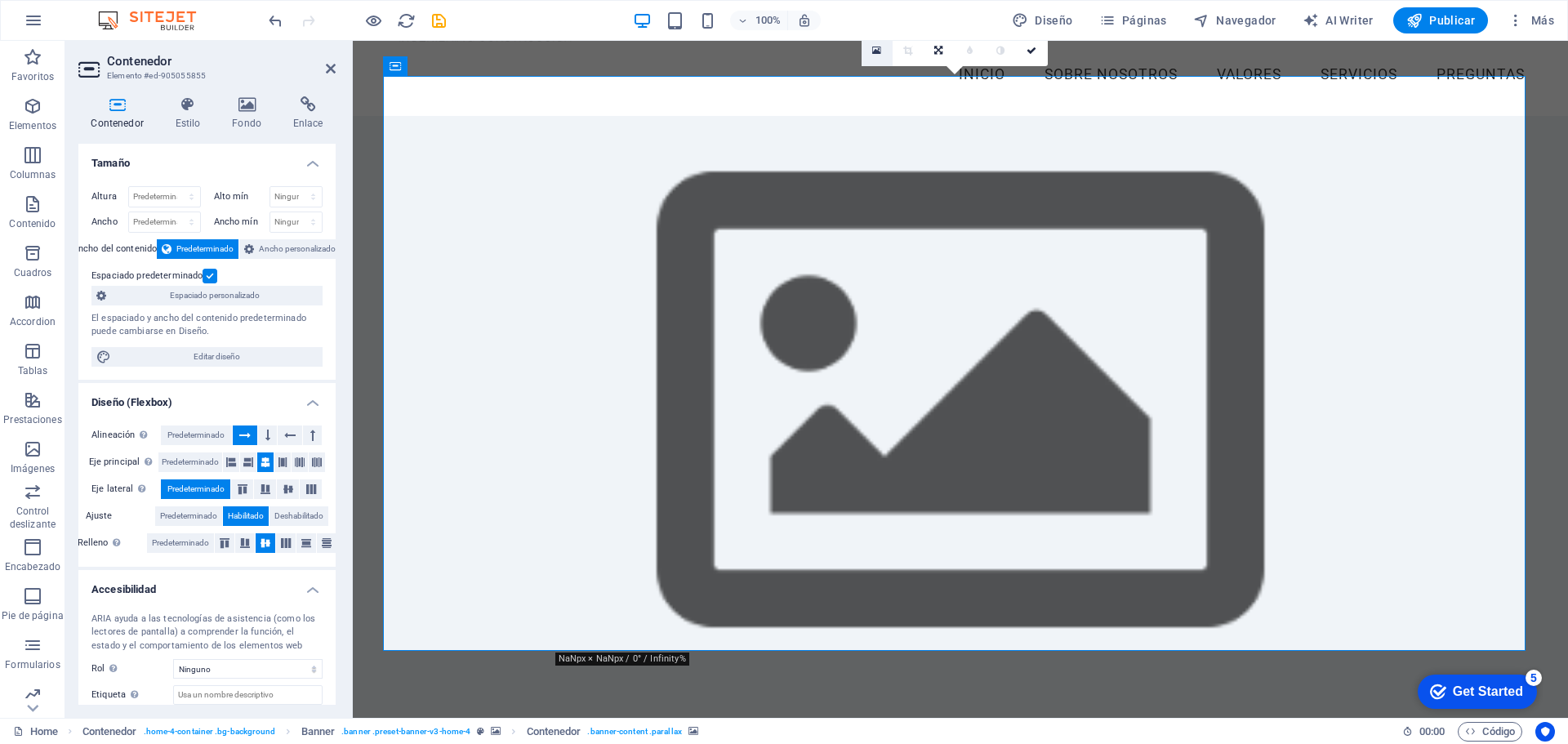
click at [887, 57] on link at bounding box center [878, 51] width 31 height 31
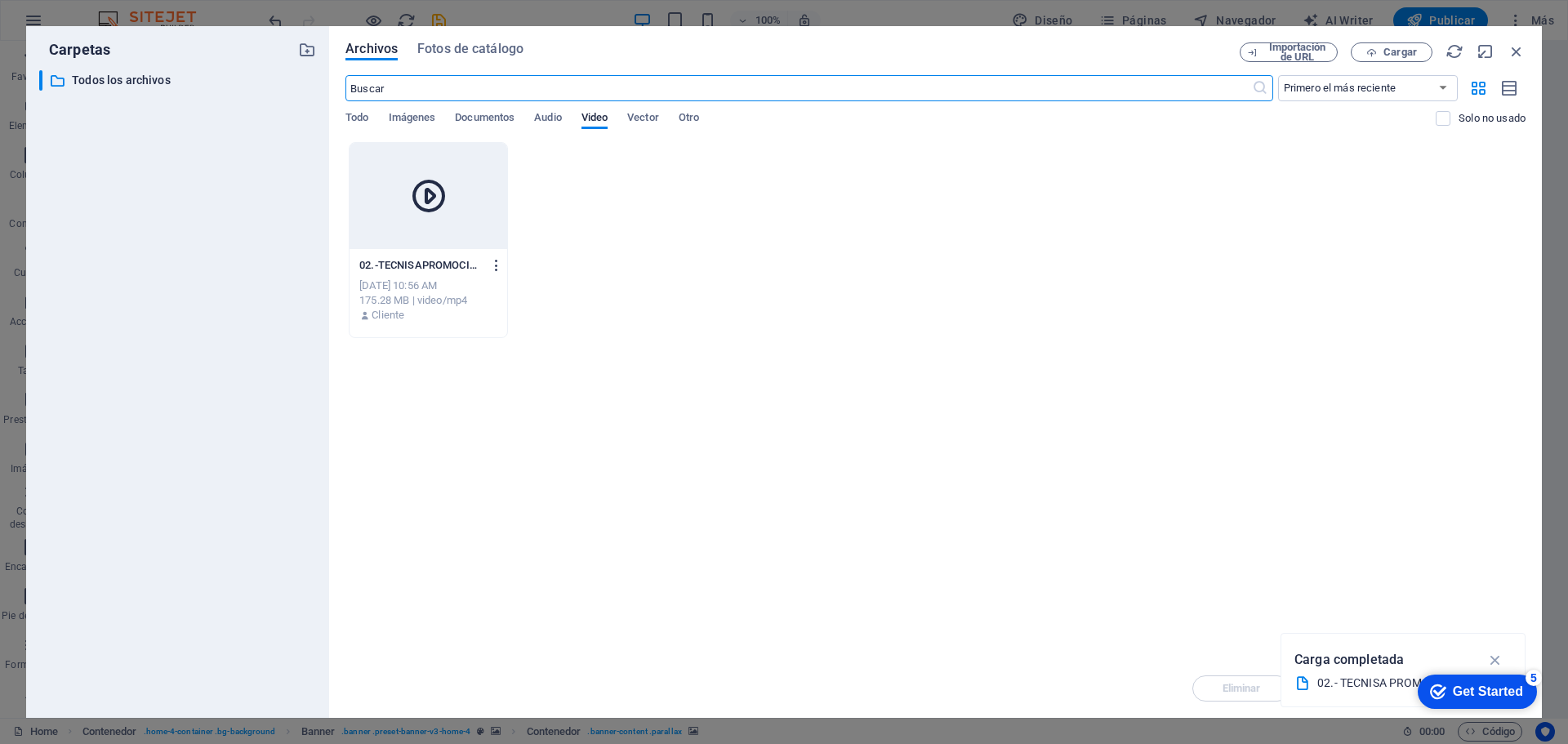
click at [498, 269] on icon "button" at bounding box center [497, 266] width 16 height 15
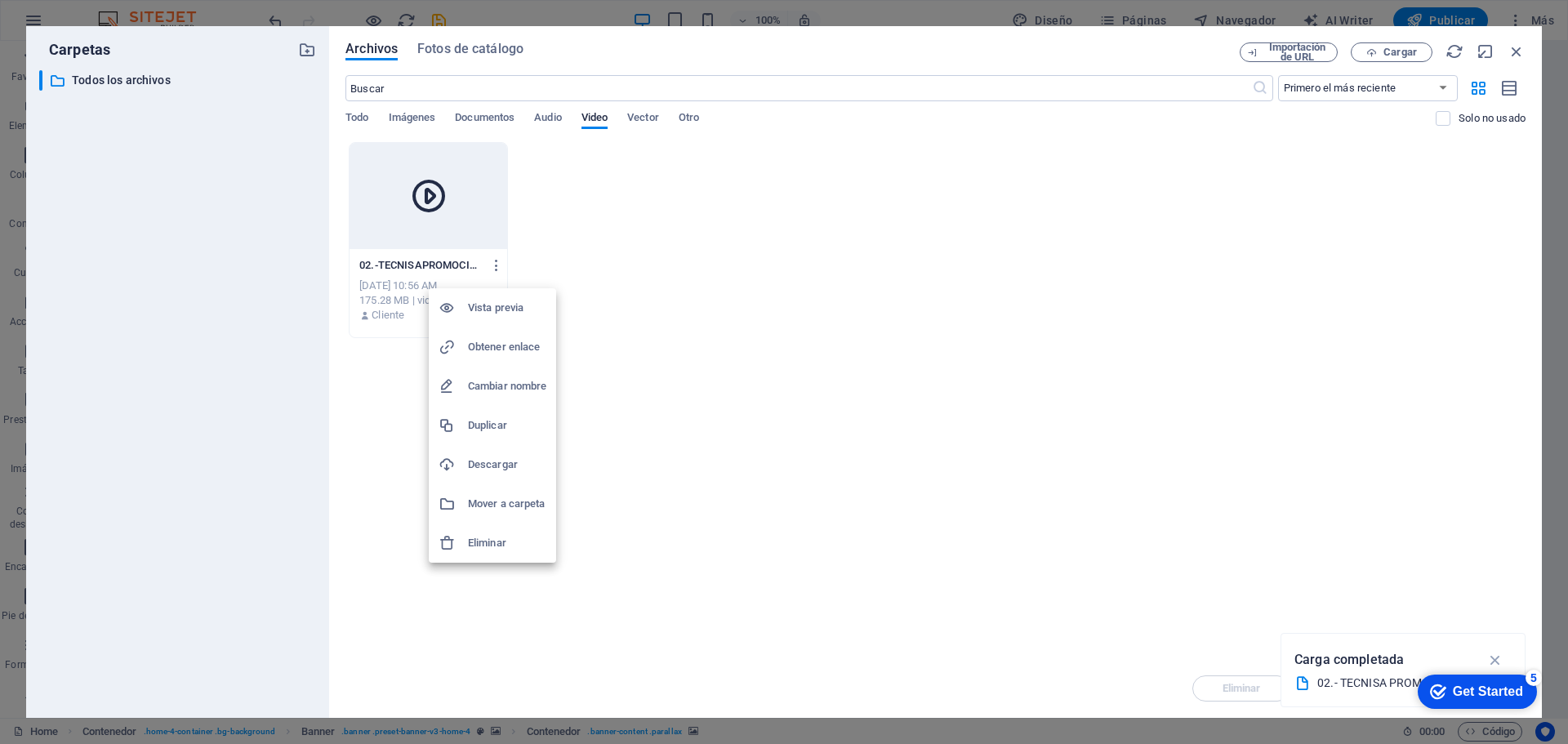
click at [774, 266] on div at bounding box center [784, 372] width 1568 height 744
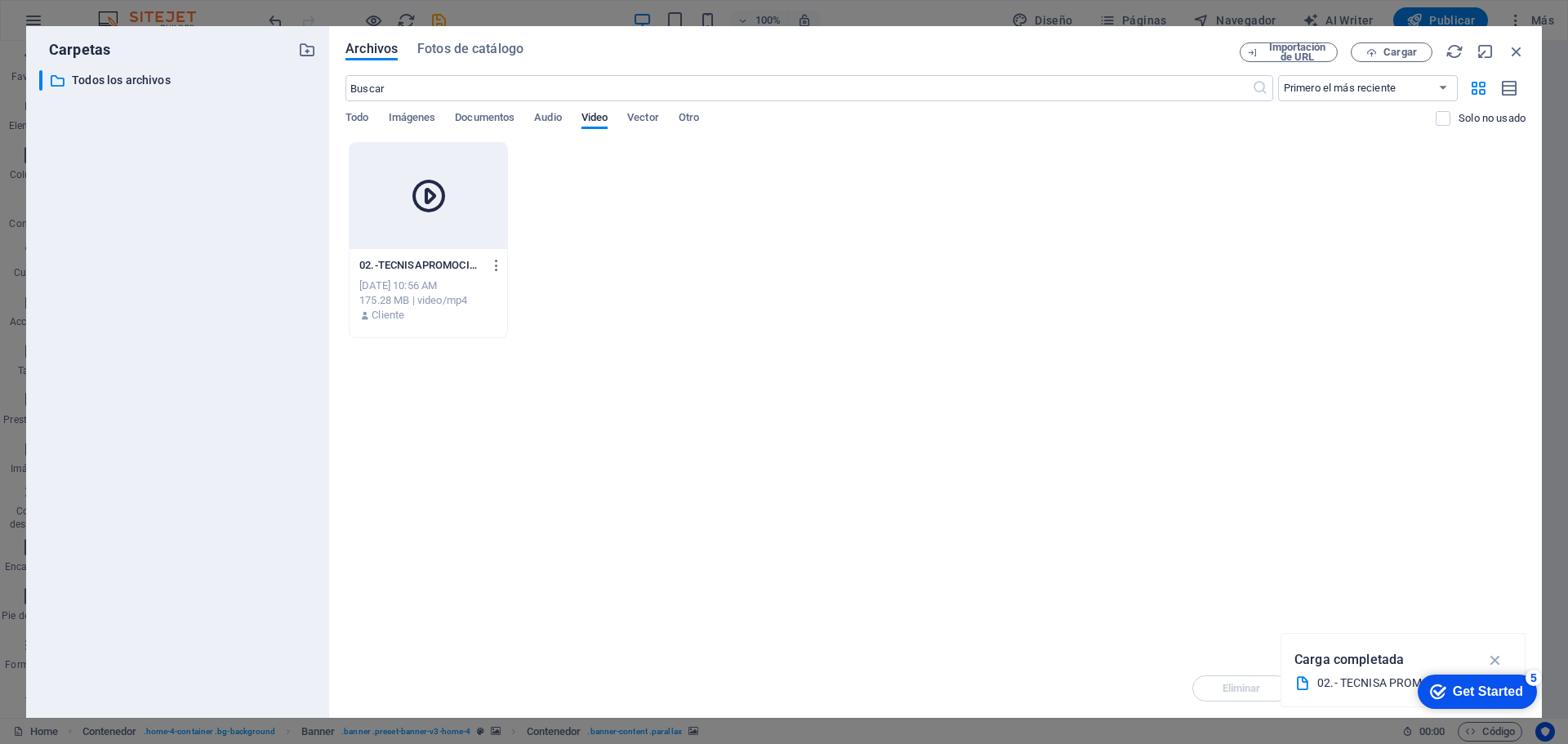
click at [427, 278] on div "02.-TECNISAPROMOCION-psXuMaUslwaPZRfz6yAA2A.mp4 02.-TECNISAPROMOCION-psXuMaUslw…" at bounding box center [429, 266] width 138 height 26
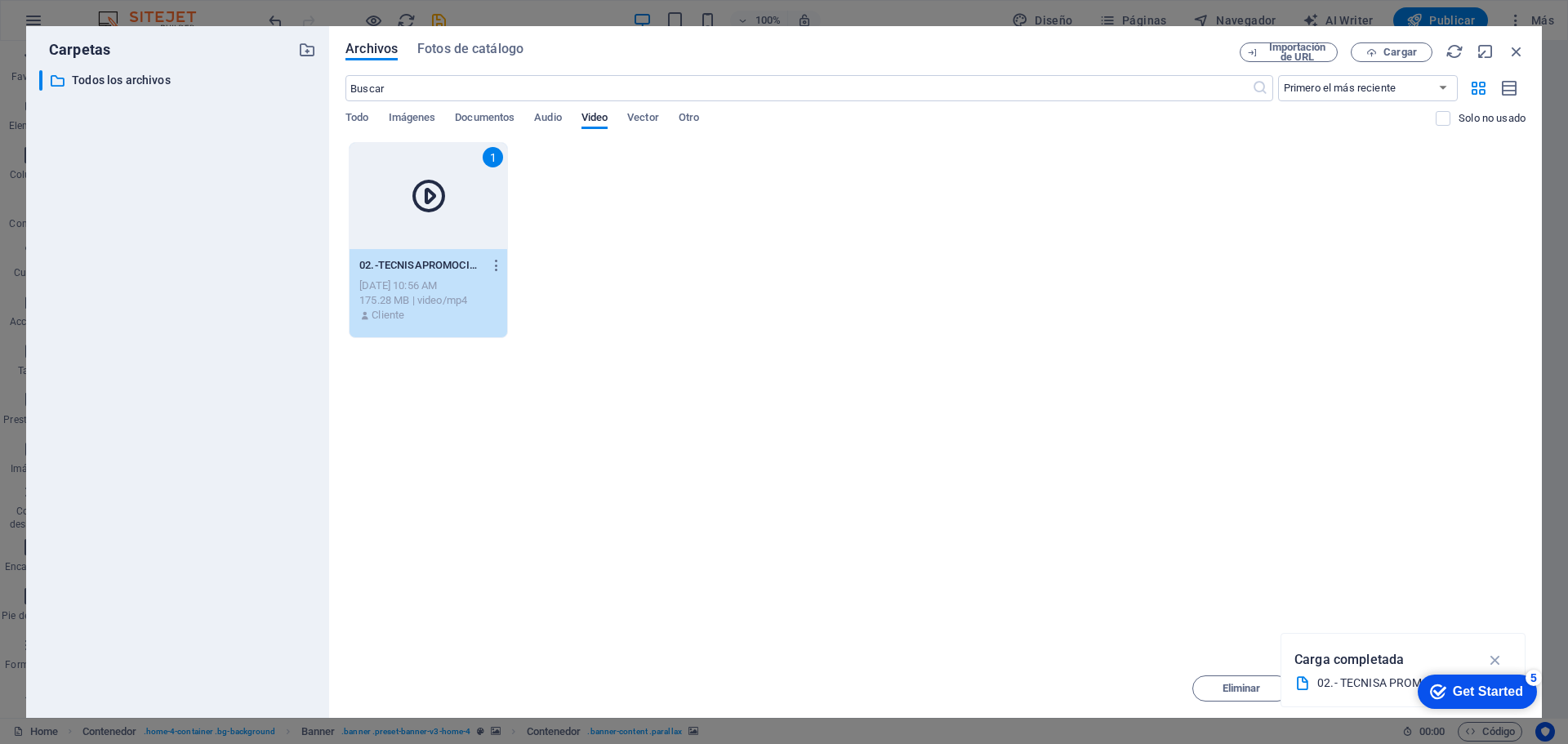
click at [437, 198] on icon at bounding box center [429, 195] width 40 height 40
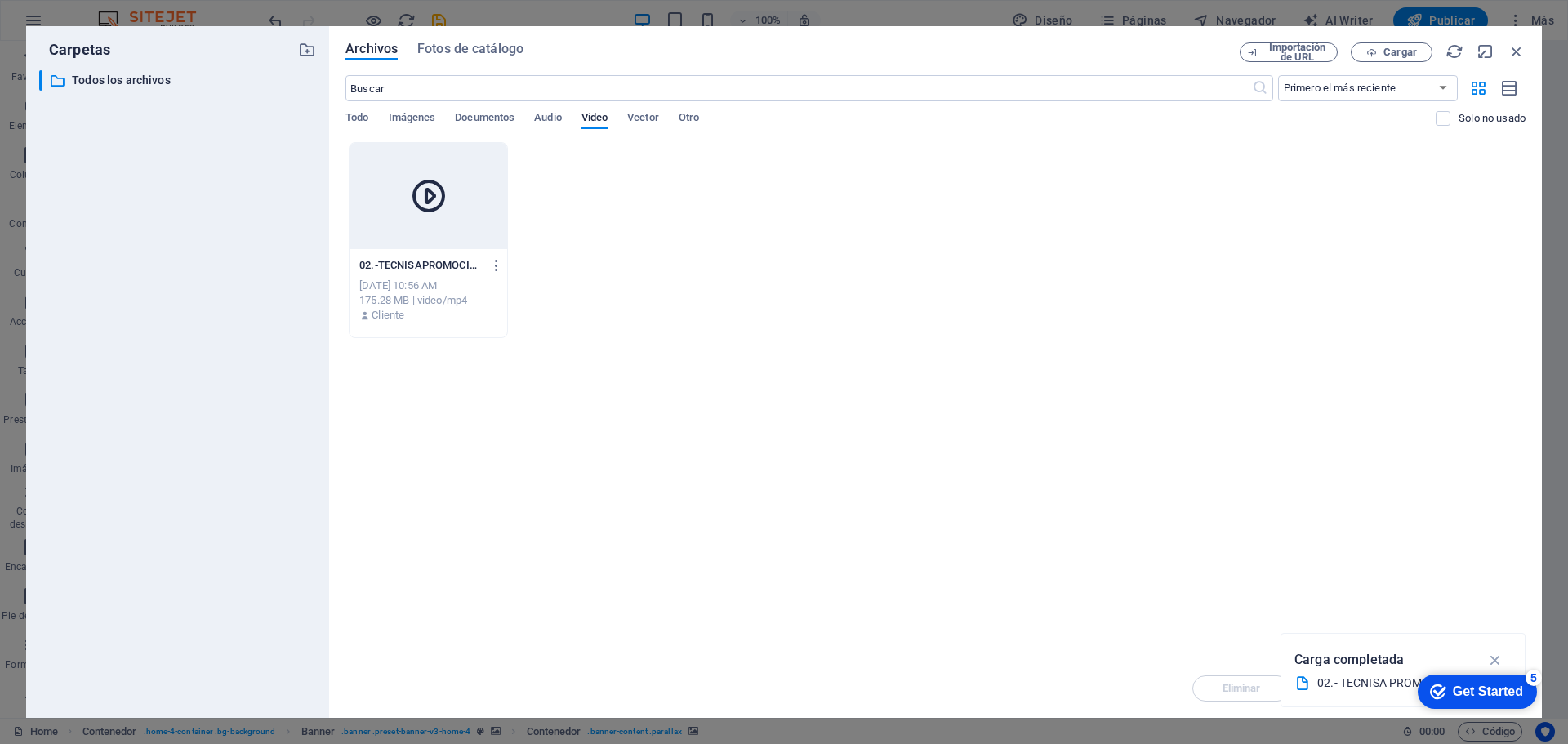
click at [427, 197] on icon at bounding box center [429, 195] width 40 height 40
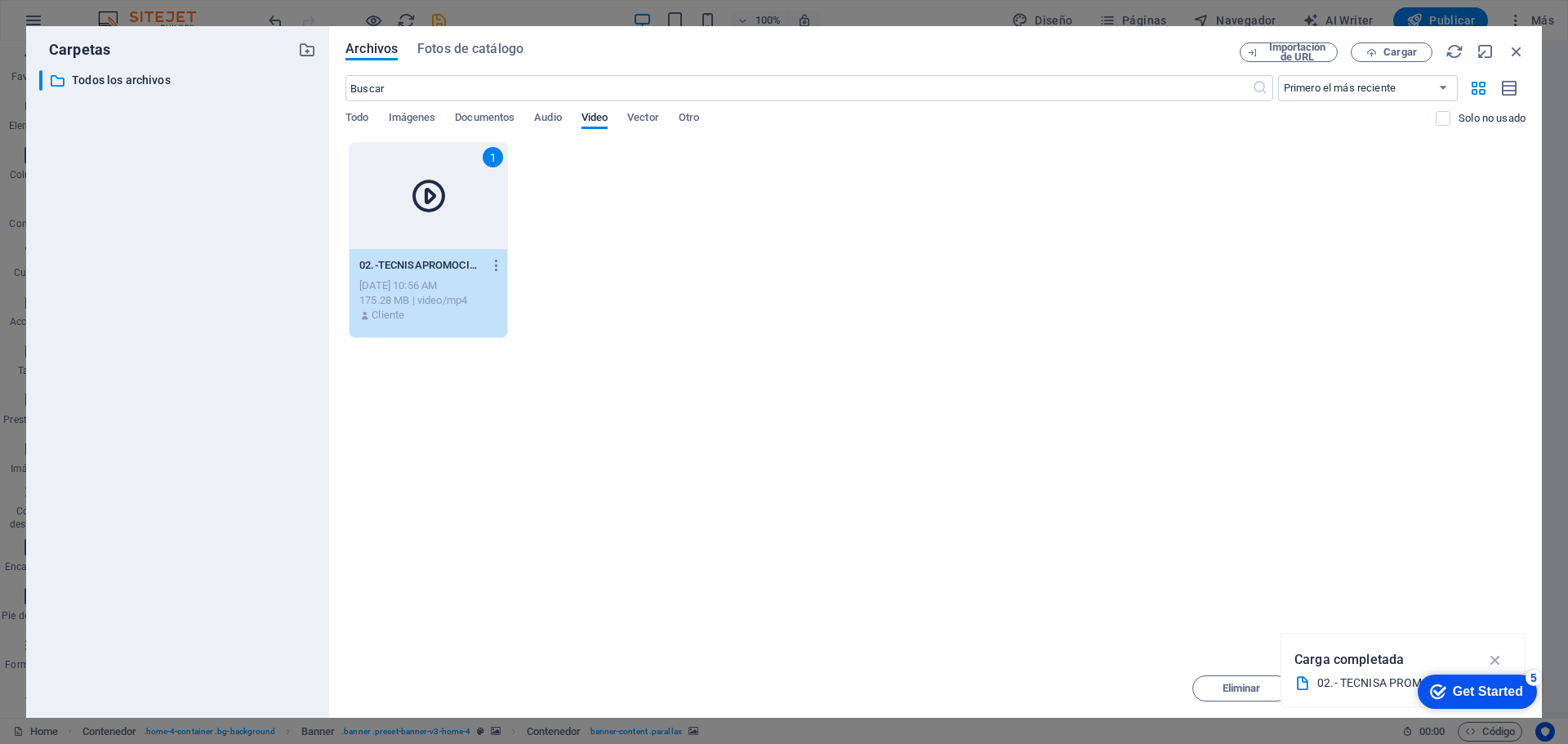
click at [427, 197] on icon at bounding box center [429, 195] width 40 height 40
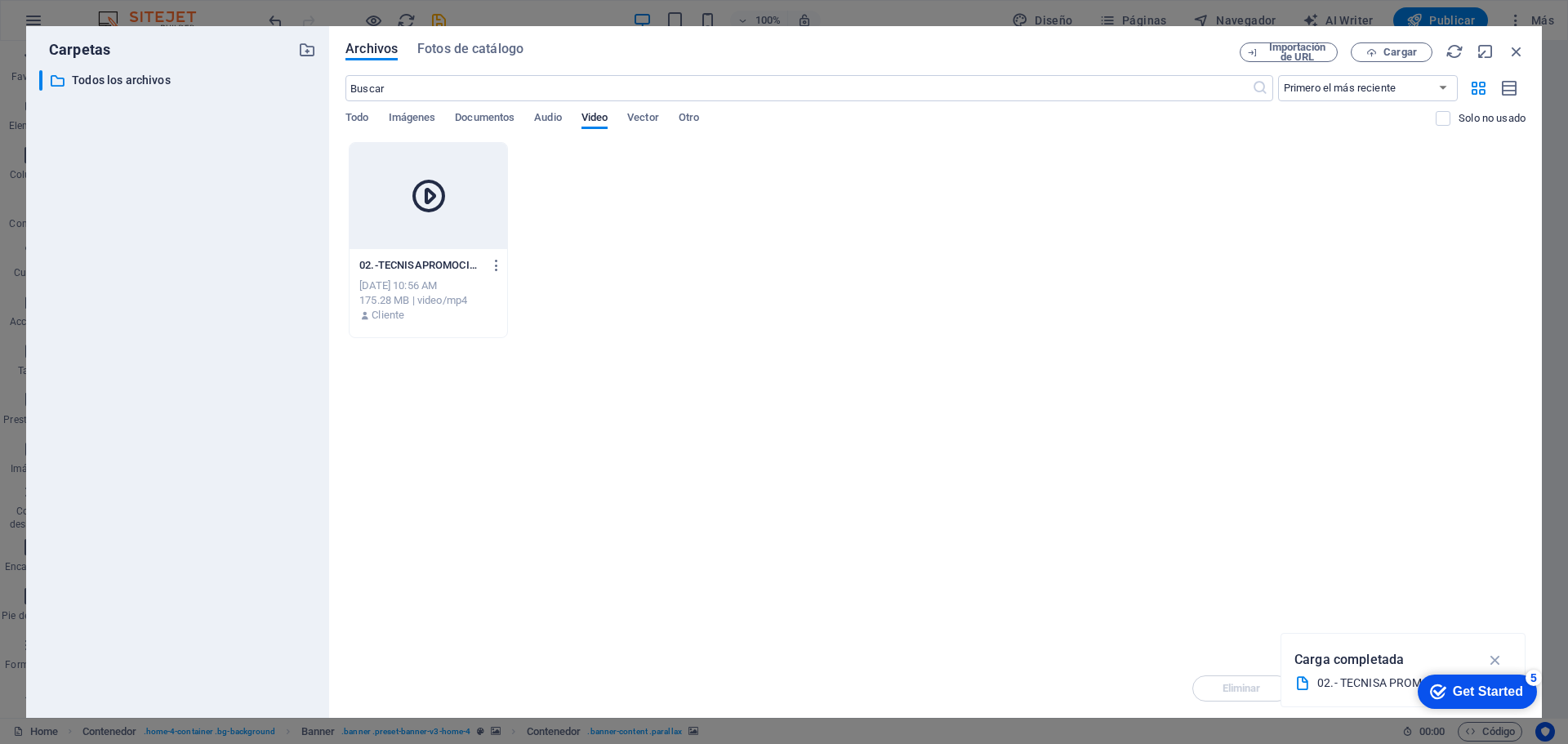
click at [427, 197] on icon at bounding box center [429, 195] width 40 height 40
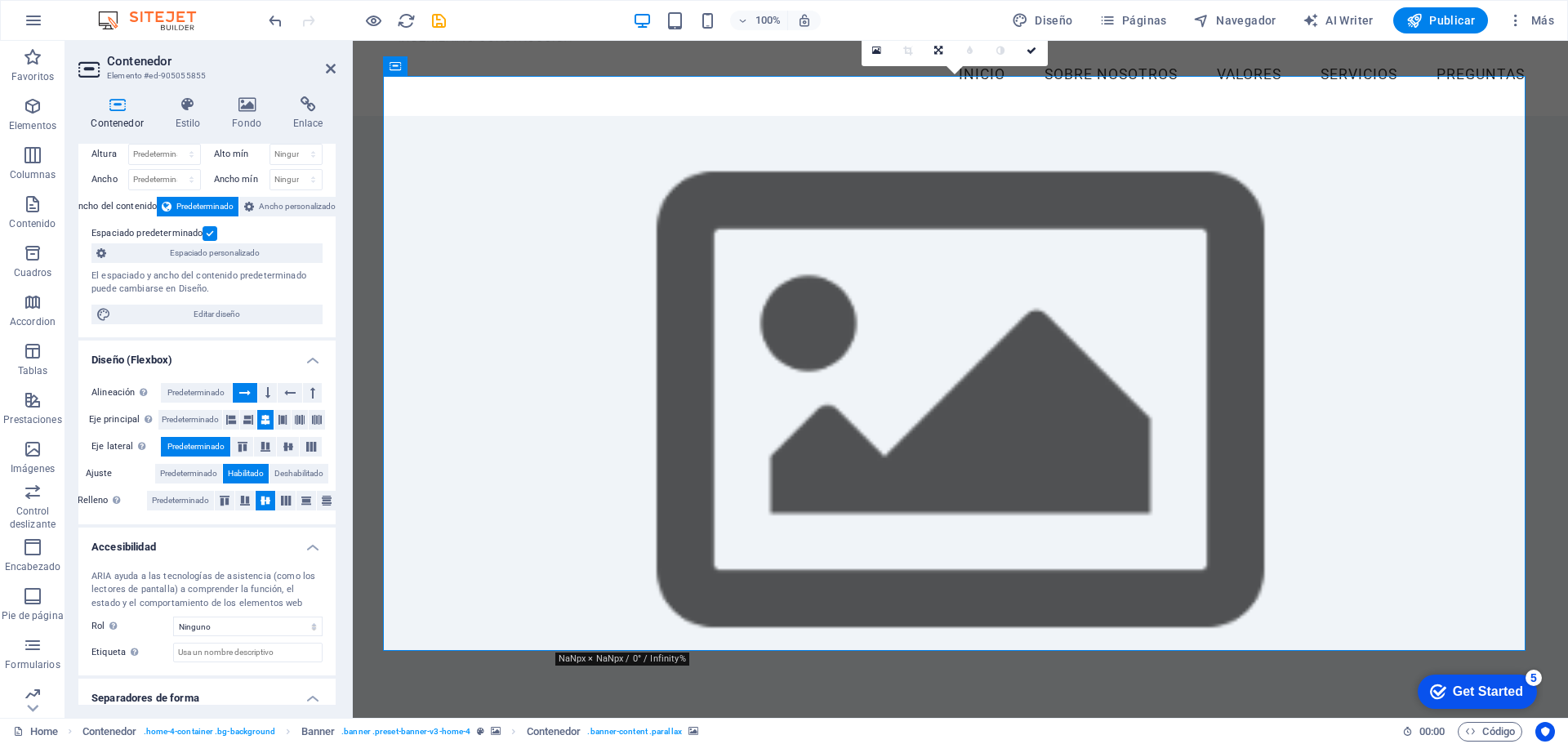
scroll to position [0, 0]
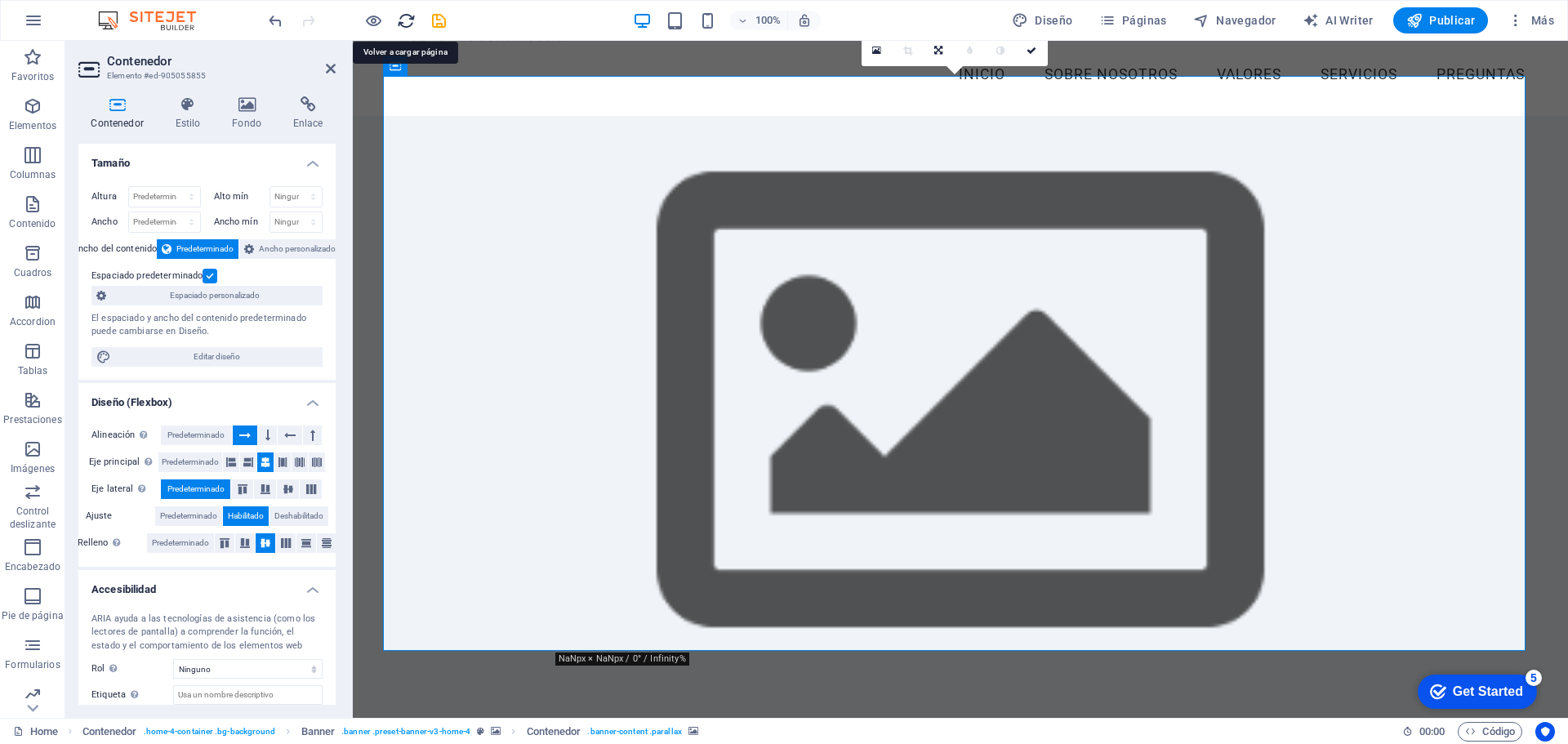
drag, startPoint x: 410, startPoint y: 25, endPoint x: 851, endPoint y: 11, distance: 441.2
click at [410, 25] on icon "reload" at bounding box center [407, 20] width 18 height 18
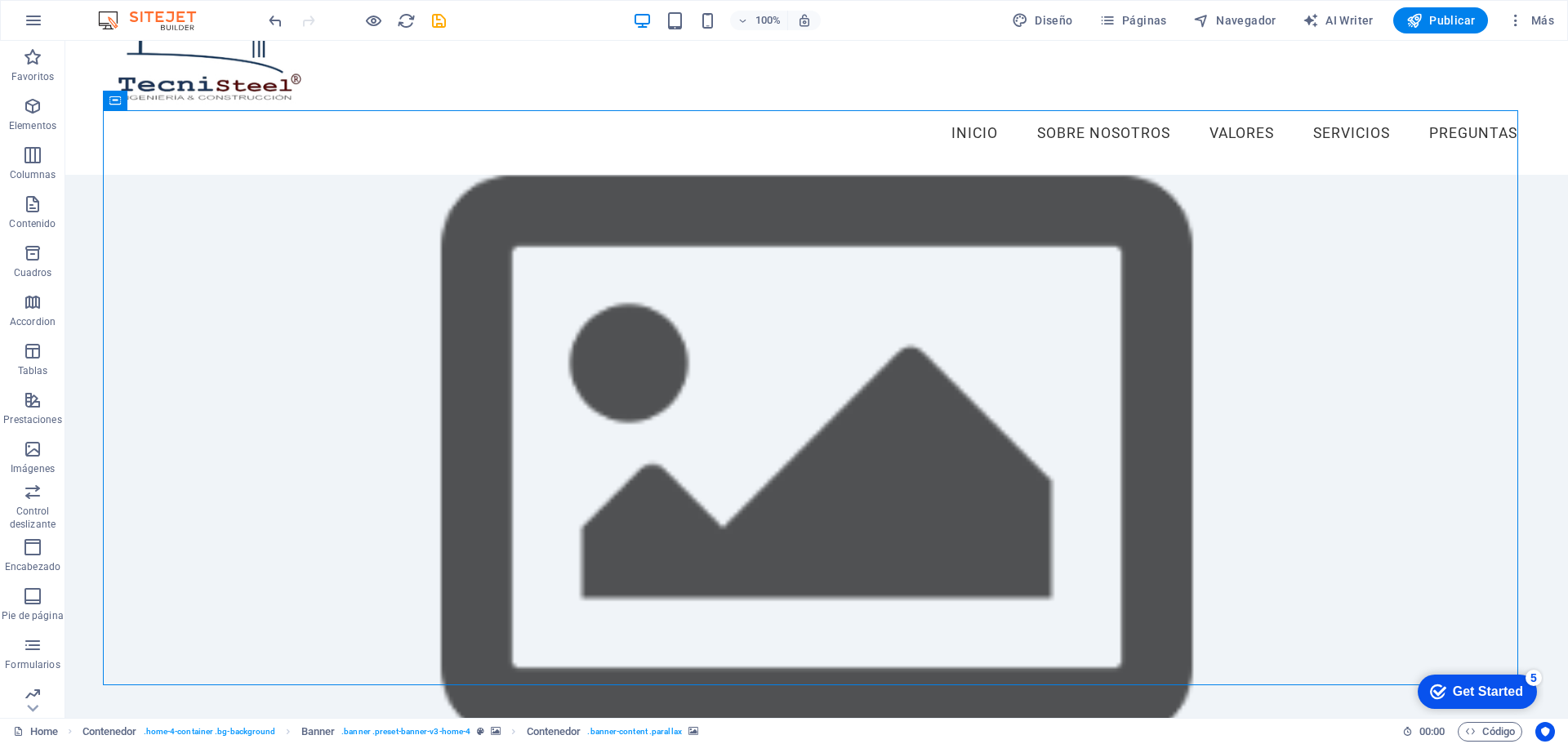
scroll to position [82, 0]
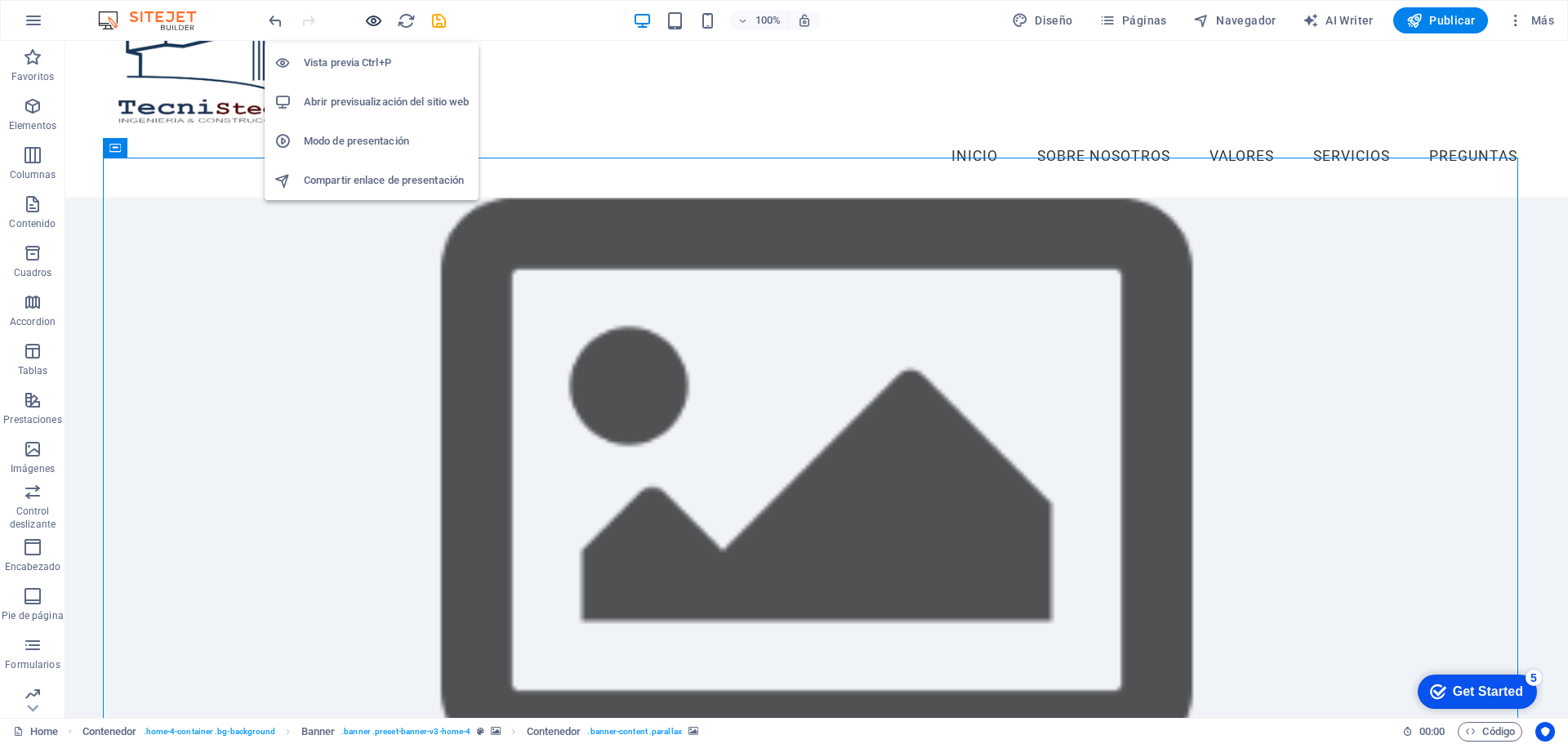
click at [375, 20] on icon "button" at bounding box center [373, 20] width 18 height 18
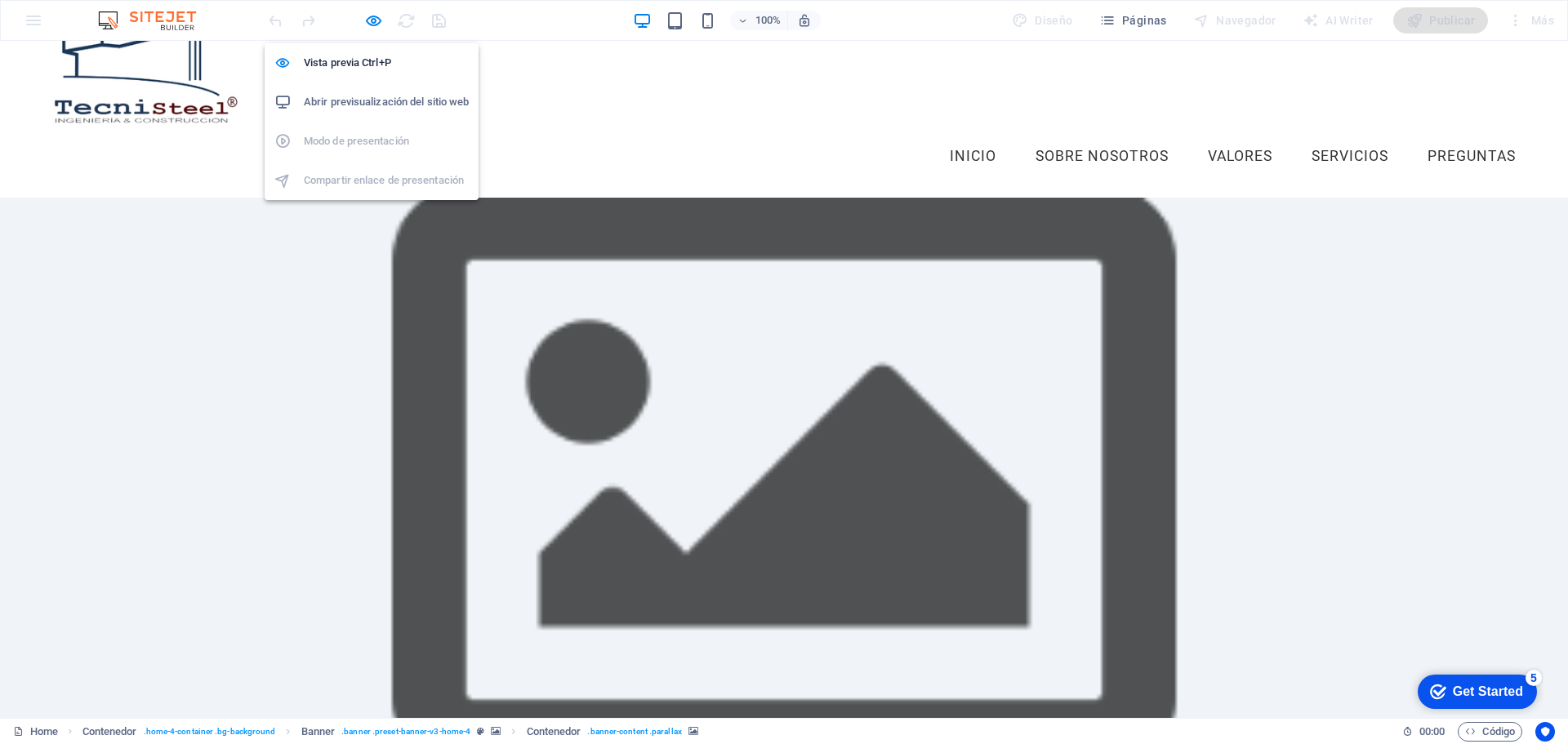
click at [392, 100] on h6 "Abrir previsualización del sitio web" at bounding box center [386, 101] width 165 height 19
click at [375, 17] on icon "button" at bounding box center [373, 20] width 18 height 18
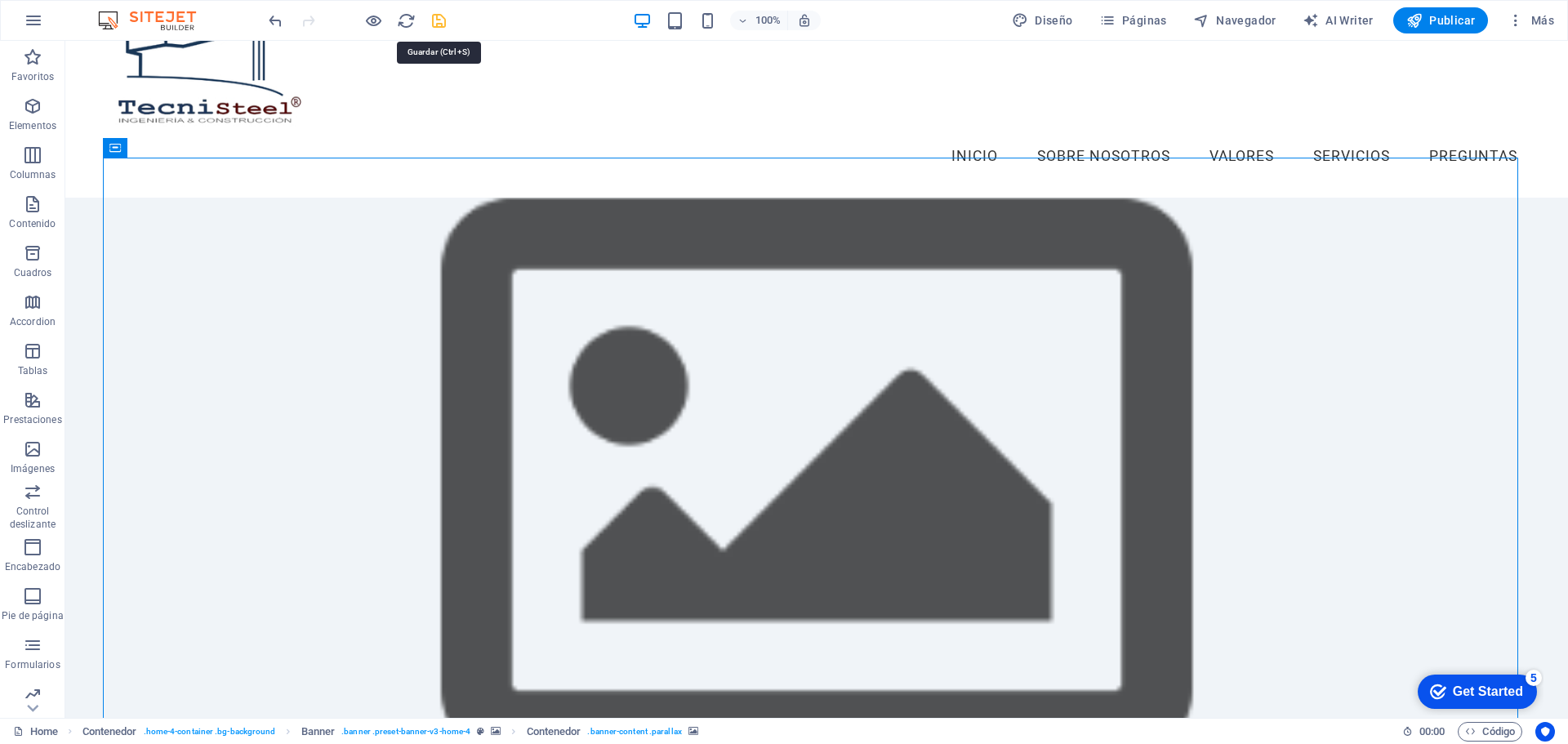
click at [438, 21] on icon "save" at bounding box center [439, 20] width 18 height 18
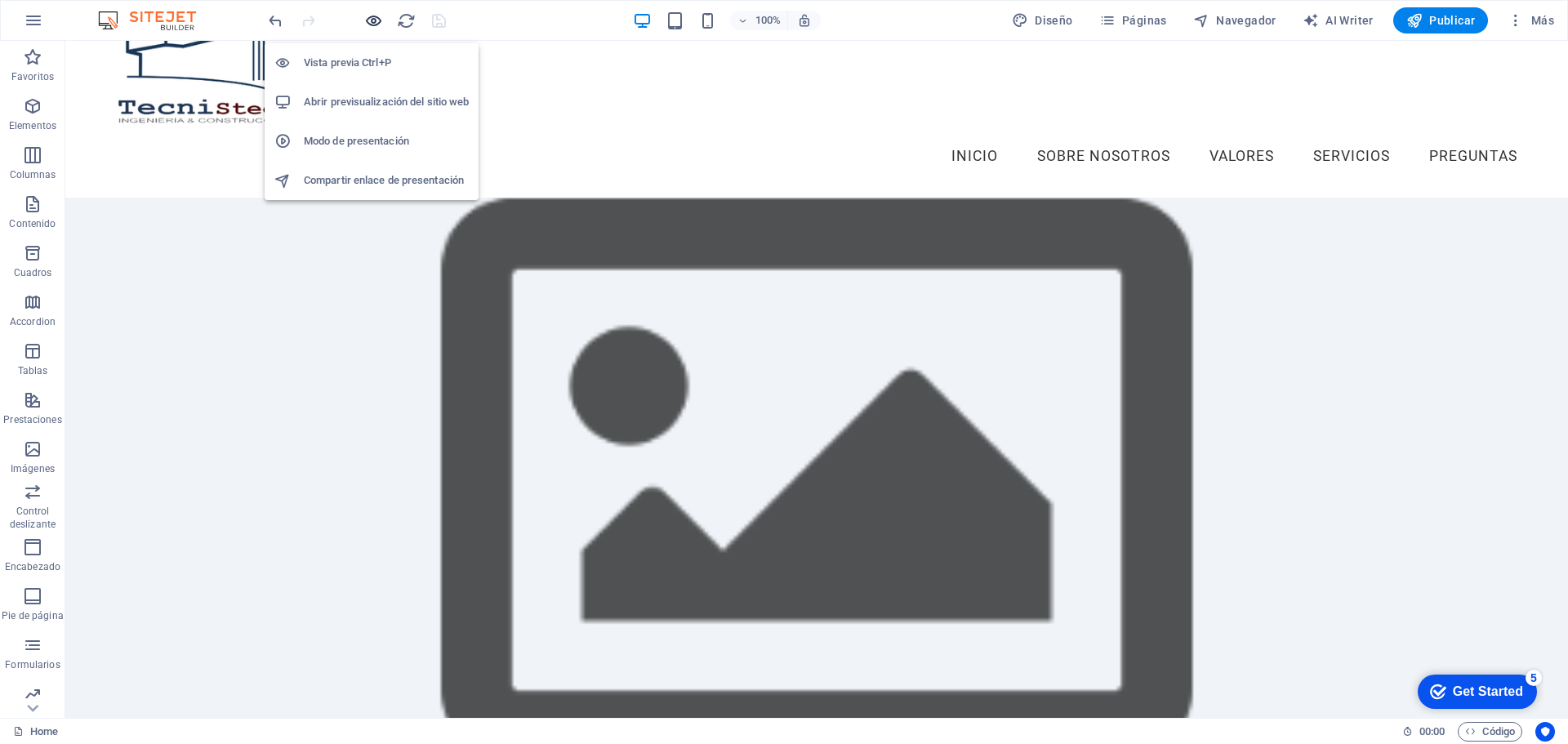
click at [380, 20] on icon "button" at bounding box center [373, 20] width 18 height 18
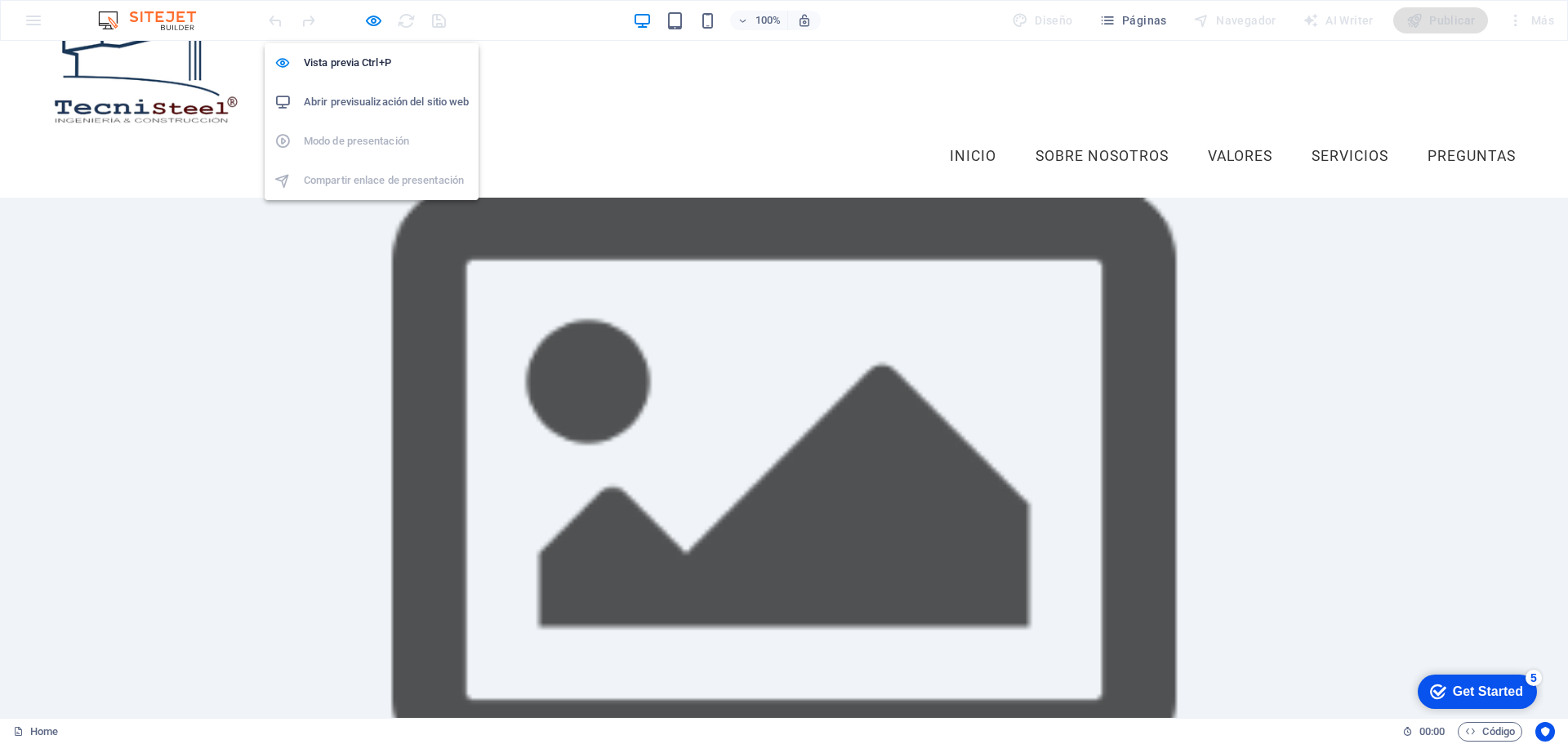
click at [391, 104] on h6 "Abrir previsualización del sitio web" at bounding box center [386, 101] width 165 height 19
click at [368, 22] on icon "button" at bounding box center [373, 20] width 18 height 18
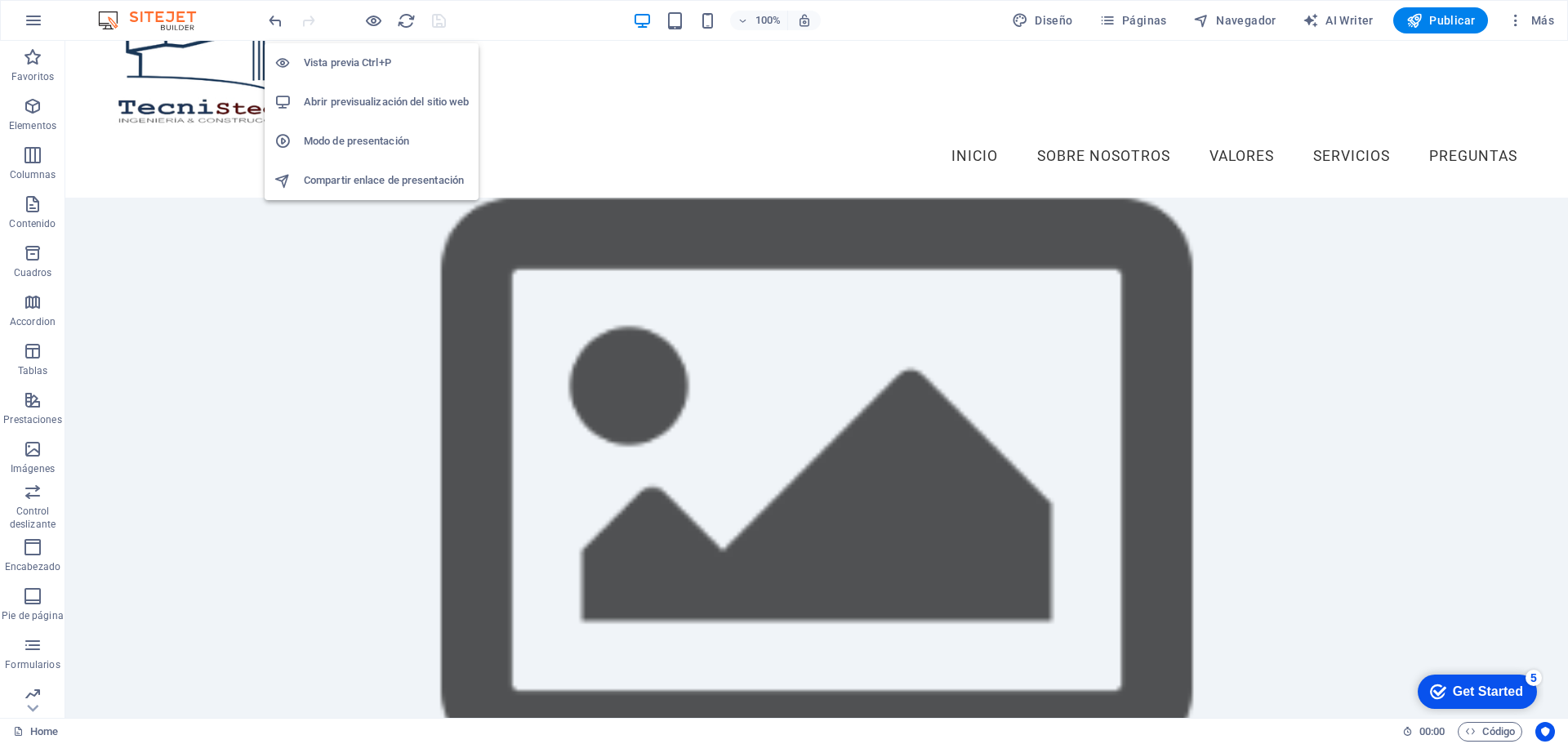
click at [383, 140] on h6 "Modo de presentación" at bounding box center [386, 141] width 165 height 19
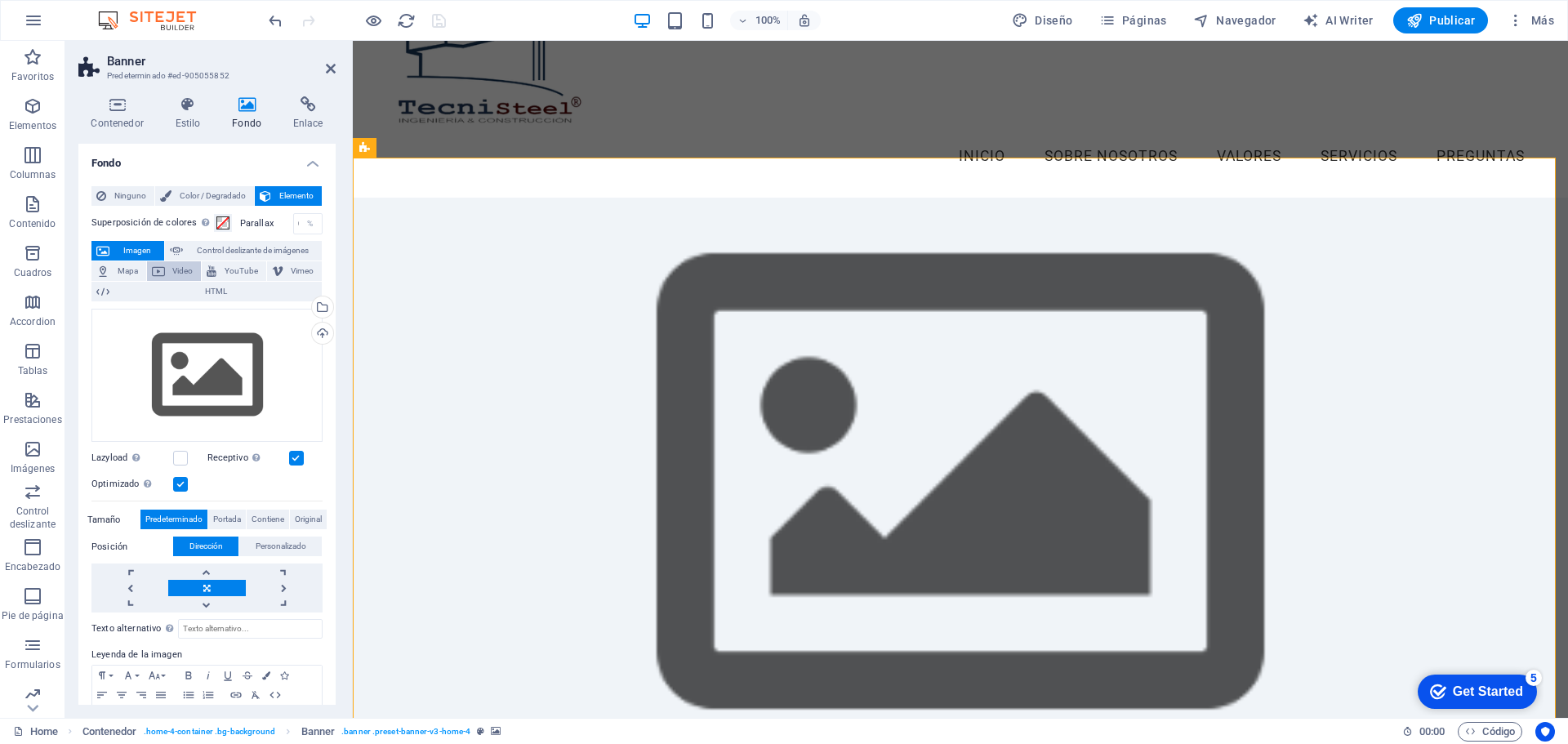
click at [164, 270] on button "Video" at bounding box center [173, 271] width 54 height 19
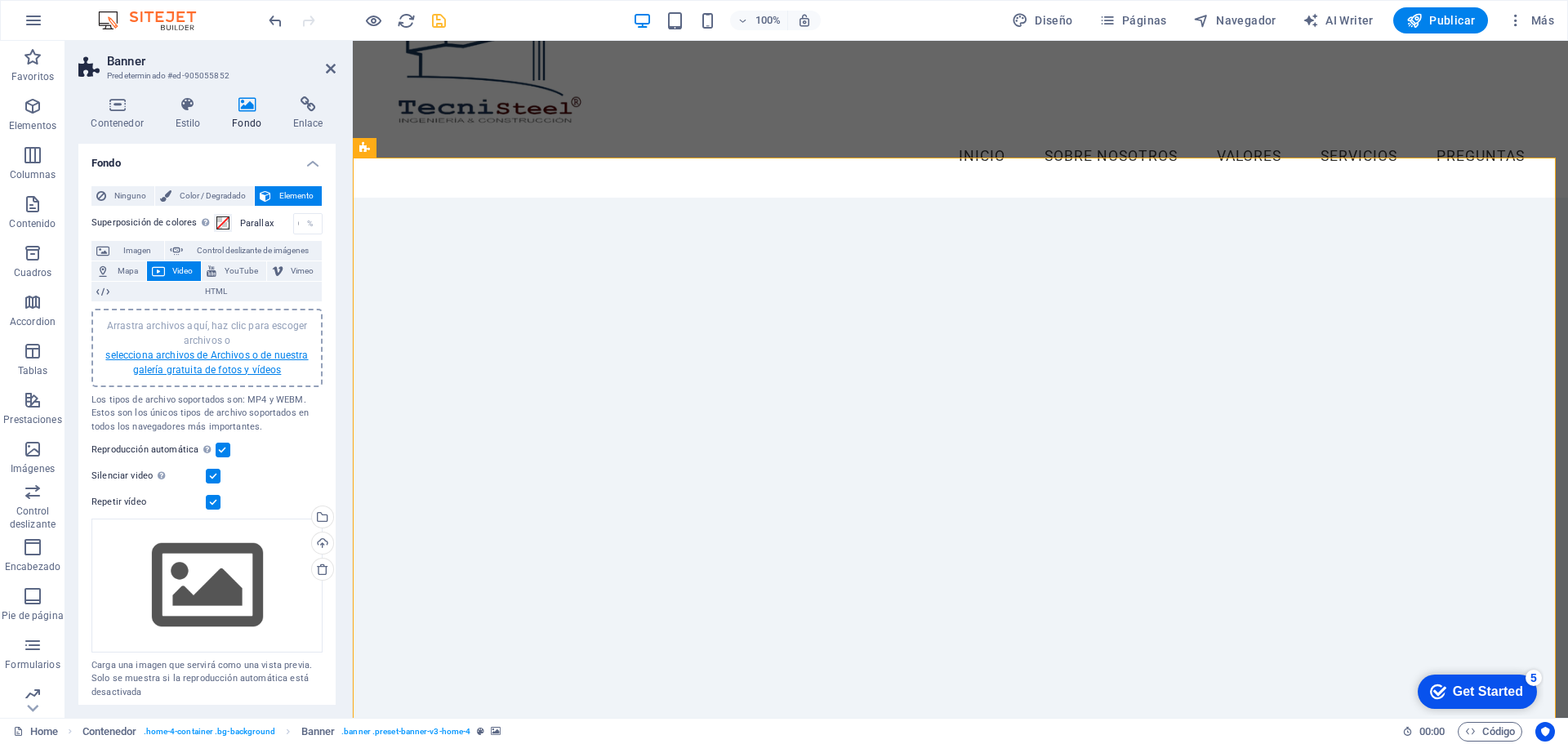
click at [168, 360] on link "selecciona archivos de Archivos o de nuestra galería gratuita de fotos y vídeos" at bounding box center [206, 362] width 203 height 26
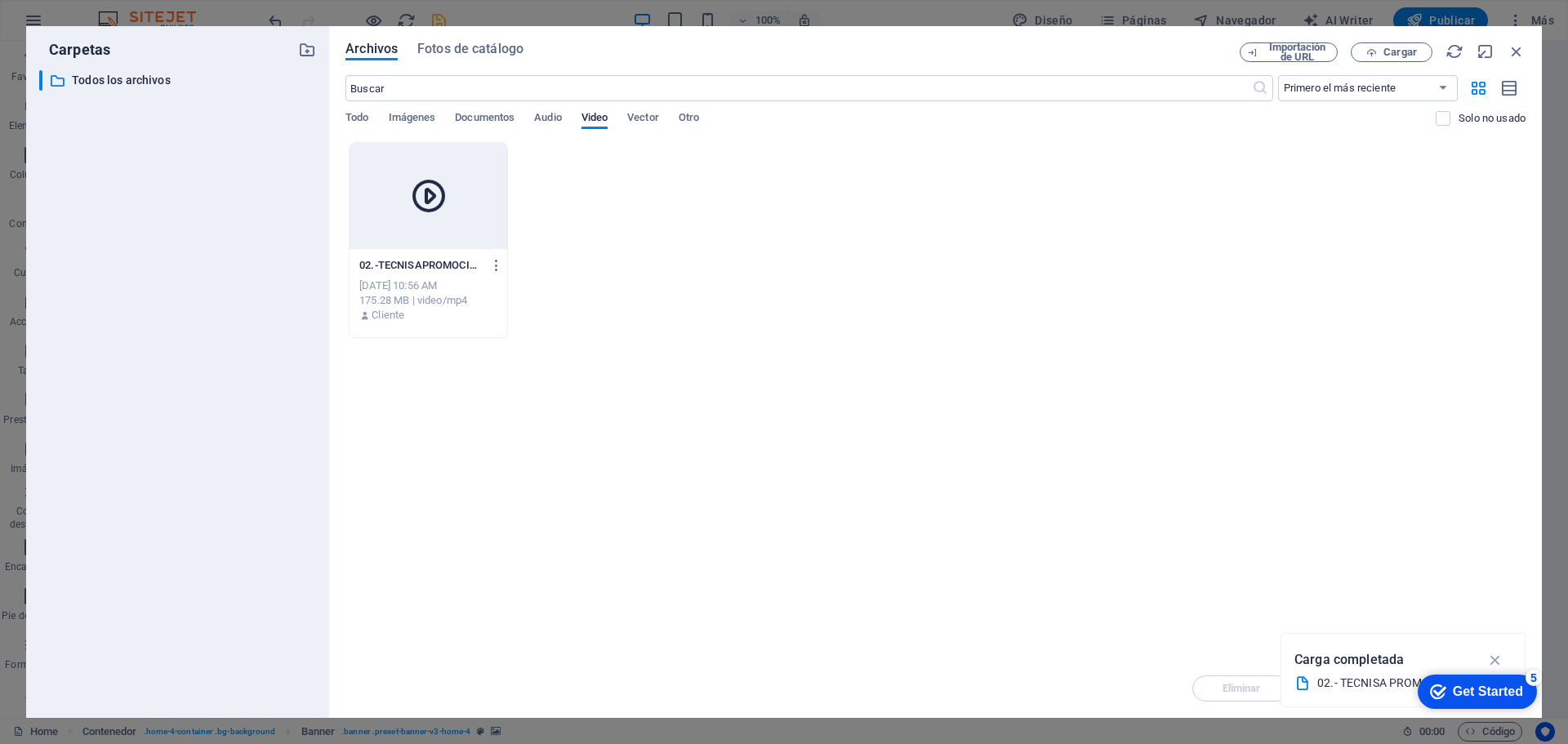
click at [441, 212] on icon at bounding box center [429, 195] width 40 height 40
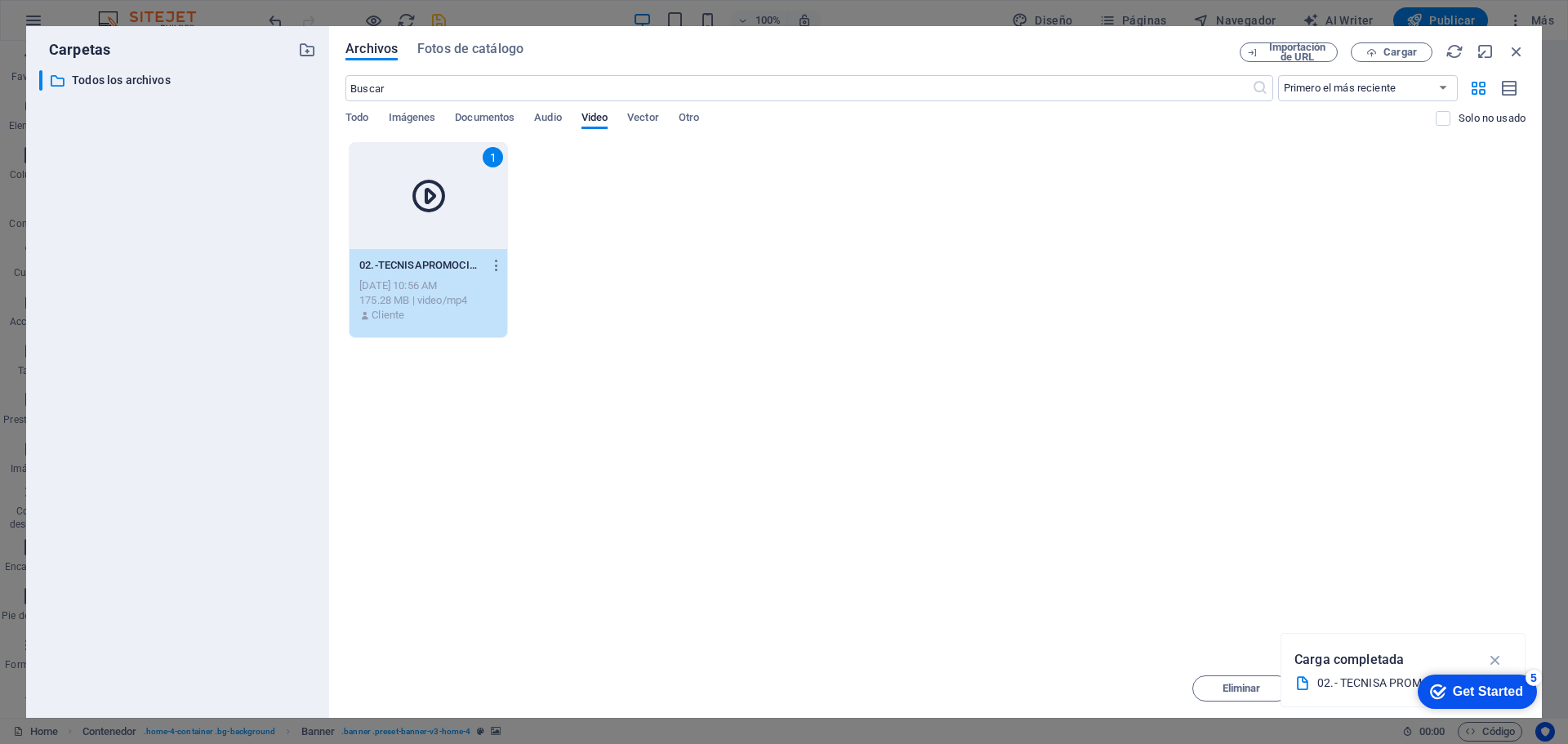
click at [416, 218] on div "1" at bounding box center [428, 195] width 158 height 106
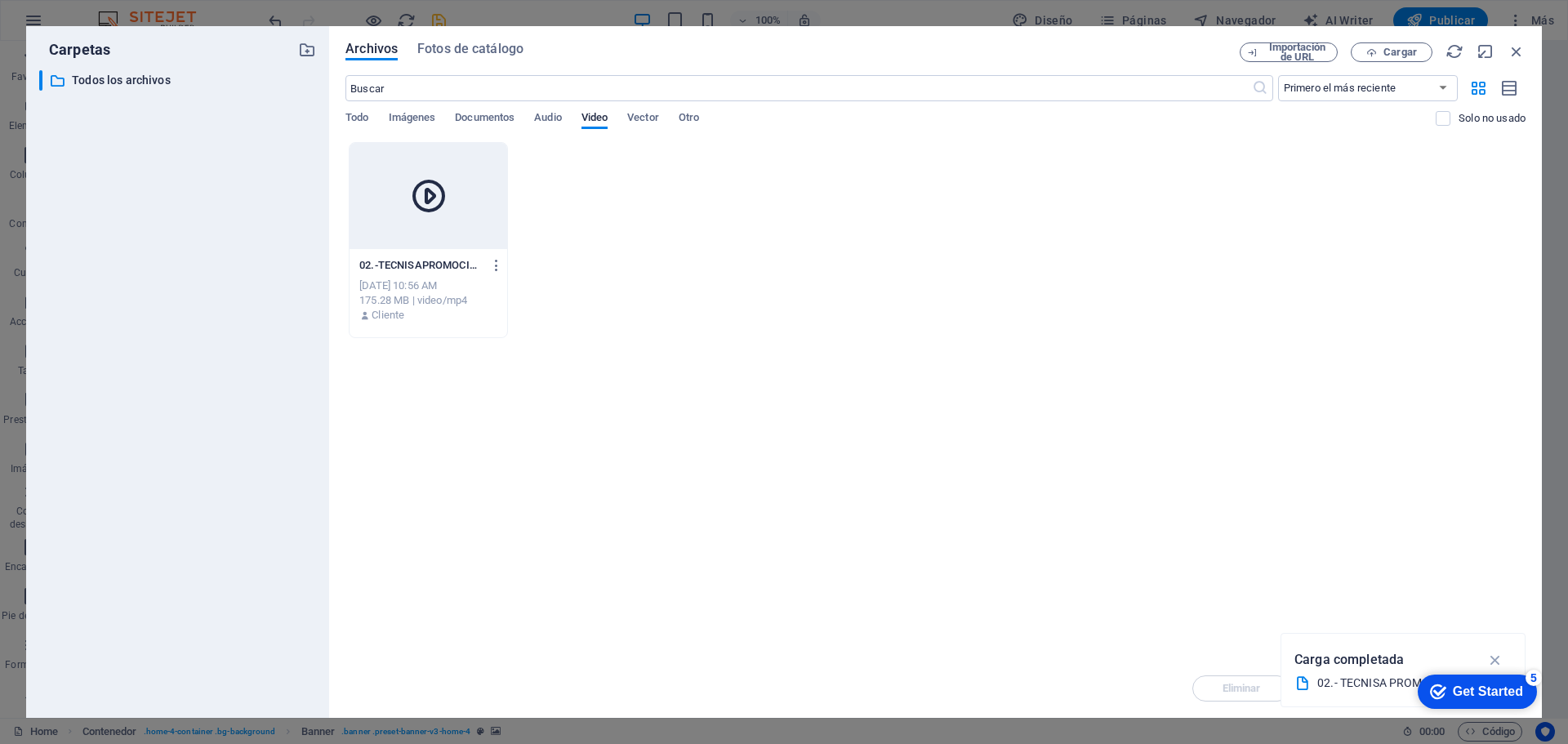
click at [416, 218] on div at bounding box center [428, 195] width 158 height 106
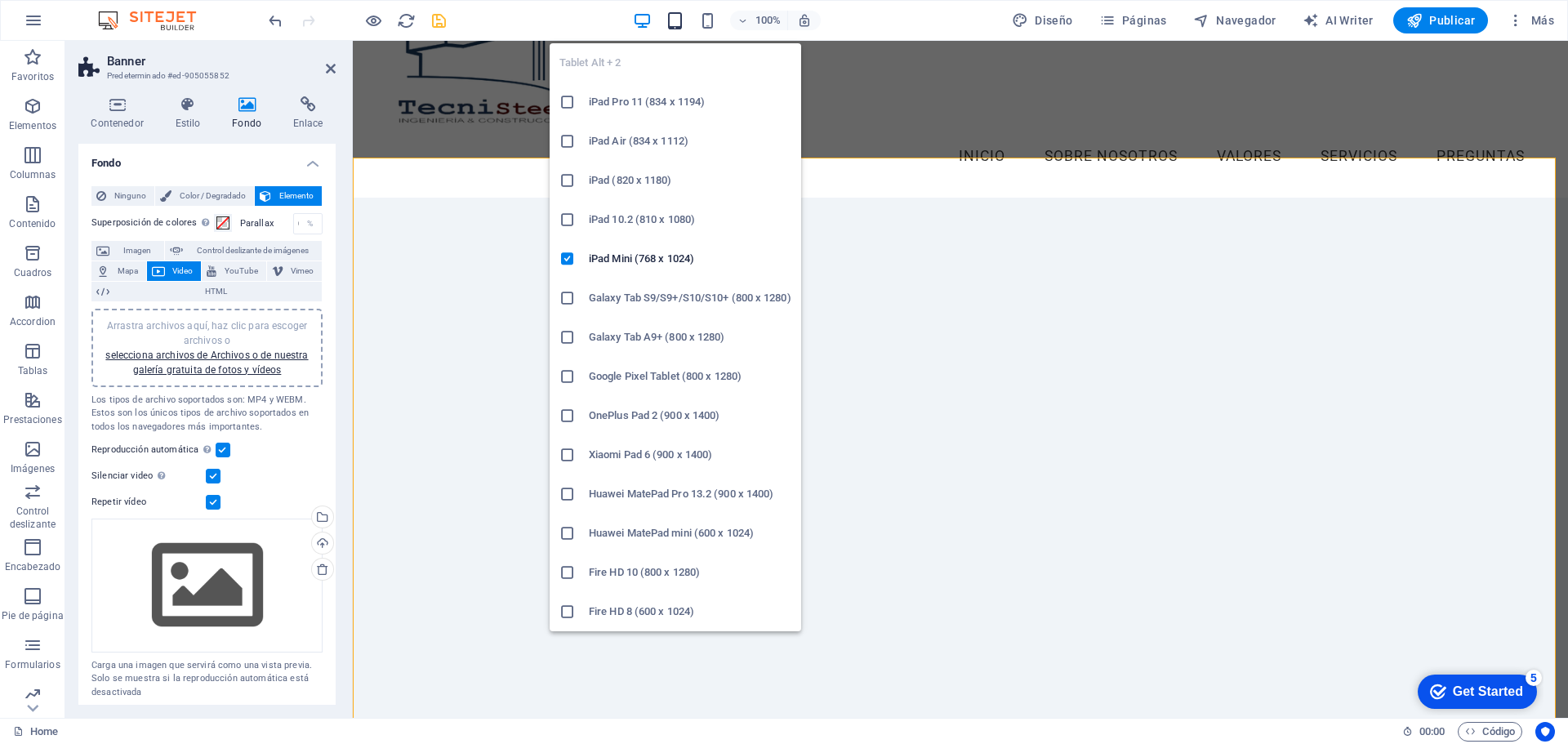
click at [671, 29] on icon "button" at bounding box center [675, 20] width 18 height 18
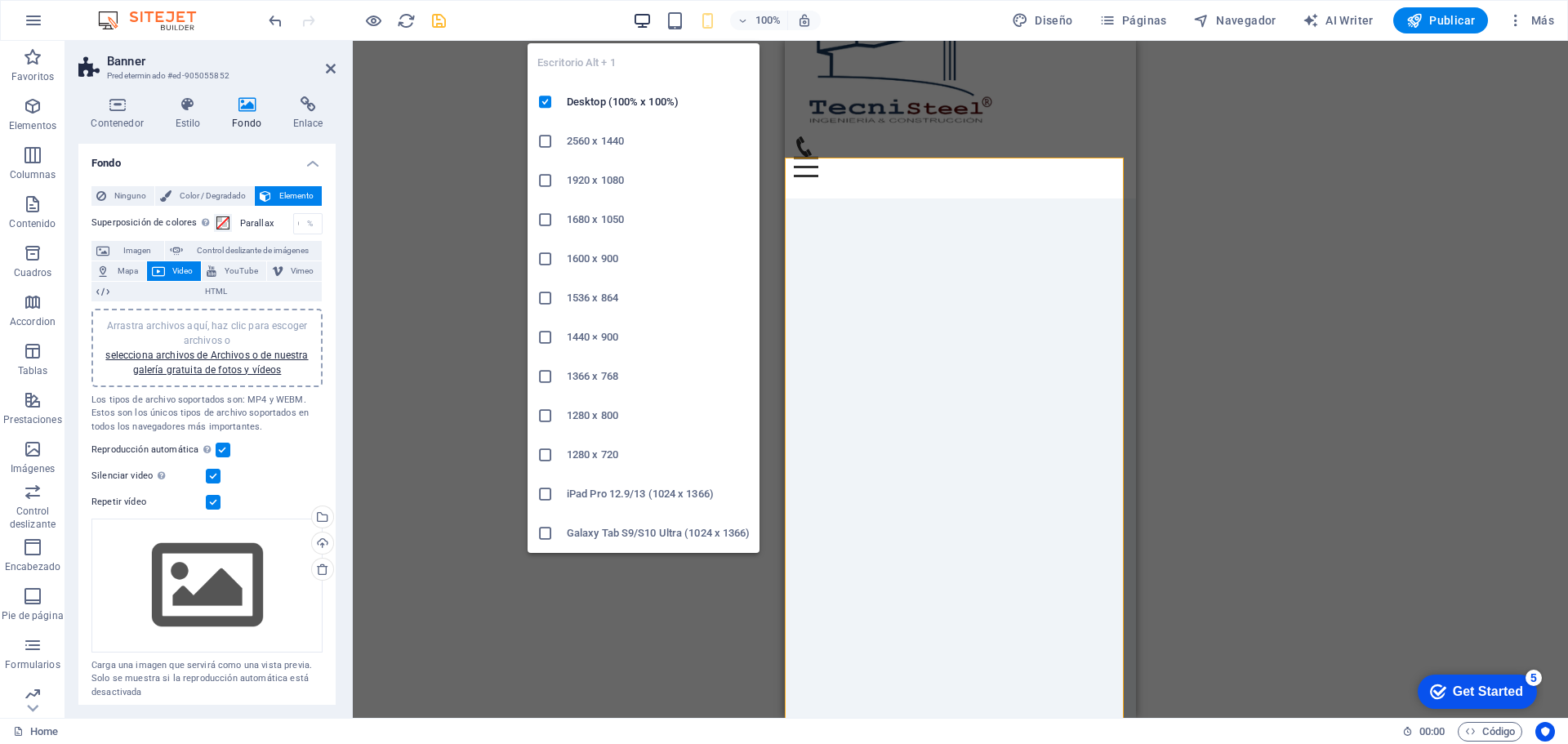
click at [0, 0] on icon "button" at bounding box center [0, 0] width 0 height 0
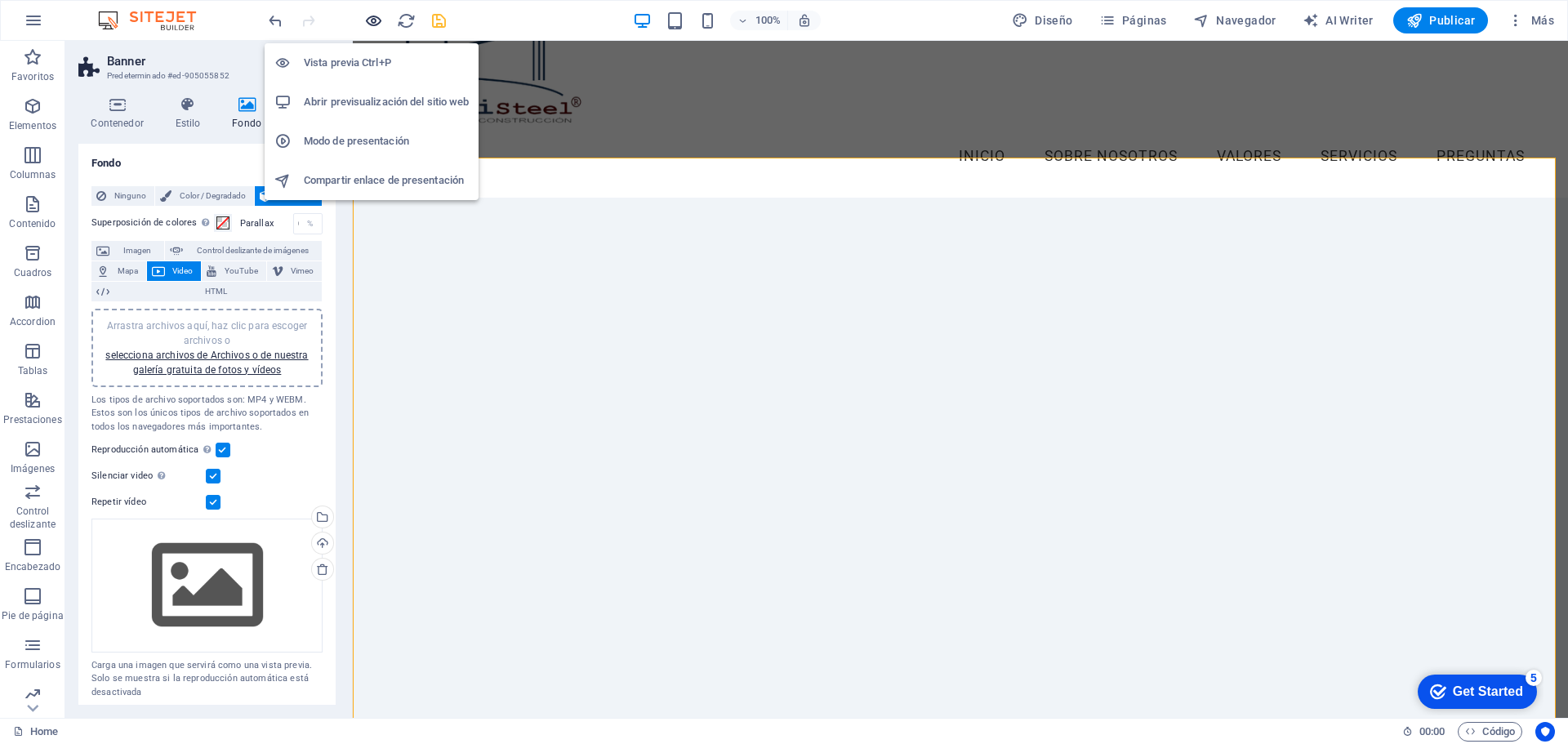
click at [374, 28] on icon "button" at bounding box center [373, 20] width 18 height 18
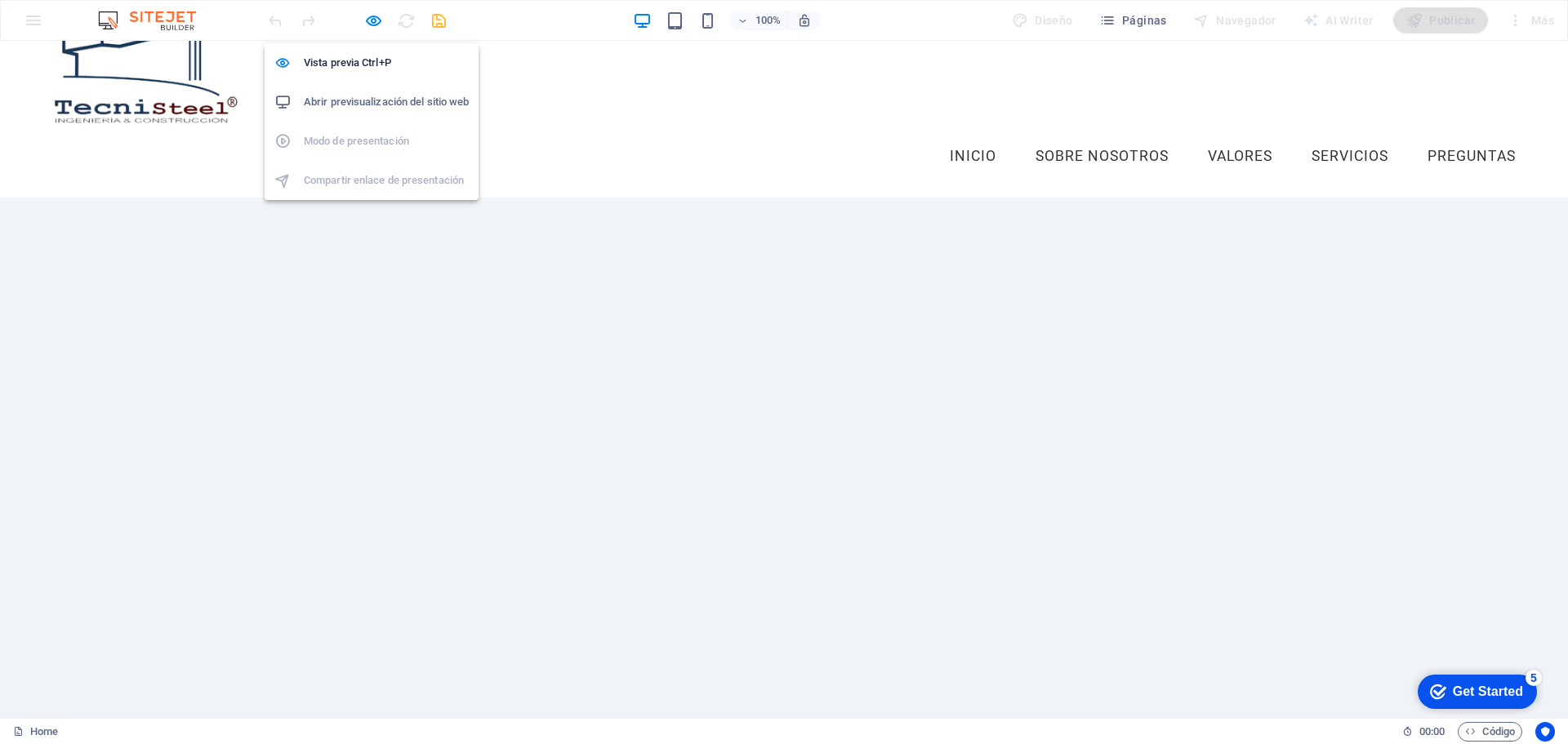
click at [365, 107] on h6 "Abrir previsualización del sitio web" at bounding box center [386, 101] width 165 height 19
click at [366, 22] on icon "button" at bounding box center [373, 20] width 18 height 18
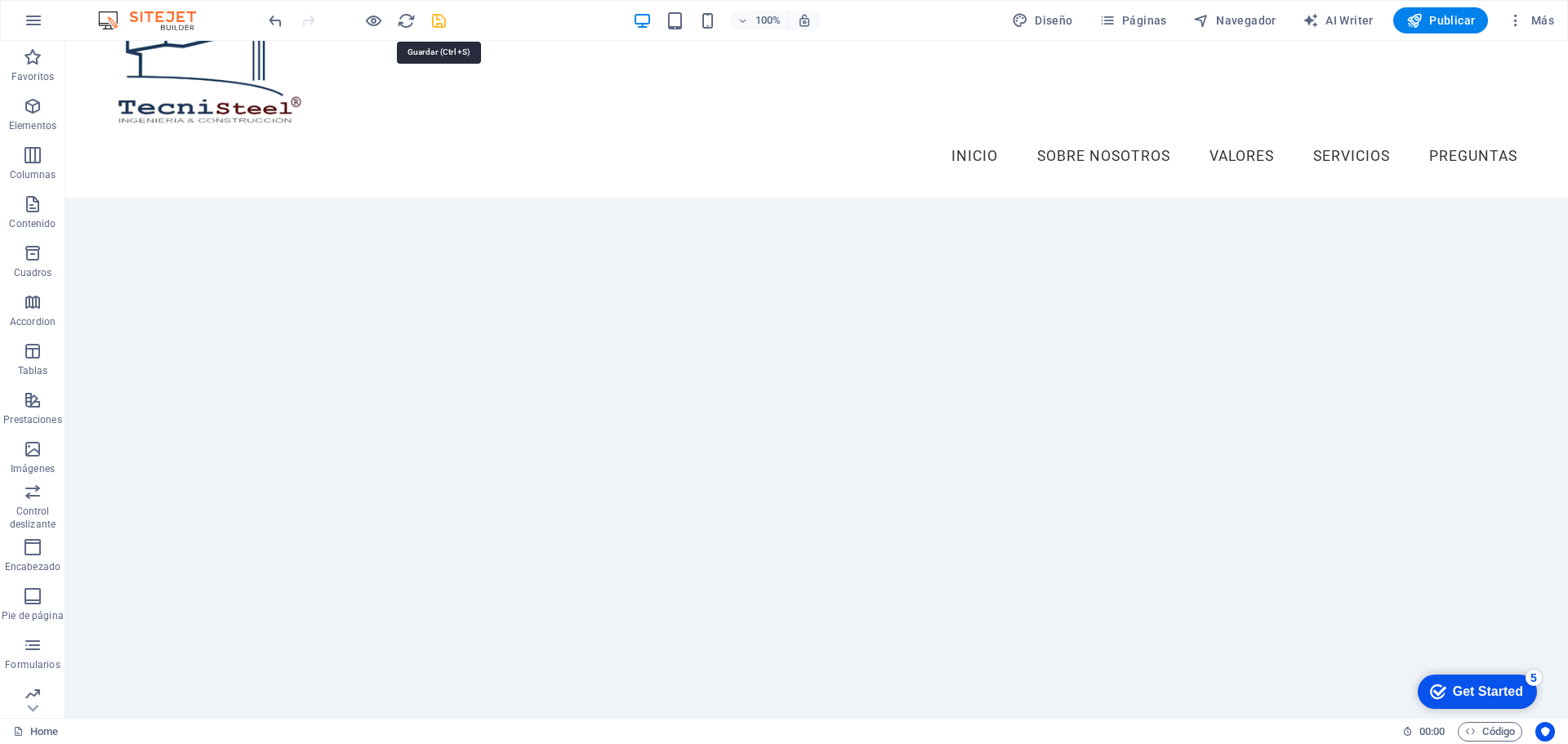
click at [441, 23] on icon "save" at bounding box center [439, 20] width 18 height 18
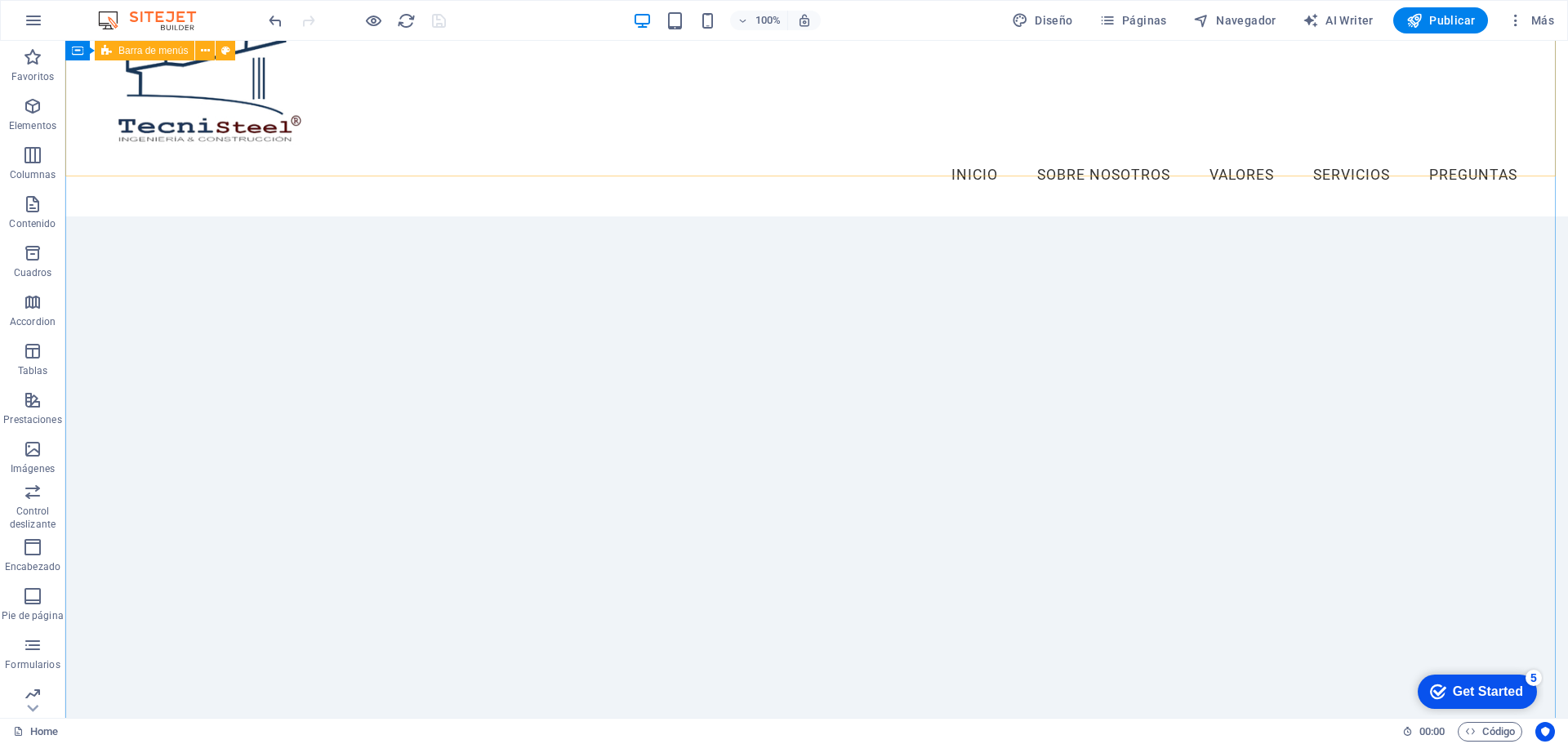
scroll to position [0, 0]
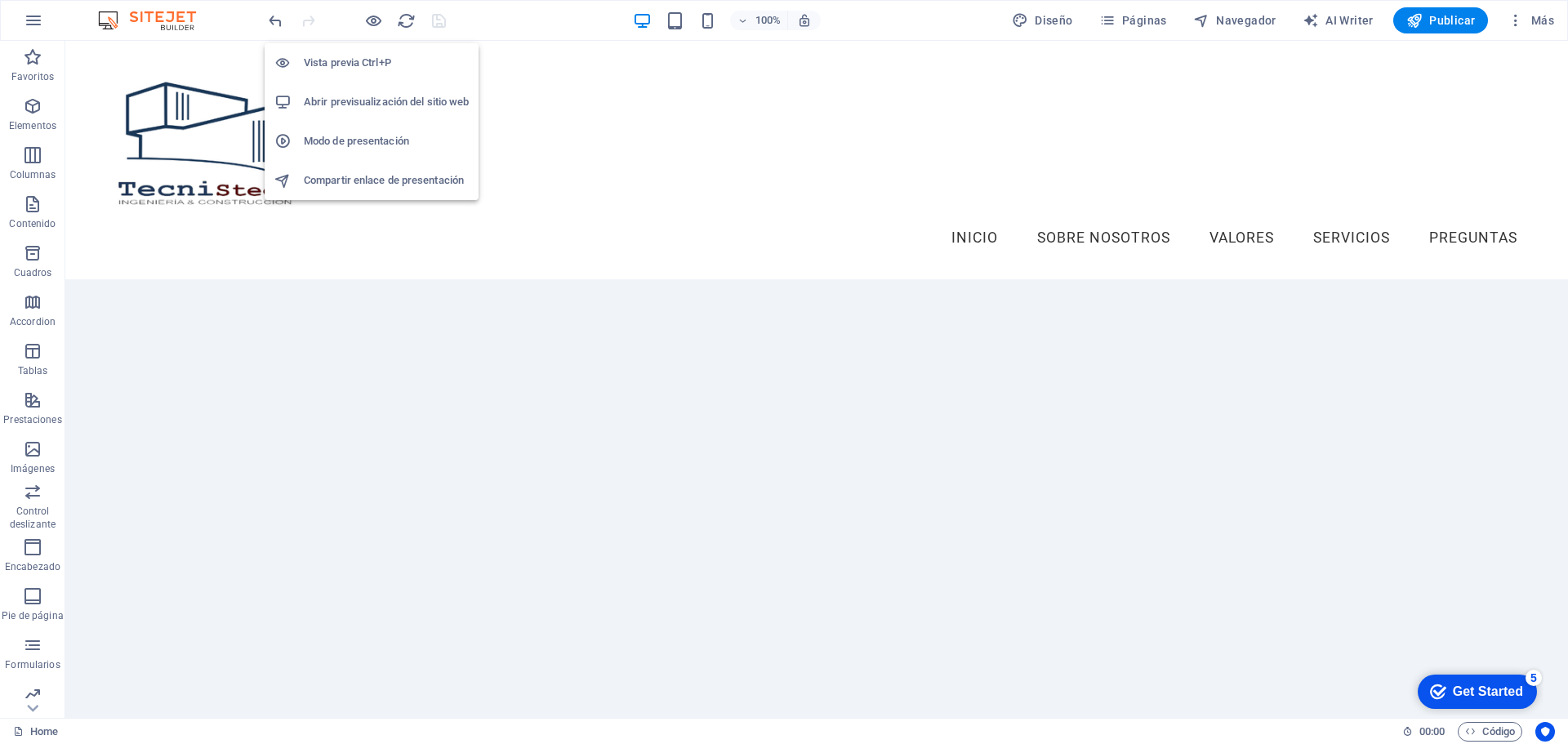
click at [362, 96] on h6 "Abrir previsualización del sitio web" at bounding box center [386, 101] width 165 height 19
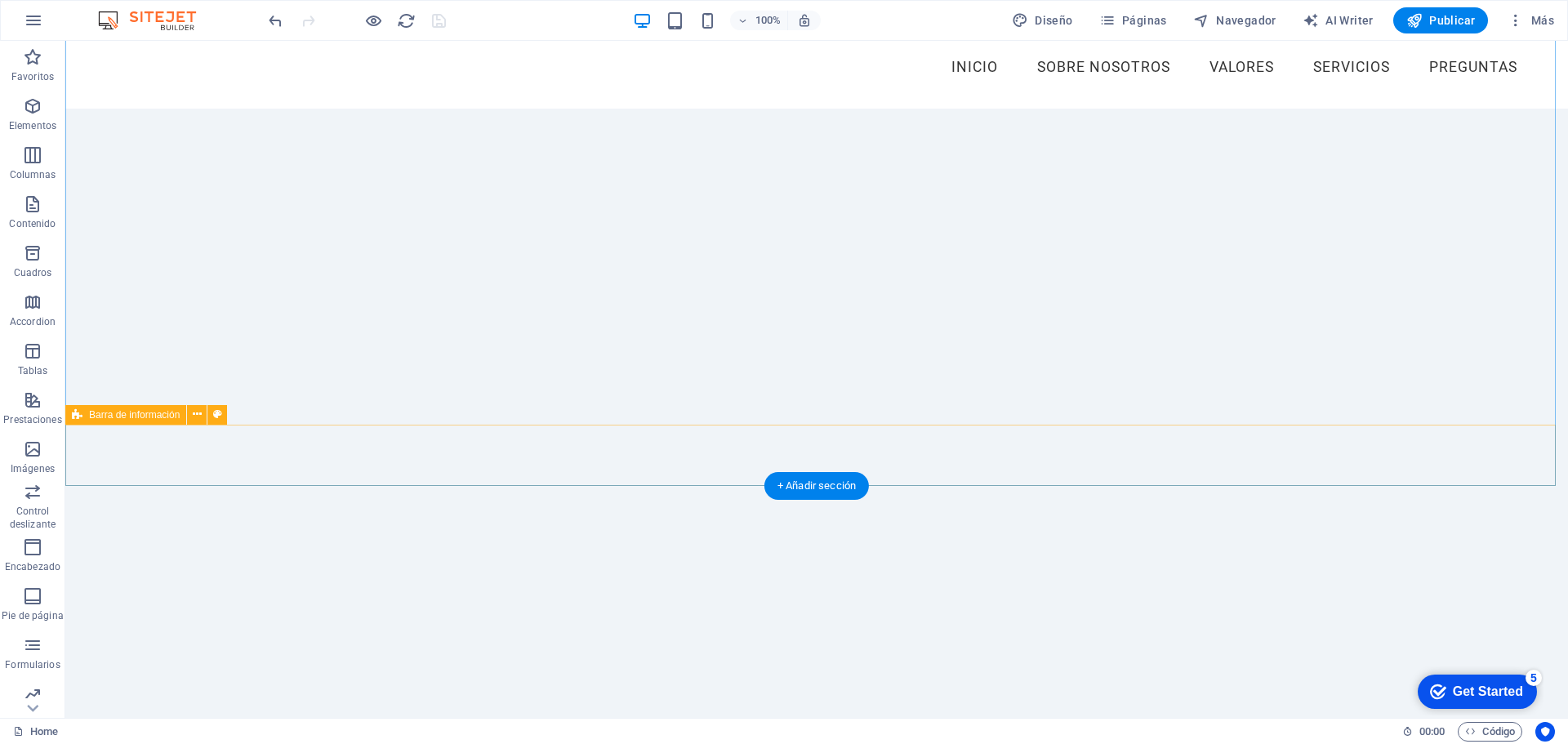
scroll to position [82, 0]
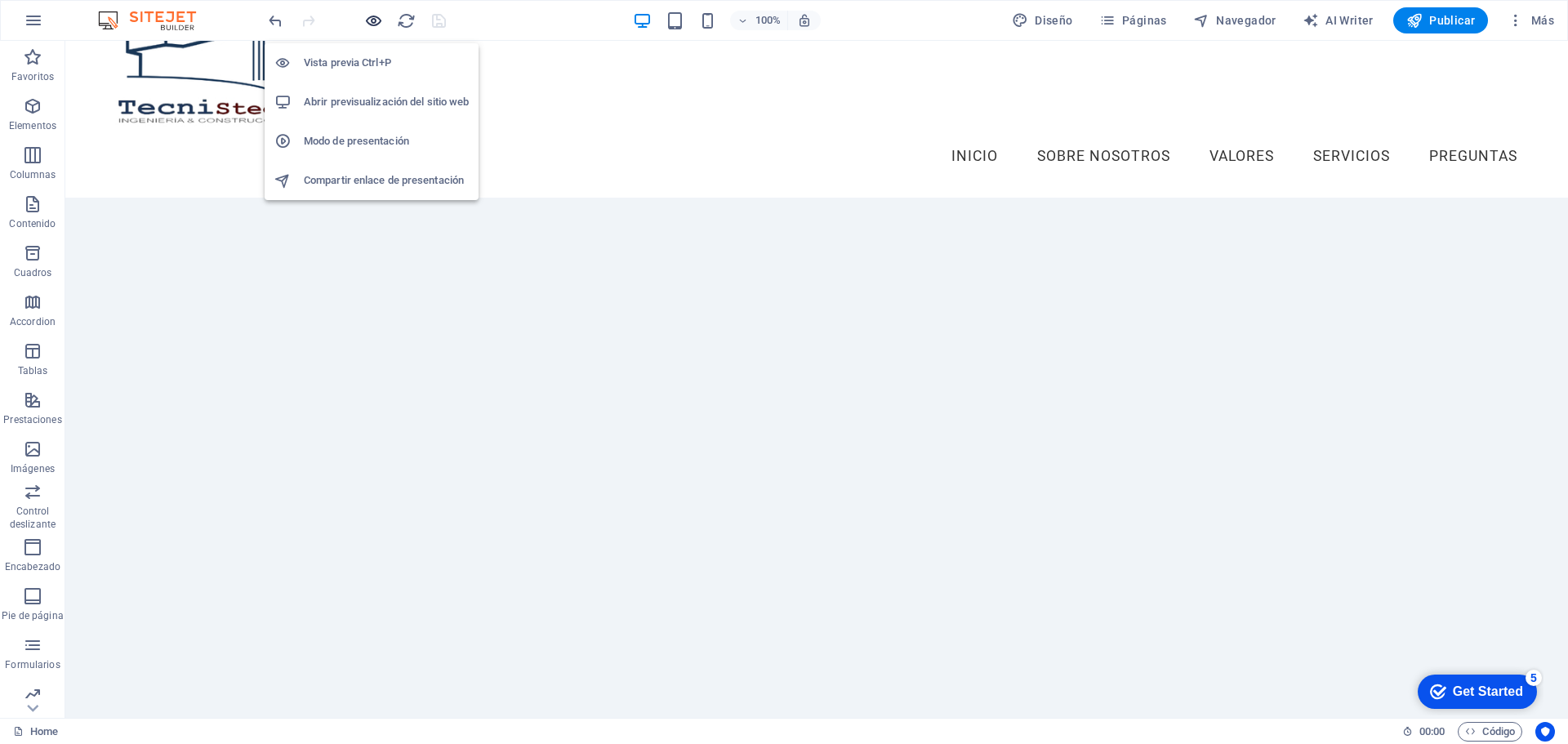
click at [375, 24] on icon "button" at bounding box center [373, 20] width 18 height 18
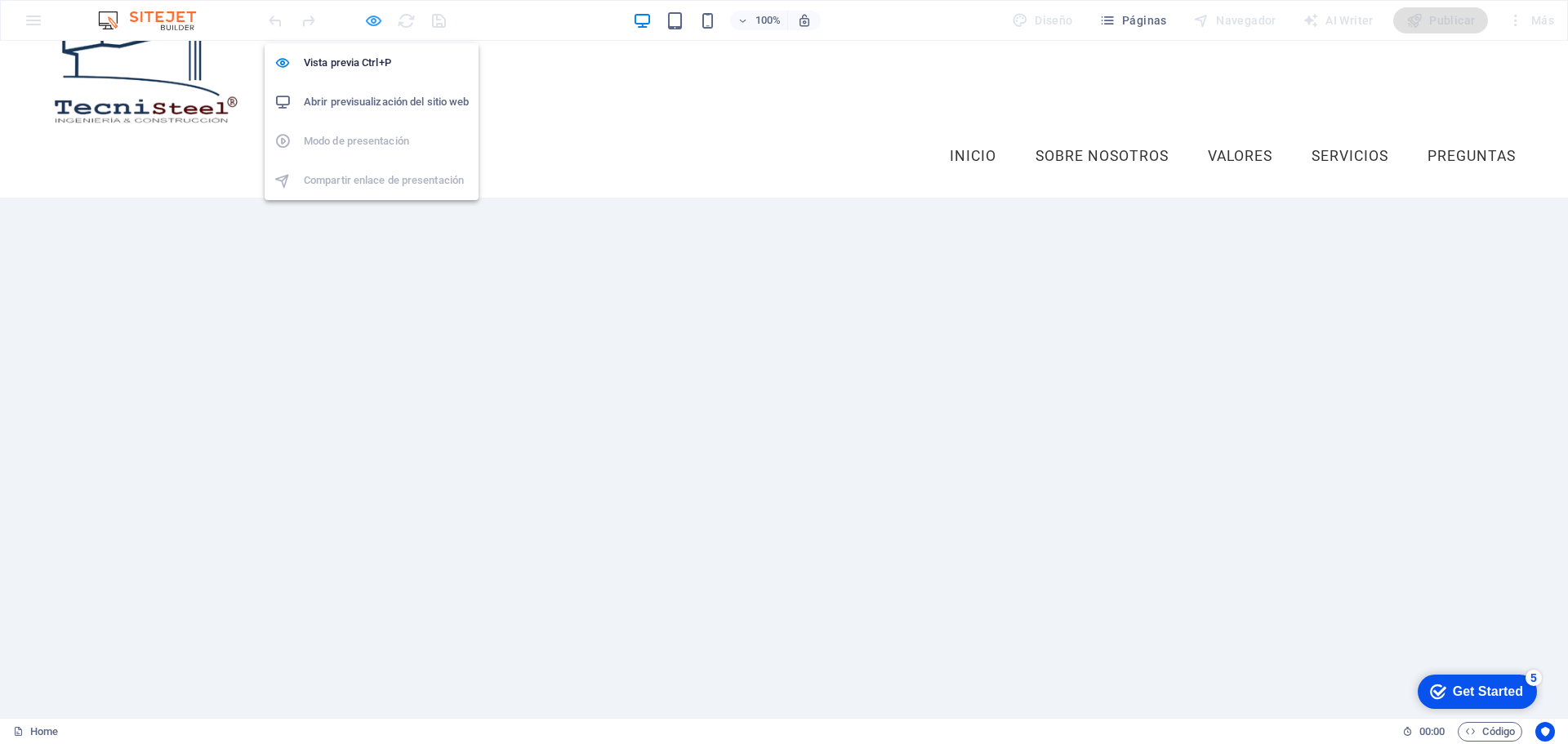
click at [375, 24] on icon "button" at bounding box center [373, 20] width 18 height 18
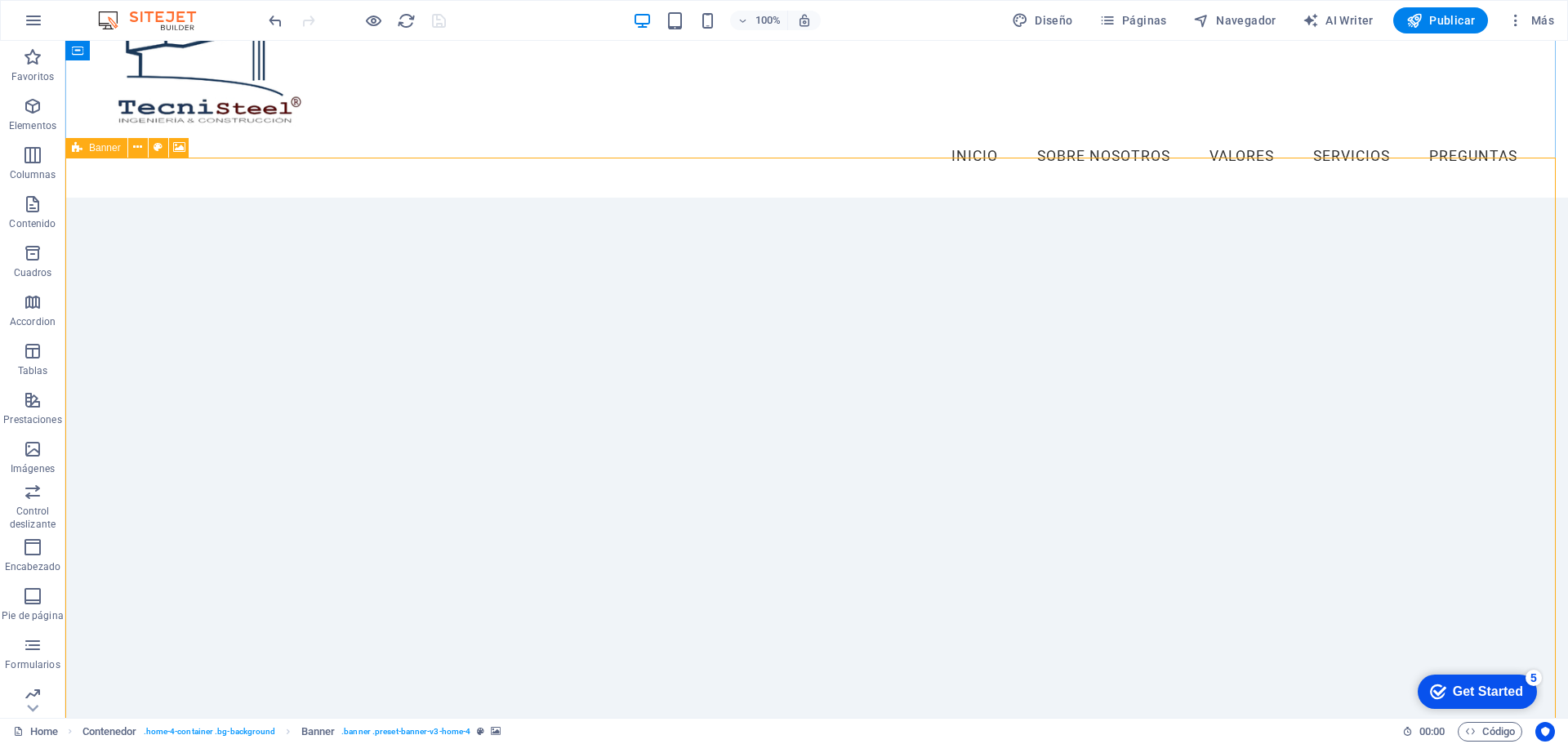
click at [84, 150] on div "Banner" at bounding box center [96, 148] width 62 height 19
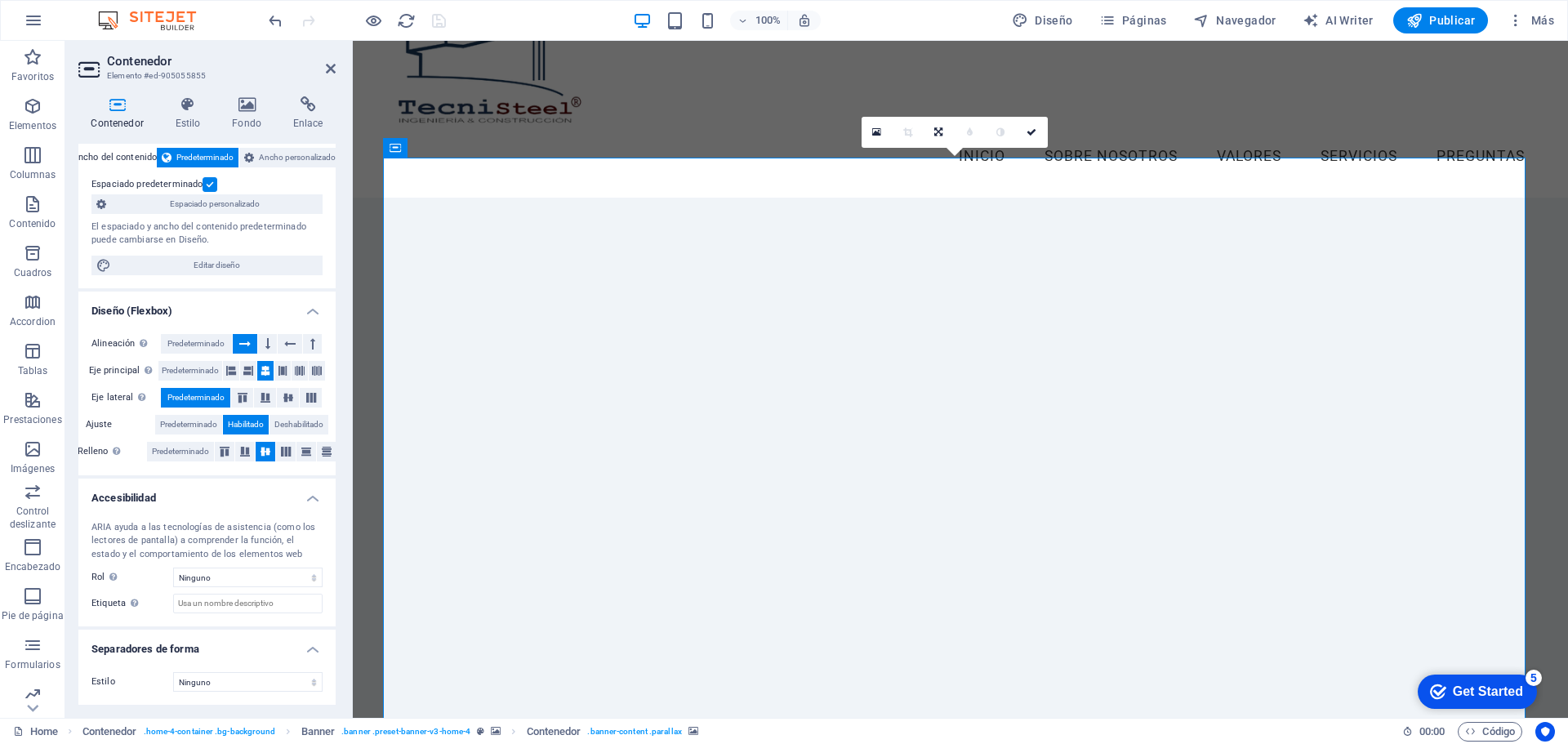
scroll to position [0, 0]
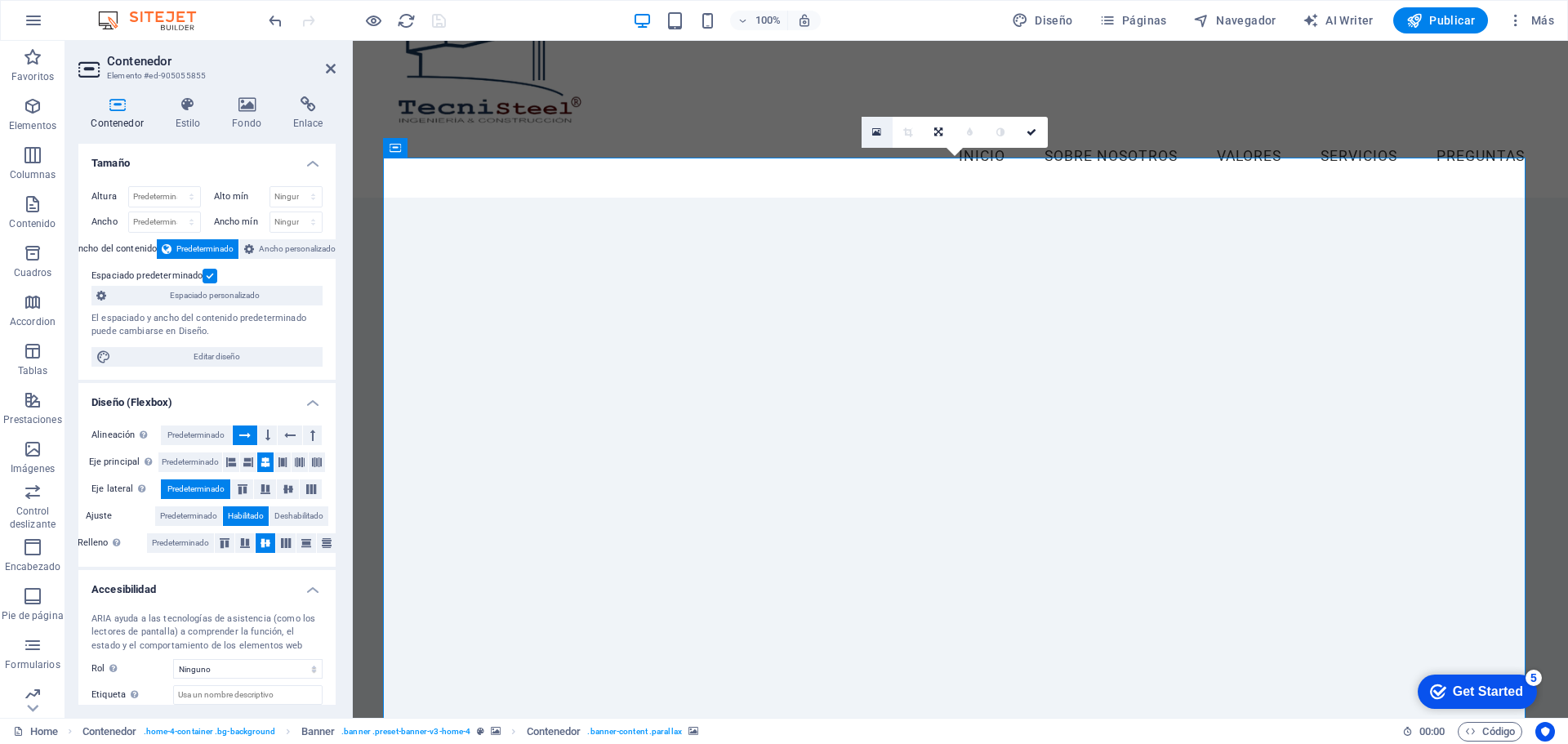
click at [877, 134] on icon at bounding box center [877, 132] width 9 height 11
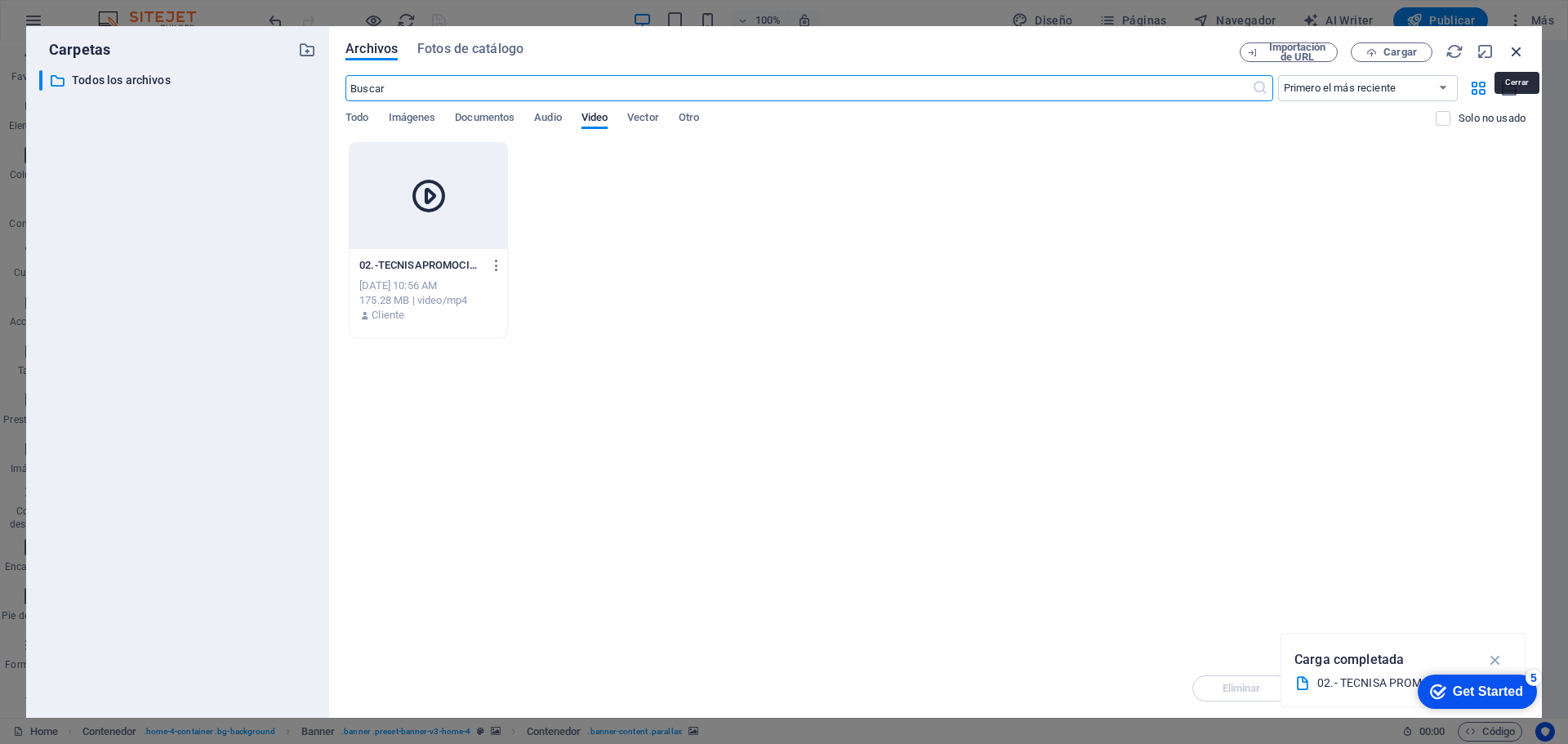
click at [1516, 53] on icon "button" at bounding box center [1516, 51] width 18 height 18
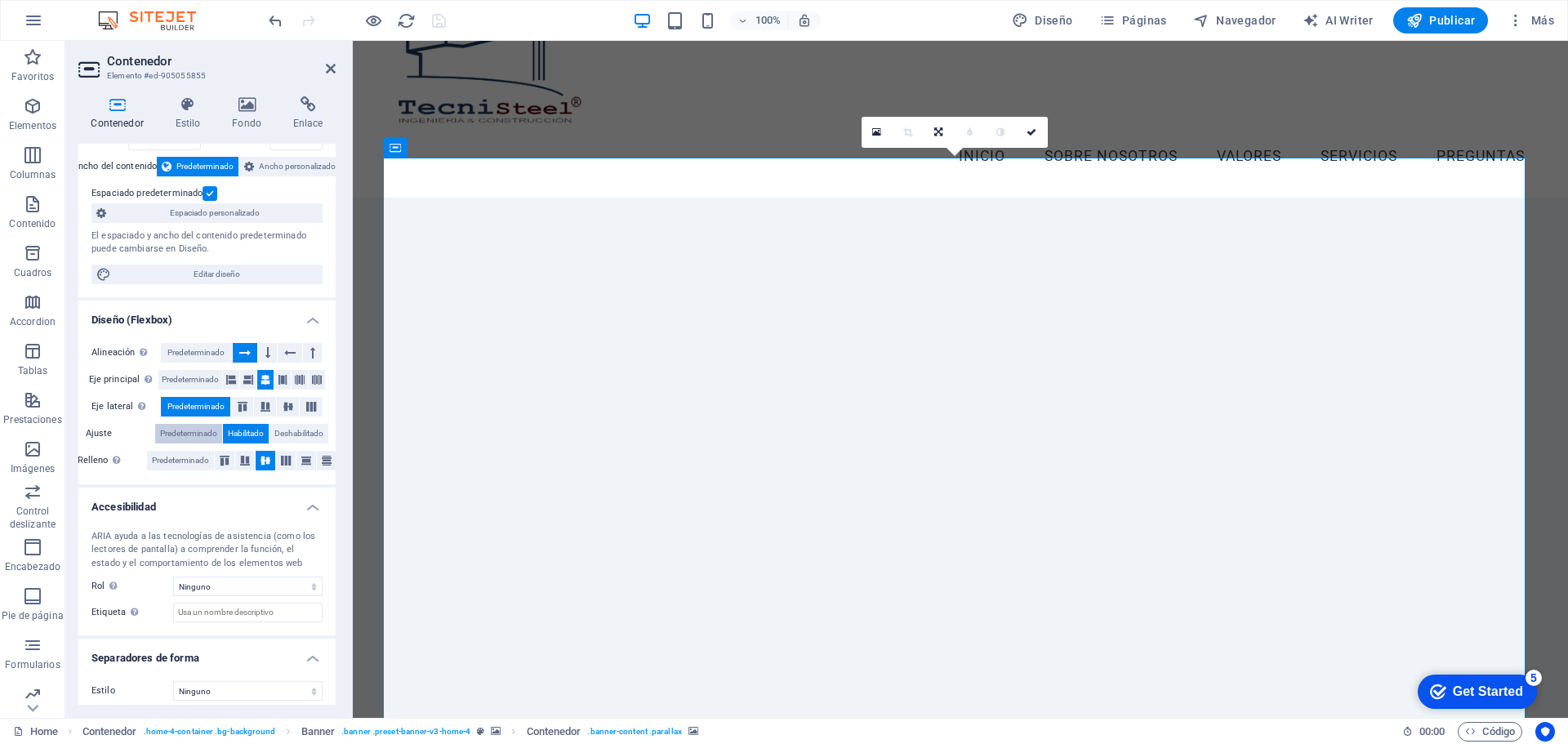
scroll to position [91, 0]
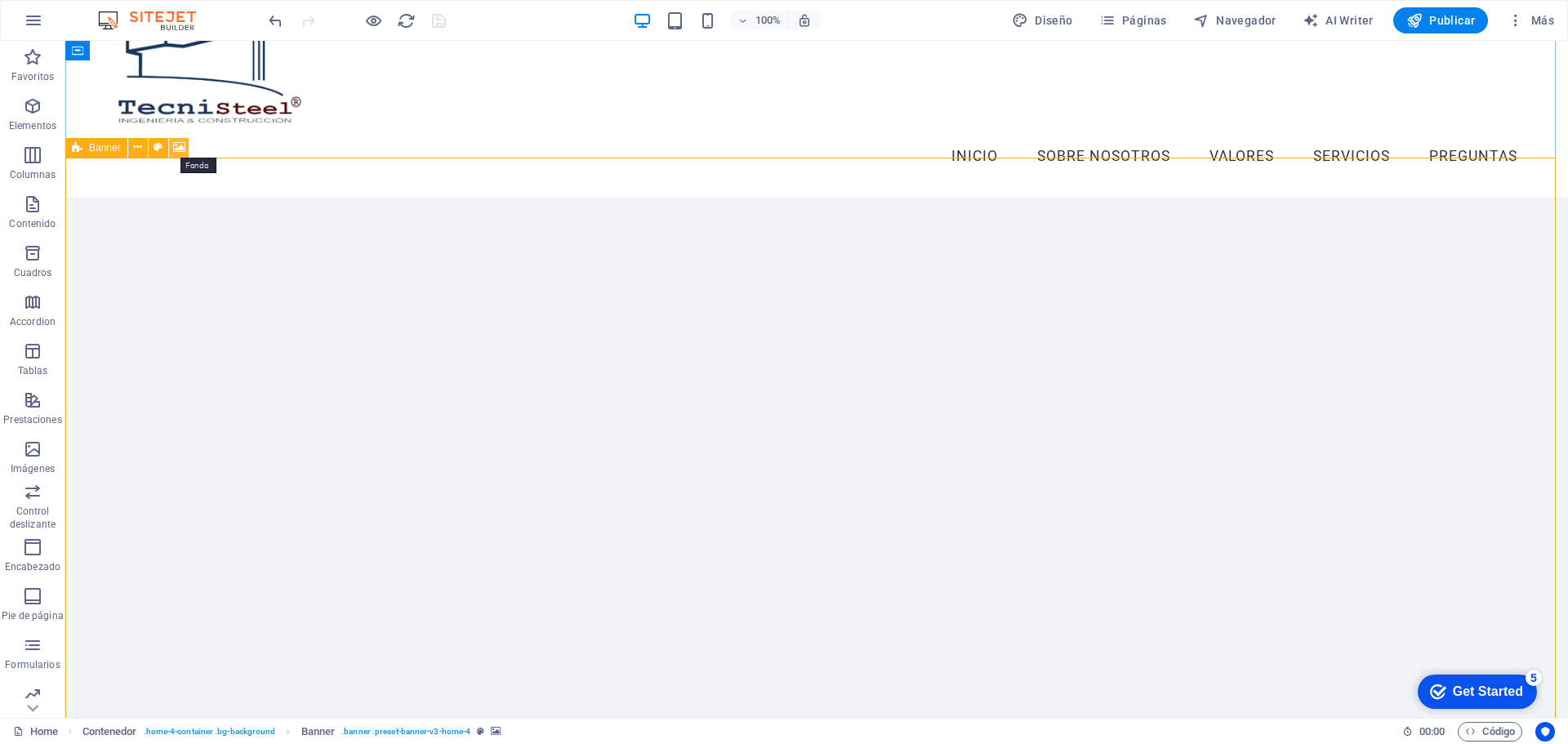
click at [176, 152] on icon at bounding box center [179, 148] width 12 height 18
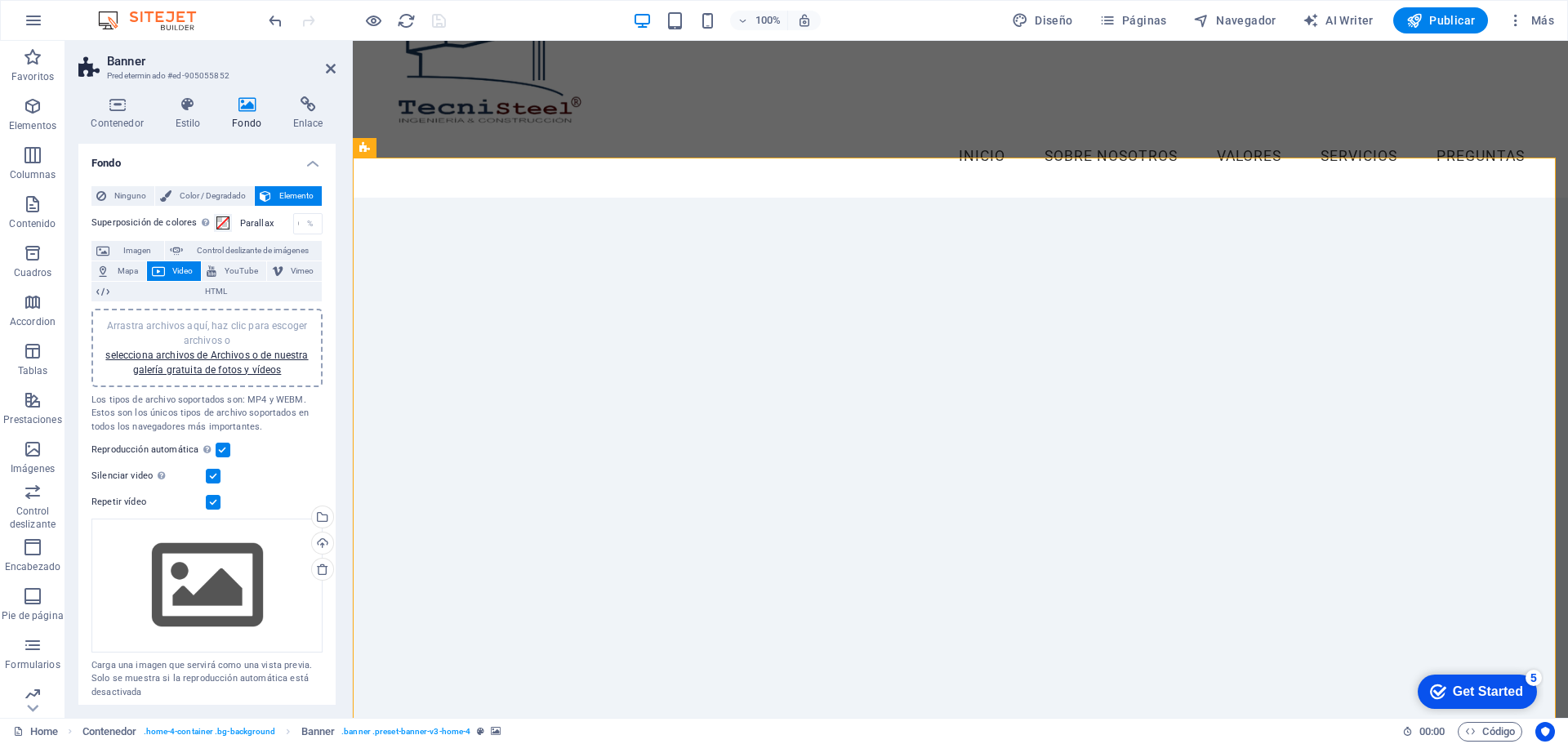
click at [214, 475] on label at bounding box center [213, 477] width 15 height 15
click at [0, 0] on input "Silenciar video La reproducción automática estará disponible si silenciado está…" at bounding box center [0, 0] width 0 height 0
click at [222, 451] on label at bounding box center [223, 450] width 15 height 15
click at [0, 0] on input "Reproducción automática La reproducción automática solo está disponible si sile…" at bounding box center [0, 0] width 0 height 0
click at [220, 451] on label at bounding box center [223, 450] width 15 height 15
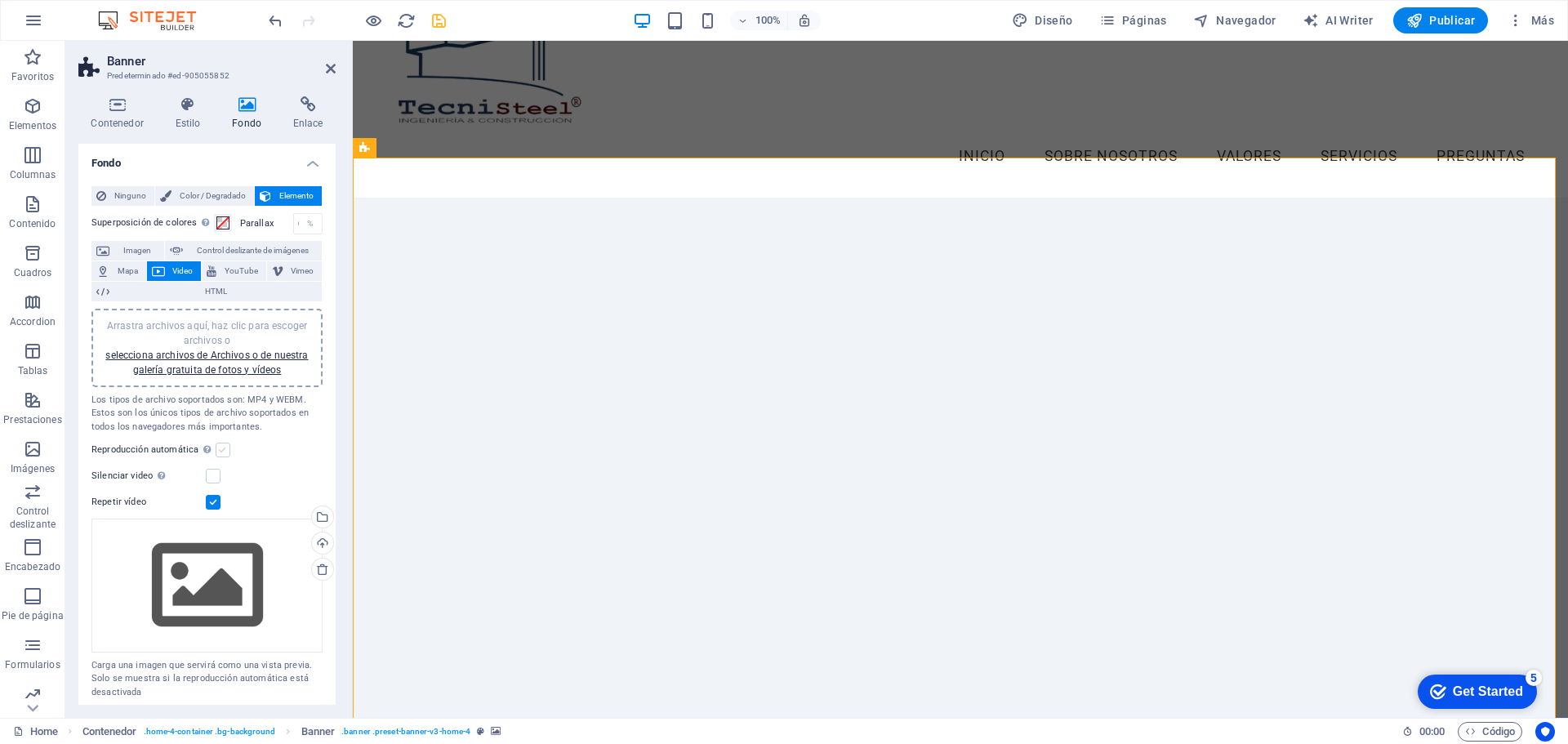
click at [0, 0] on input "Reproducción automática La reproducción automática solo está disponible si sile…" at bounding box center [0, 0] width 0 height 0
click at [213, 500] on label at bounding box center [213, 502] width 15 height 15
click at [0, 0] on input "Repetir vídeo" at bounding box center [0, 0] width 0 height 0
click at [217, 477] on label at bounding box center [213, 477] width 15 height 15
click at [0, 0] on input "Silenciar video La reproducción automática estará disponible si silenciado está…" at bounding box center [0, 0] width 0 height 0
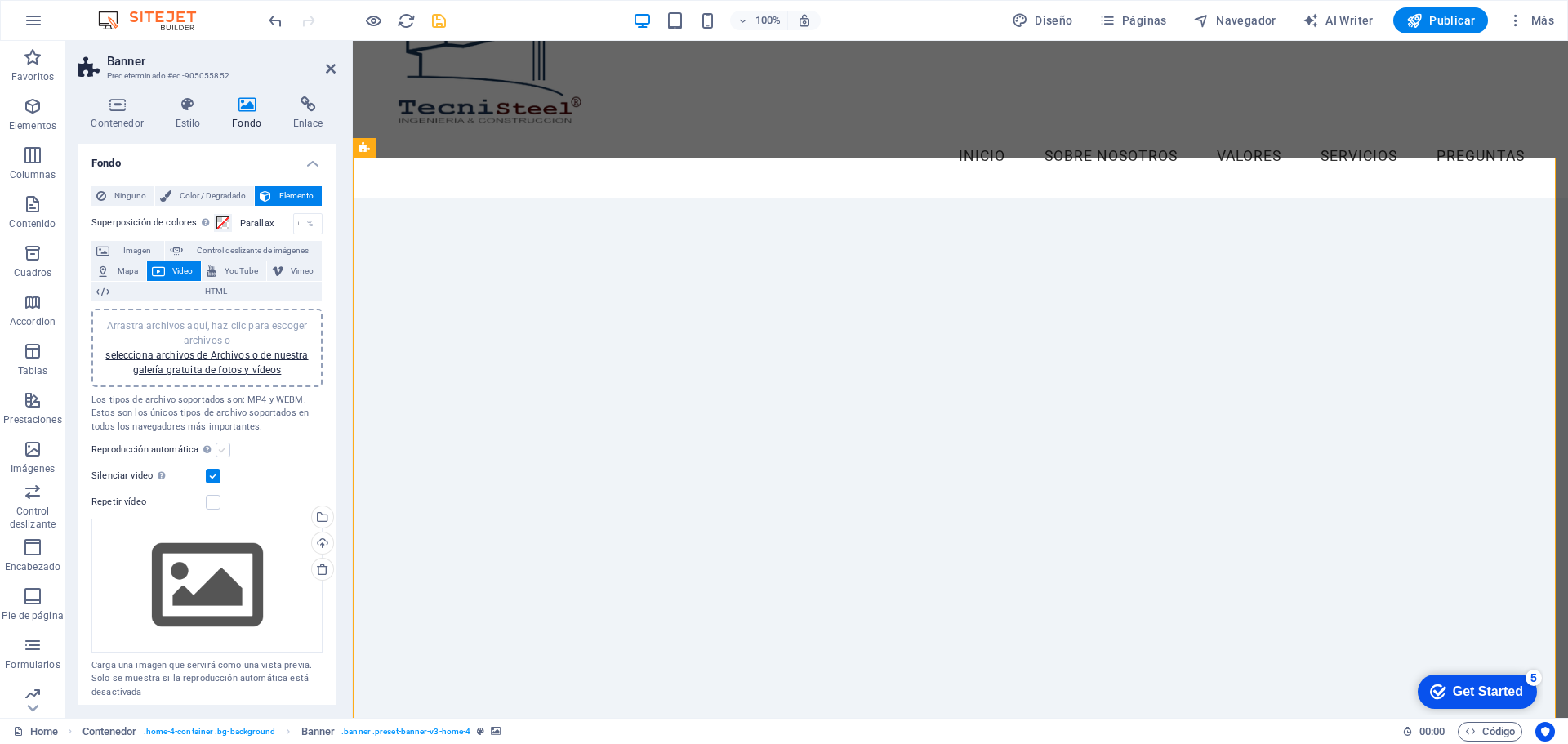
click at [219, 453] on label at bounding box center [223, 450] width 15 height 15
click at [0, 0] on input "Reproducción automática La reproducción automática solo está disponible si sile…" at bounding box center [0, 0] width 0 height 0
click at [217, 479] on label at bounding box center [213, 477] width 15 height 15
click at [0, 0] on input "Silenciar video La reproducción automática estará disponible si silenciado está…" at bounding box center [0, 0] width 0 height 0
click at [219, 448] on label at bounding box center [223, 450] width 15 height 15
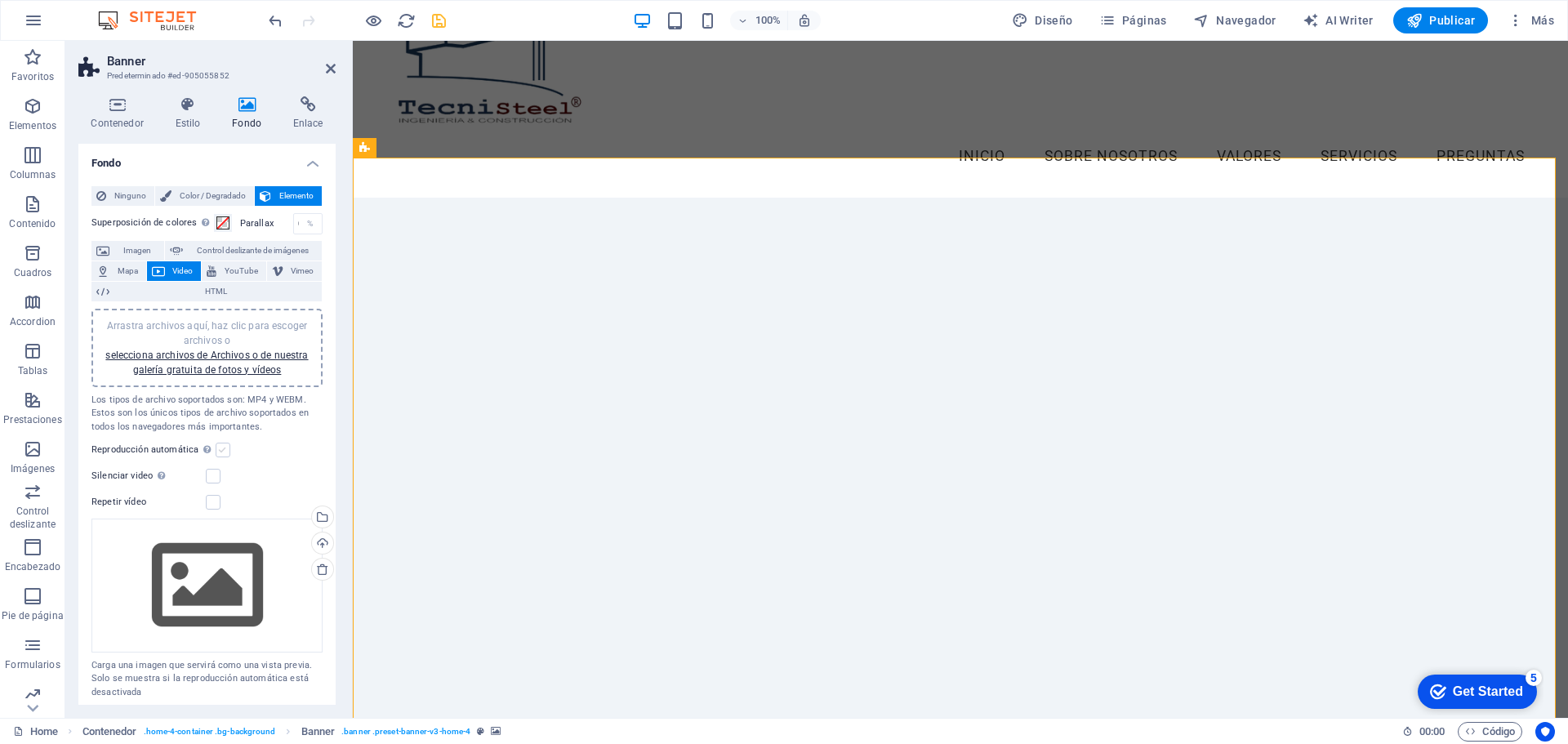
click at [0, 0] on input "Reproducción automática La reproducción automática solo está disponible si sile…" at bounding box center [0, 0] width 0 height 0
click at [222, 456] on label at bounding box center [223, 450] width 15 height 15
click at [0, 0] on input "Reproducción automática La reproducción automática solo está disponible si sile…" at bounding box center [0, 0] width 0 height 0
click at [211, 498] on label at bounding box center [213, 502] width 15 height 15
click at [0, 0] on input "Repetir vídeo" at bounding box center [0, 0] width 0 height 0
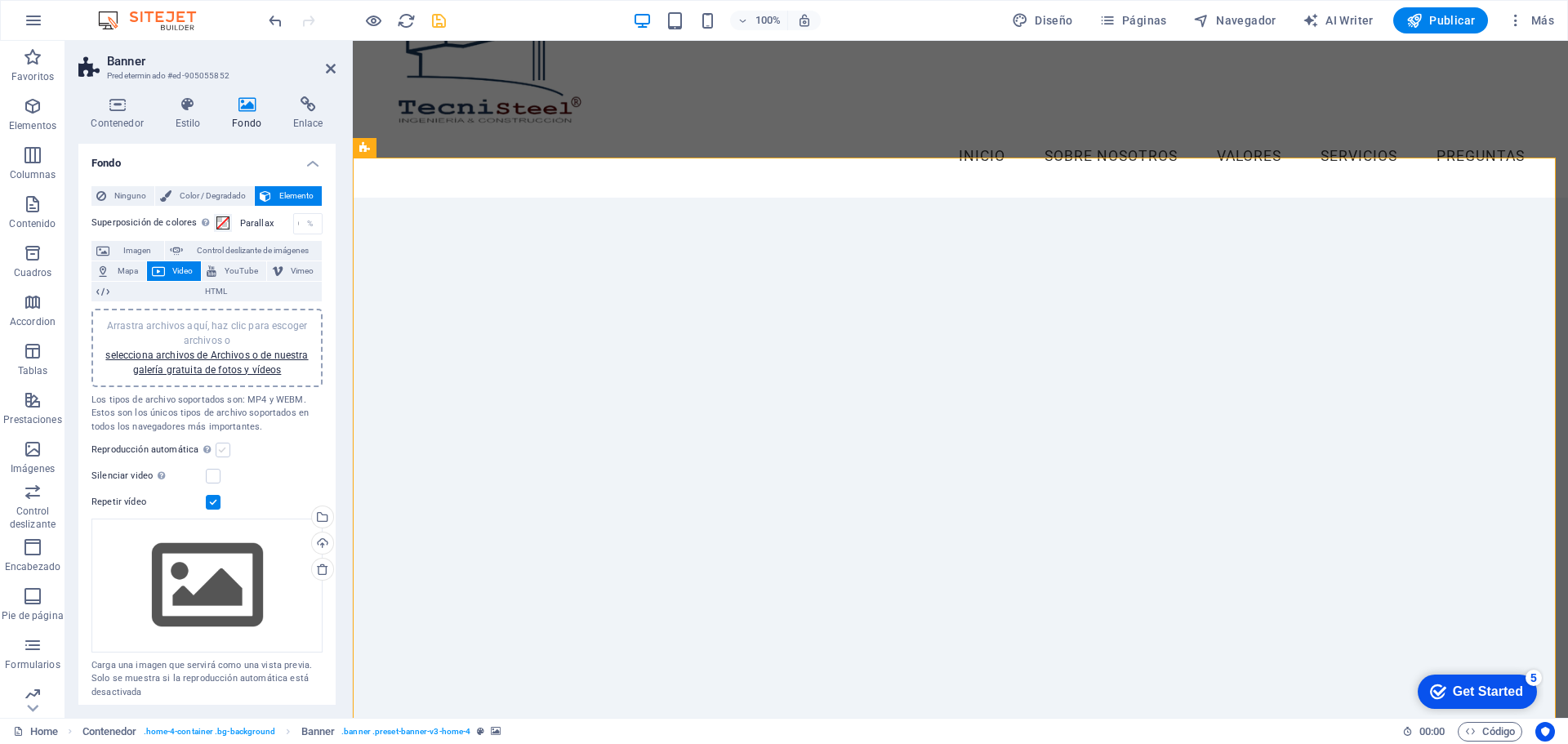
click at [221, 448] on label at bounding box center [223, 450] width 15 height 15
click at [0, 0] on input "Reproducción automática La reproducción automática solo está disponible si sile…" at bounding box center [0, 0] width 0 height 0
click at [218, 457] on label at bounding box center [223, 450] width 15 height 15
click at [0, 0] on input "Reproducción automática La reproducción automática solo está disponible si sile…" at bounding box center [0, 0] width 0 height 0
click at [216, 452] on label at bounding box center [223, 450] width 15 height 15
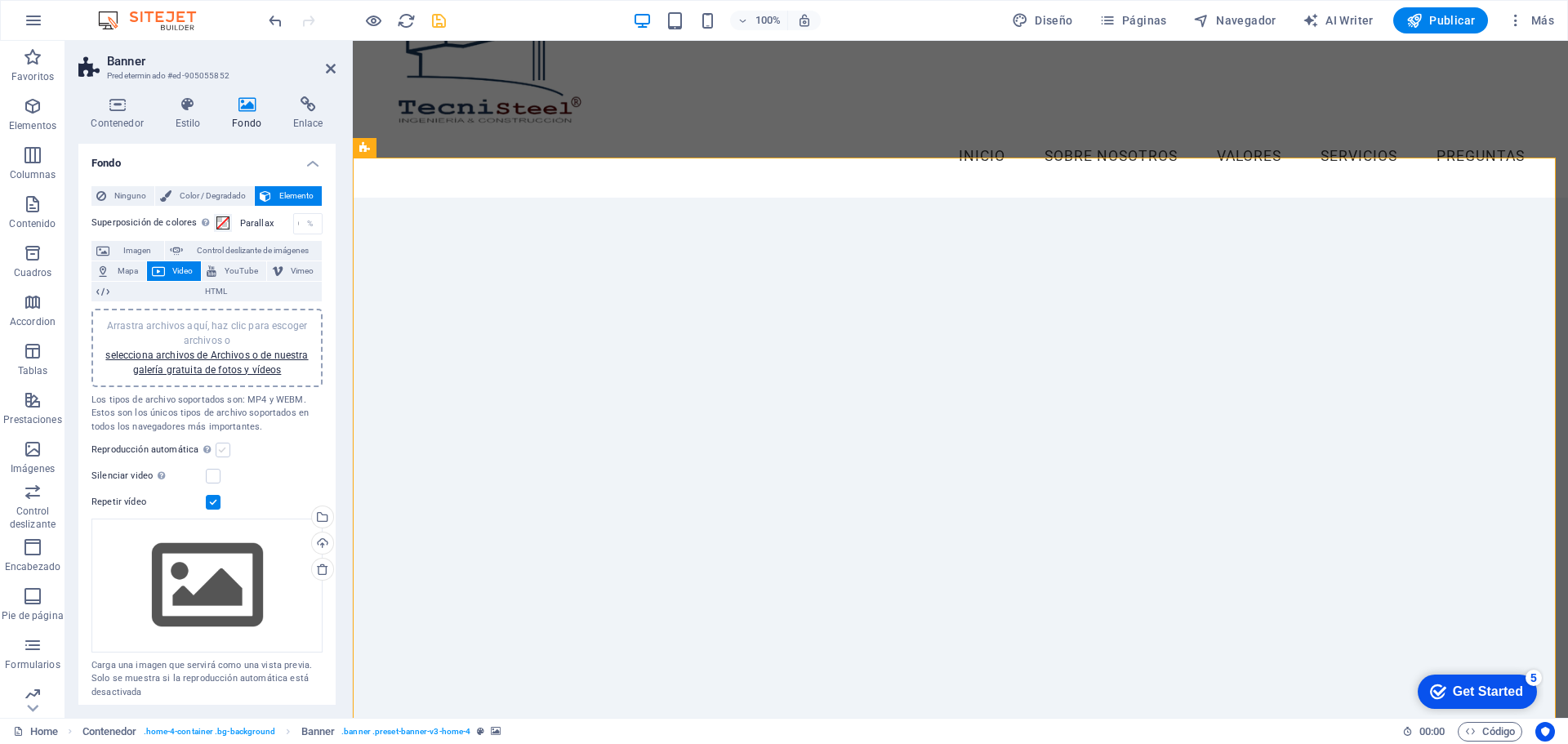
click at [0, 0] on input "Reproducción automática La reproducción automática solo está disponible si sile…" at bounding box center [0, 0] width 0 height 0
click at [218, 467] on div "Silenciar video La reproducción automática estará disponible si silenciado está…" at bounding box center [206, 476] width 231 height 19
click at [212, 472] on label at bounding box center [213, 477] width 15 height 15
click at [0, 0] on input "Silenciar video La reproducción automática estará disponible si silenciado está…" at bounding box center [0, 0] width 0 height 0
click at [217, 497] on label at bounding box center [213, 502] width 15 height 15
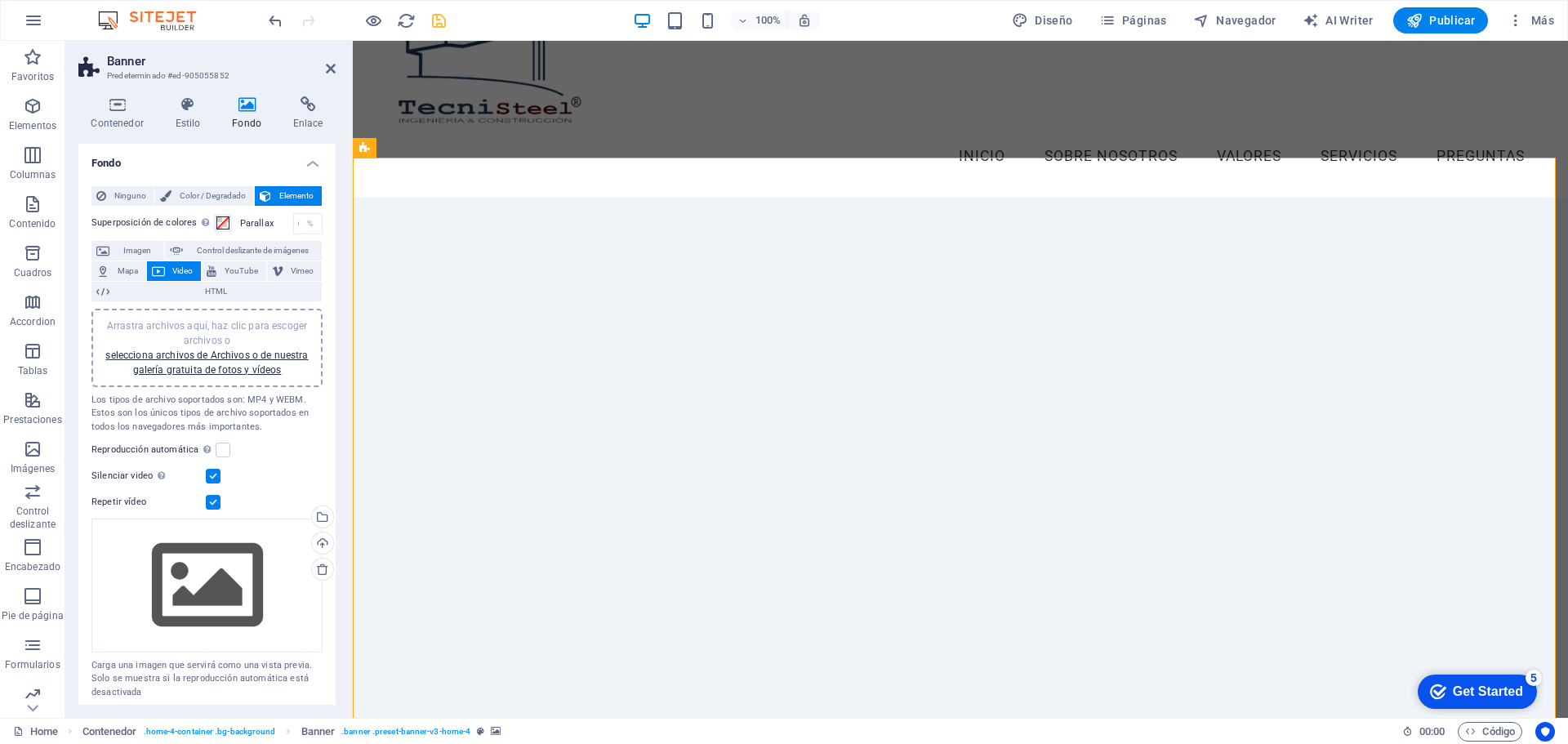
click at [0, 0] on input "Repetir vídeo" at bounding box center [0, 0] width 0 height 0
click at [218, 453] on label at bounding box center [223, 450] width 15 height 15
click at [0, 0] on input "Reproducción automática La reproducción automática solo está disponible si sile…" at bounding box center [0, 0] width 0 height 0
click at [212, 484] on label at bounding box center [213, 477] width 15 height 15
click at [0, 0] on input "Silenciar video La reproducción automática estará disponible si silenciado está…" at bounding box center [0, 0] width 0 height 0
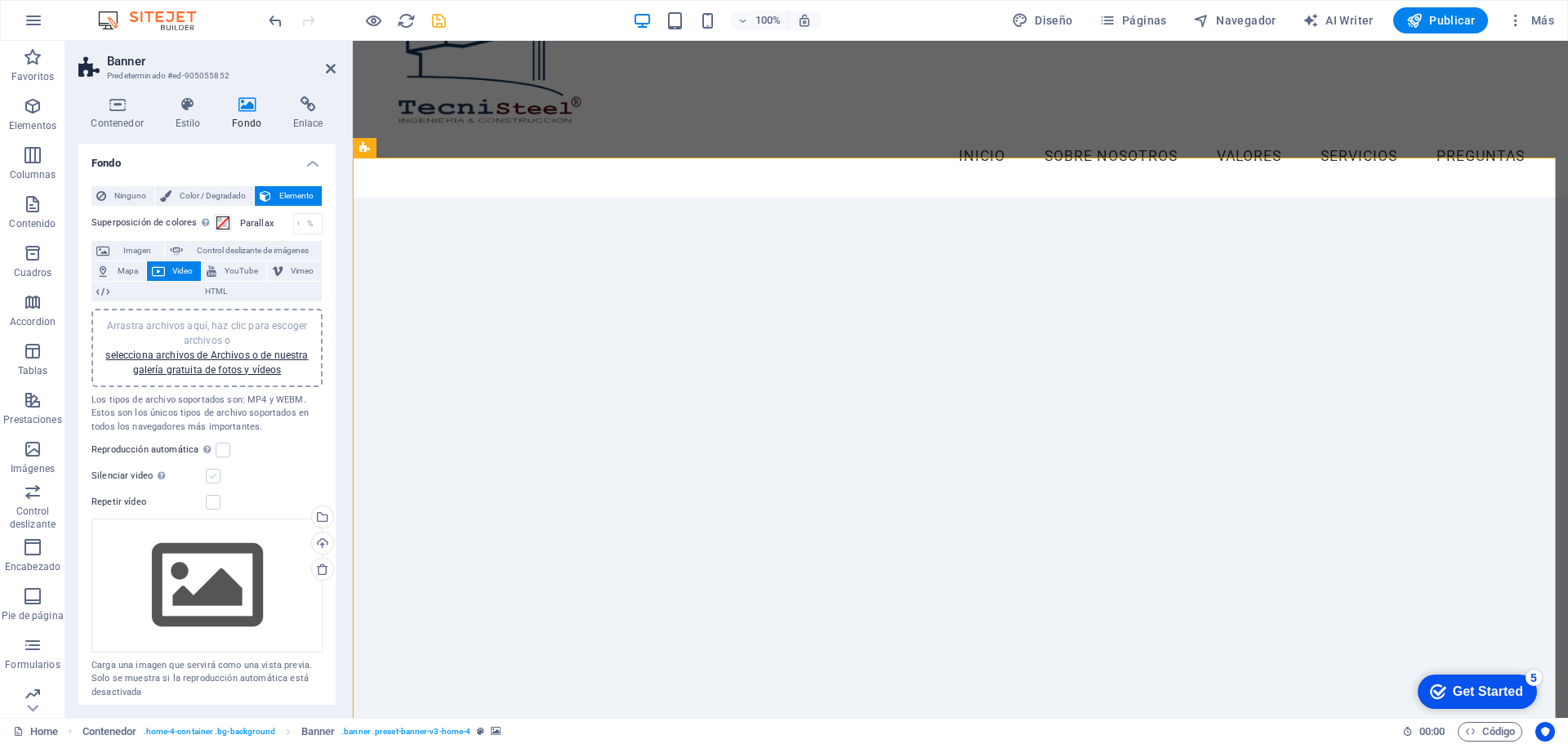
click at [212, 478] on label at bounding box center [213, 477] width 15 height 15
click at [0, 0] on input "Silenciar video La reproducción automática estará disponible si silenciado está…" at bounding box center [0, 0] width 0 height 0
click at [214, 478] on label at bounding box center [213, 477] width 15 height 15
click at [0, 0] on input "Silenciar video La reproducción automática estará disponible si silenciado está…" at bounding box center [0, 0] width 0 height 0
click at [210, 505] on label at bounding box center [213, 502] width 15 height 15
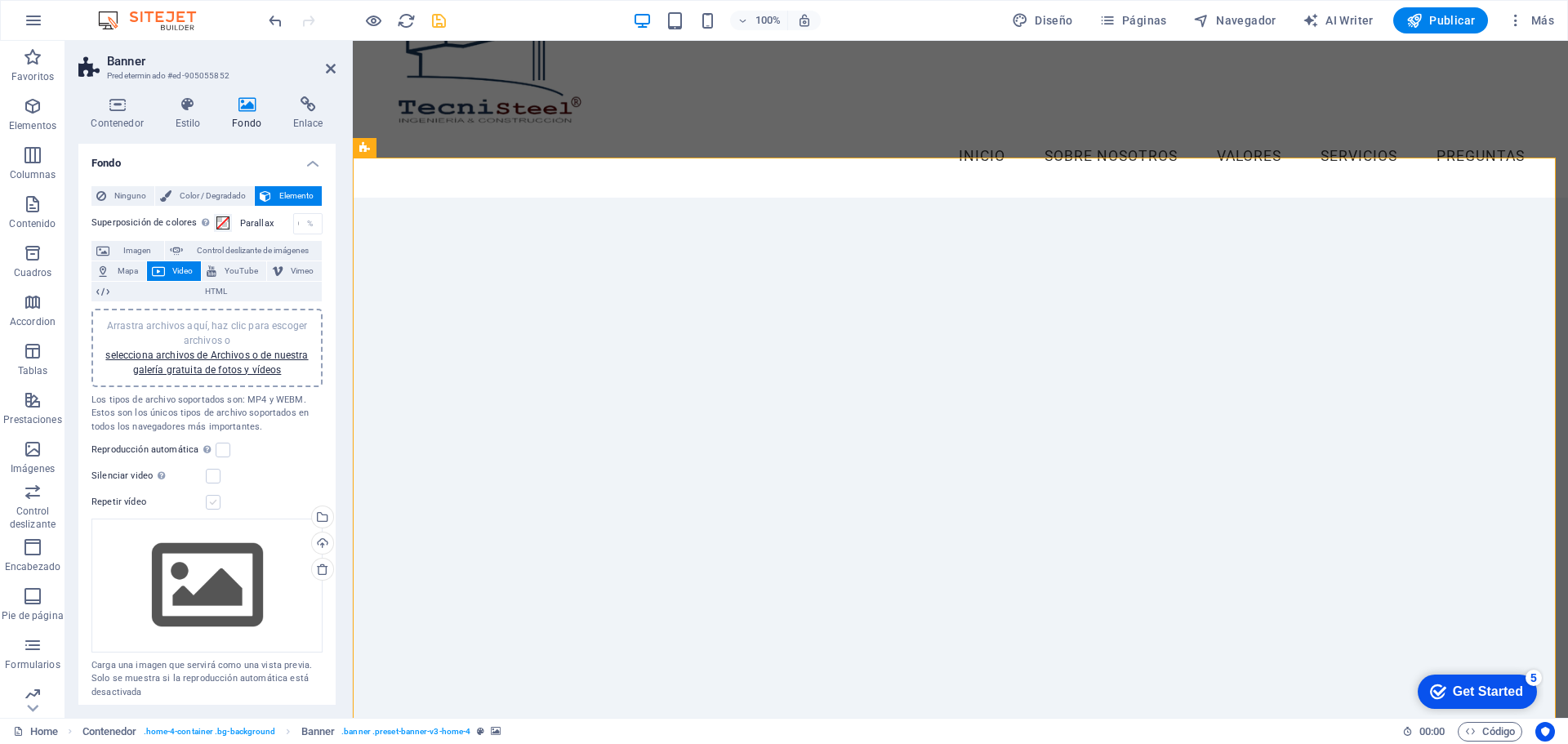
click at [0, 0] on input "Repetir vídeo" at bounding box center [0, 0] width 0 height 0
click at [768, 125] on div "Menu Inicio Sobre Nosotros Valores Servicios Preguntas" at bounding box center [961, 78] width 1215 height 239
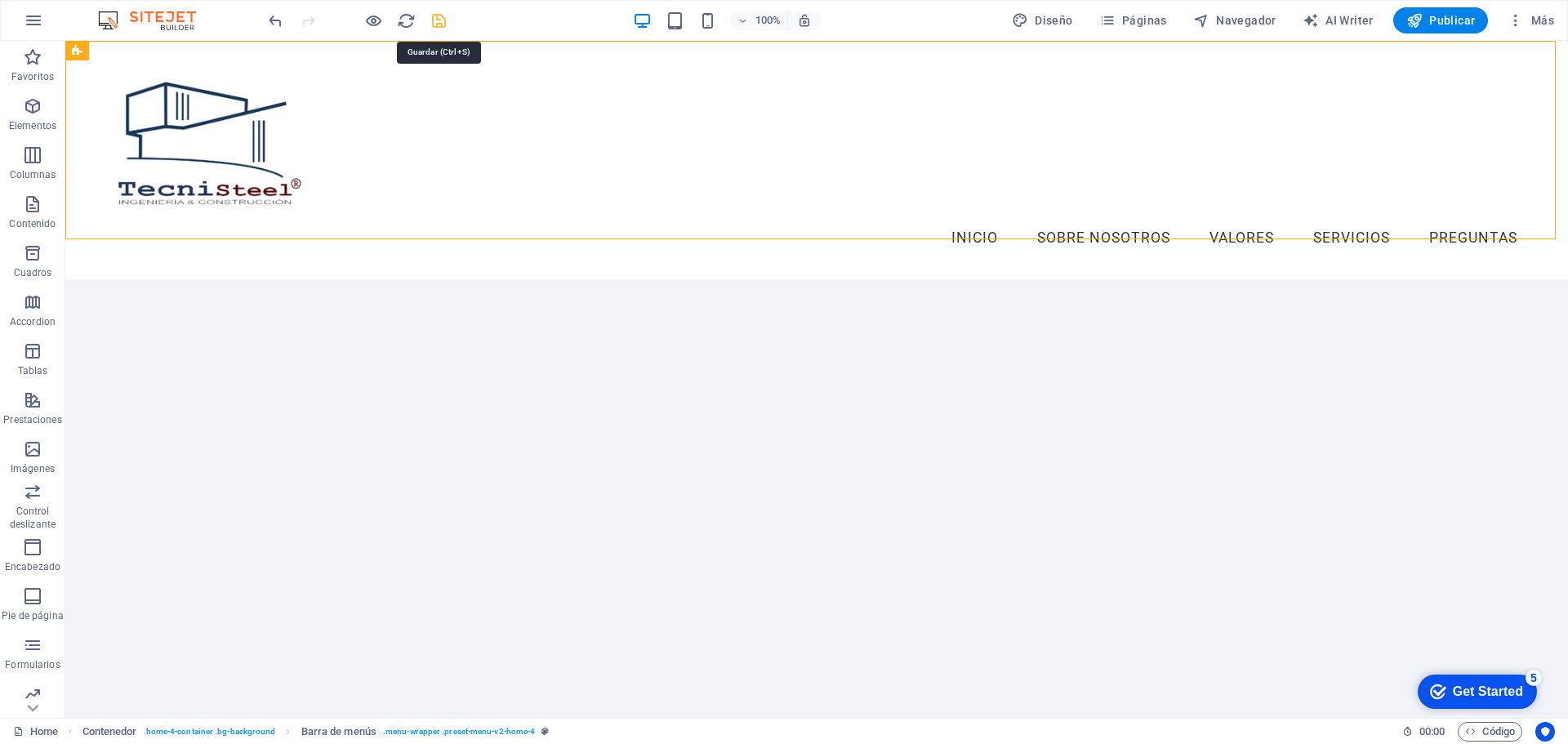
click at [435, 23] on icon "save" at bounding box center [439, 20] width 18 height 18
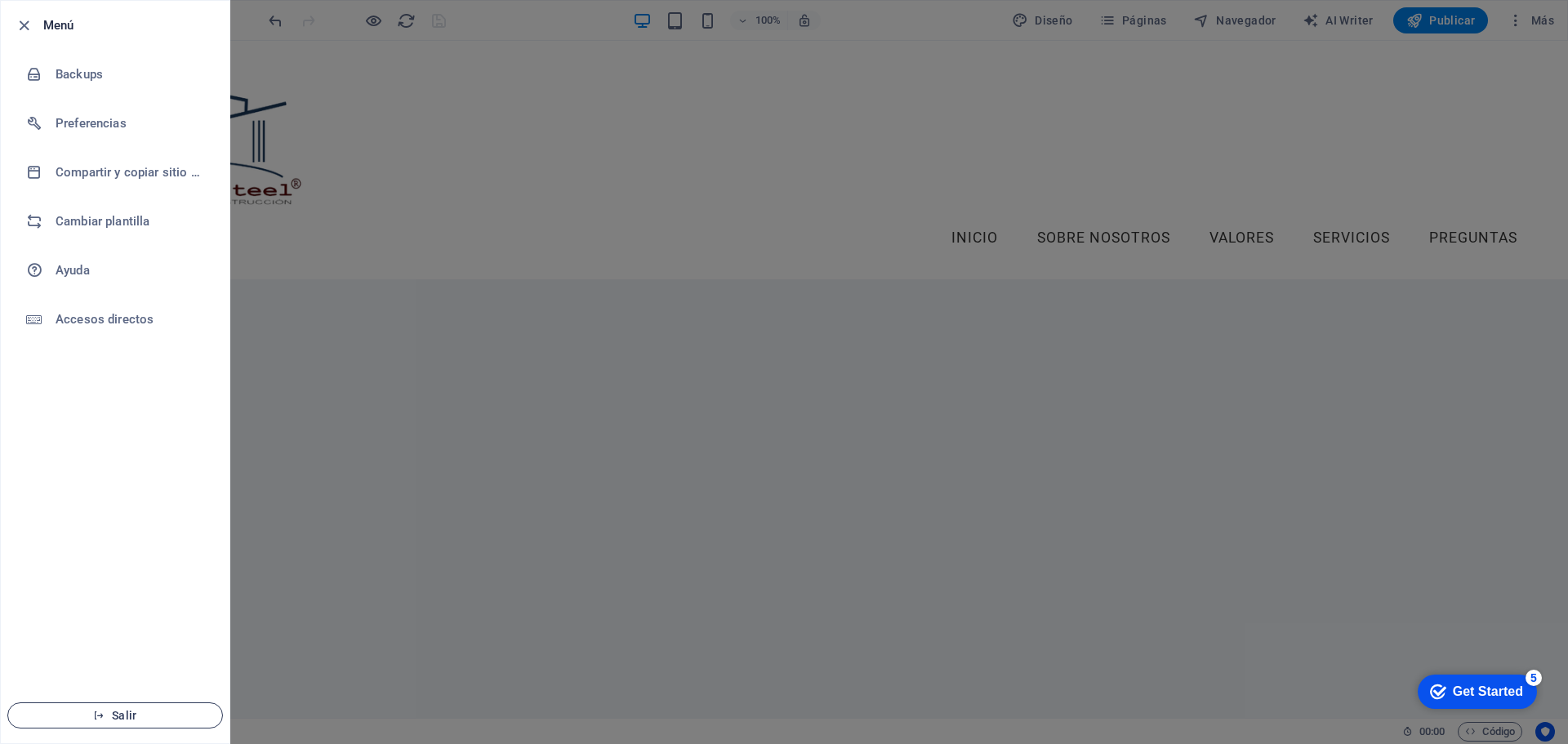
click at [136, 721] on span "Salir" at bounding box center [115, 715] width 188 height 13
